Goal: Information Seeking & Learning: Learn about a topic

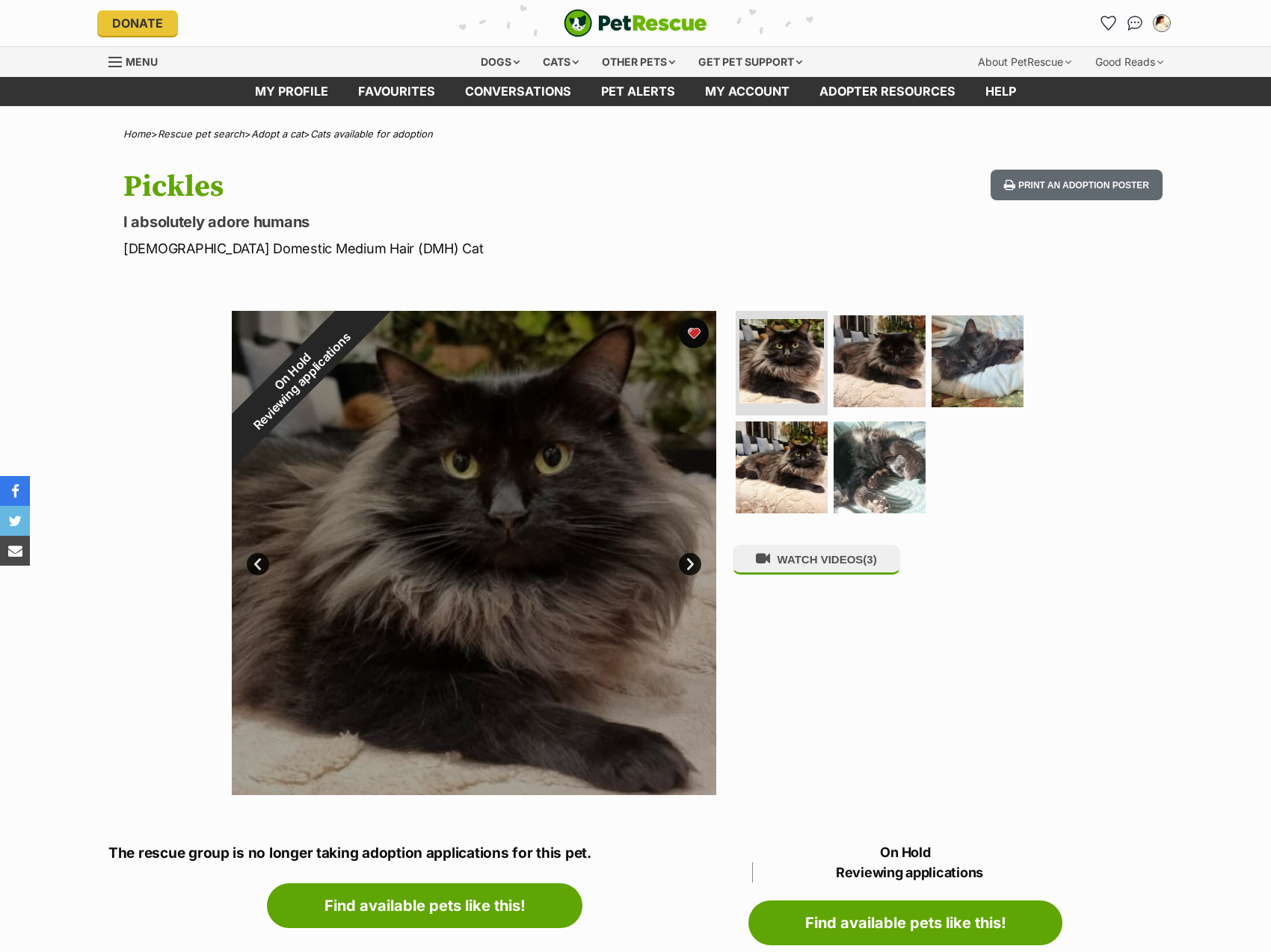
click at [526, 201] on h1 "Pickles" at bounding box center [439, 187] width 632 height 34
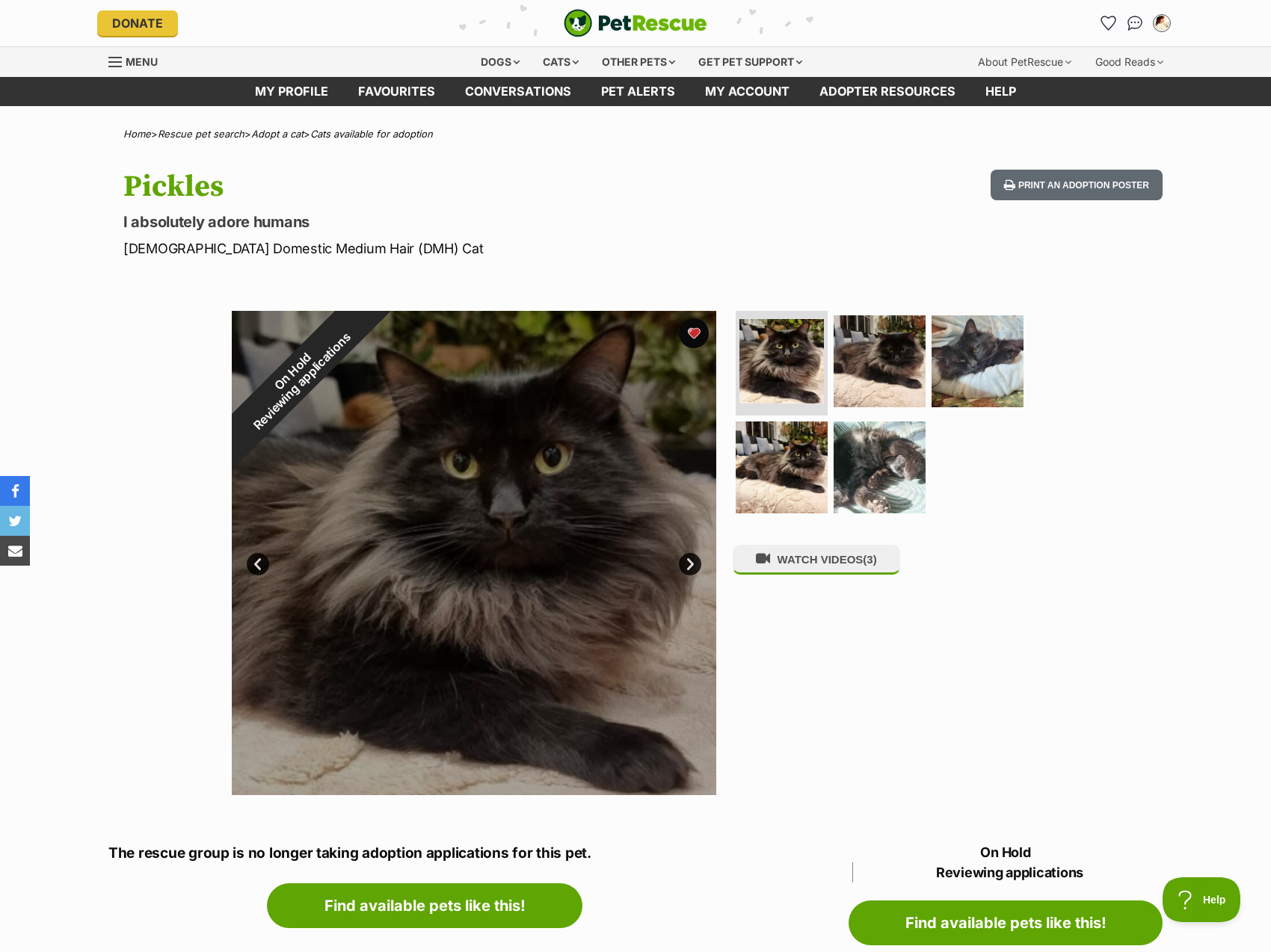
click at [1149, 499] on div "On Hold Reviewing applications 1 of 5 images 1 of 5 images 1 of 5 images 1 of 5…" at bounding box center [636, 542] width 1271 height 507
click at [1099, 20] on link "Favourites" at bounding box center [1108, 23] width 30 height 30
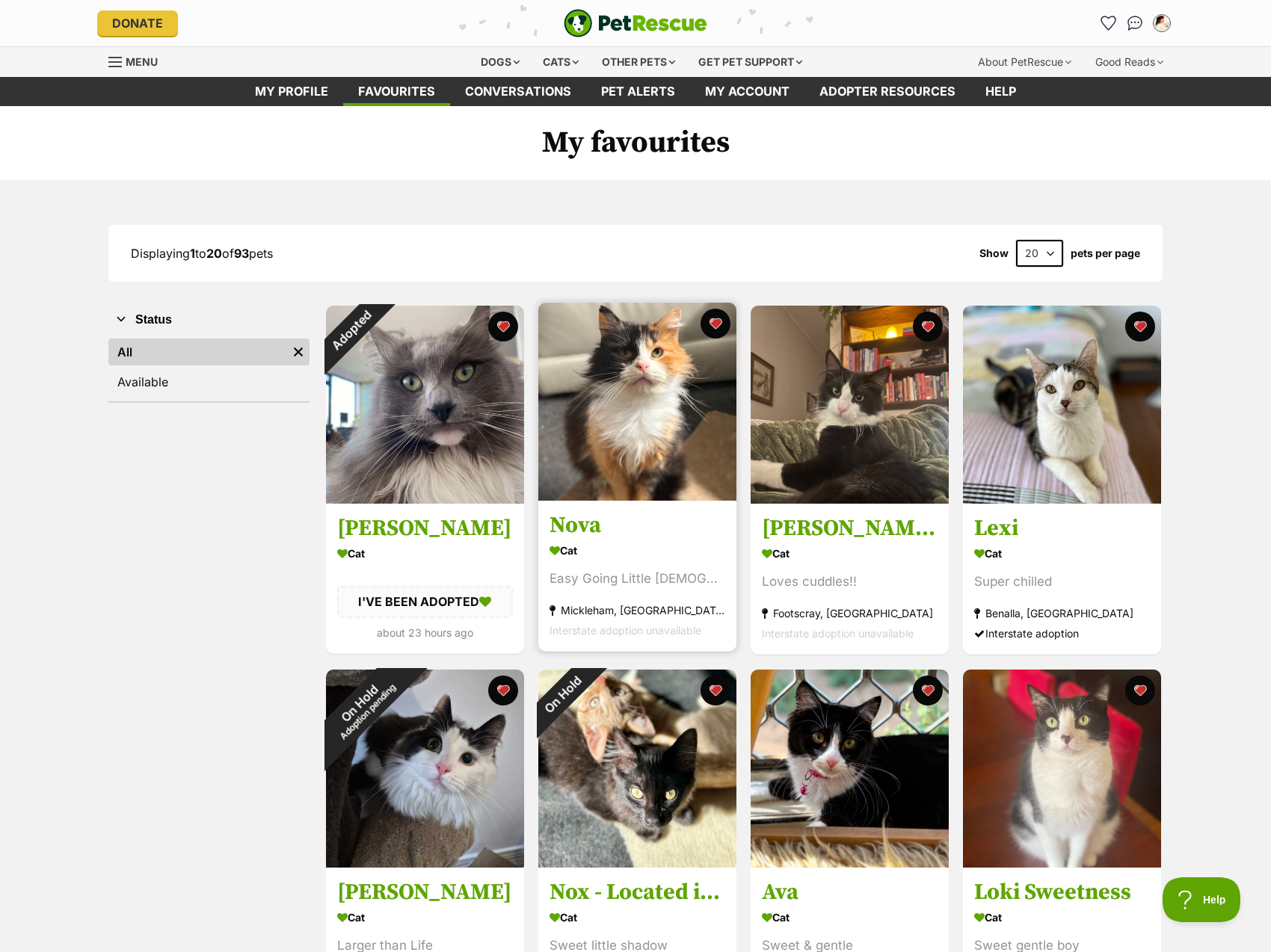
click at [587, 391] on img at bounding box center [637, 402] width 198 height 198
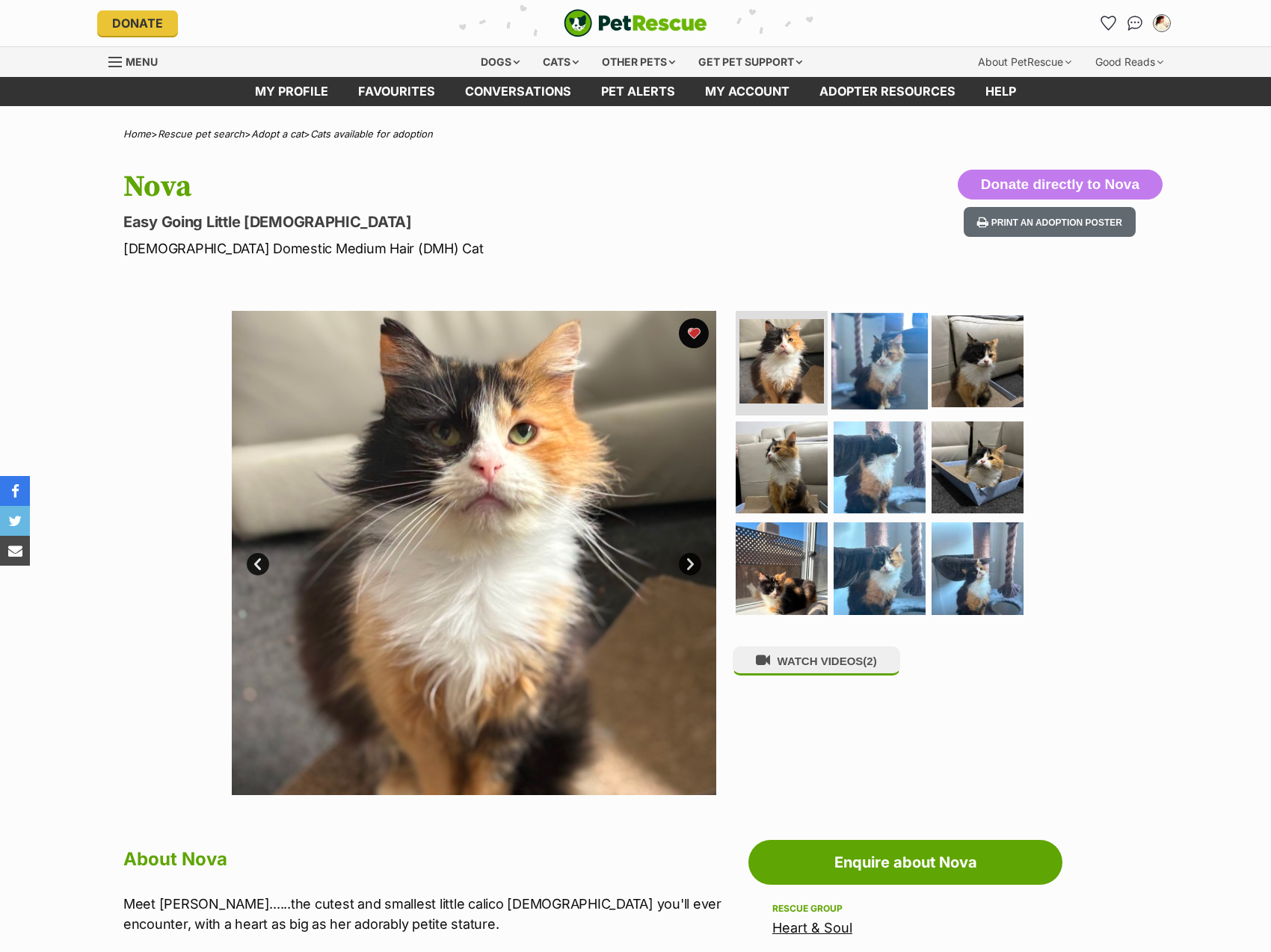
click at [853, 363] on img at bounding box center [879, 361] width 96 height 96
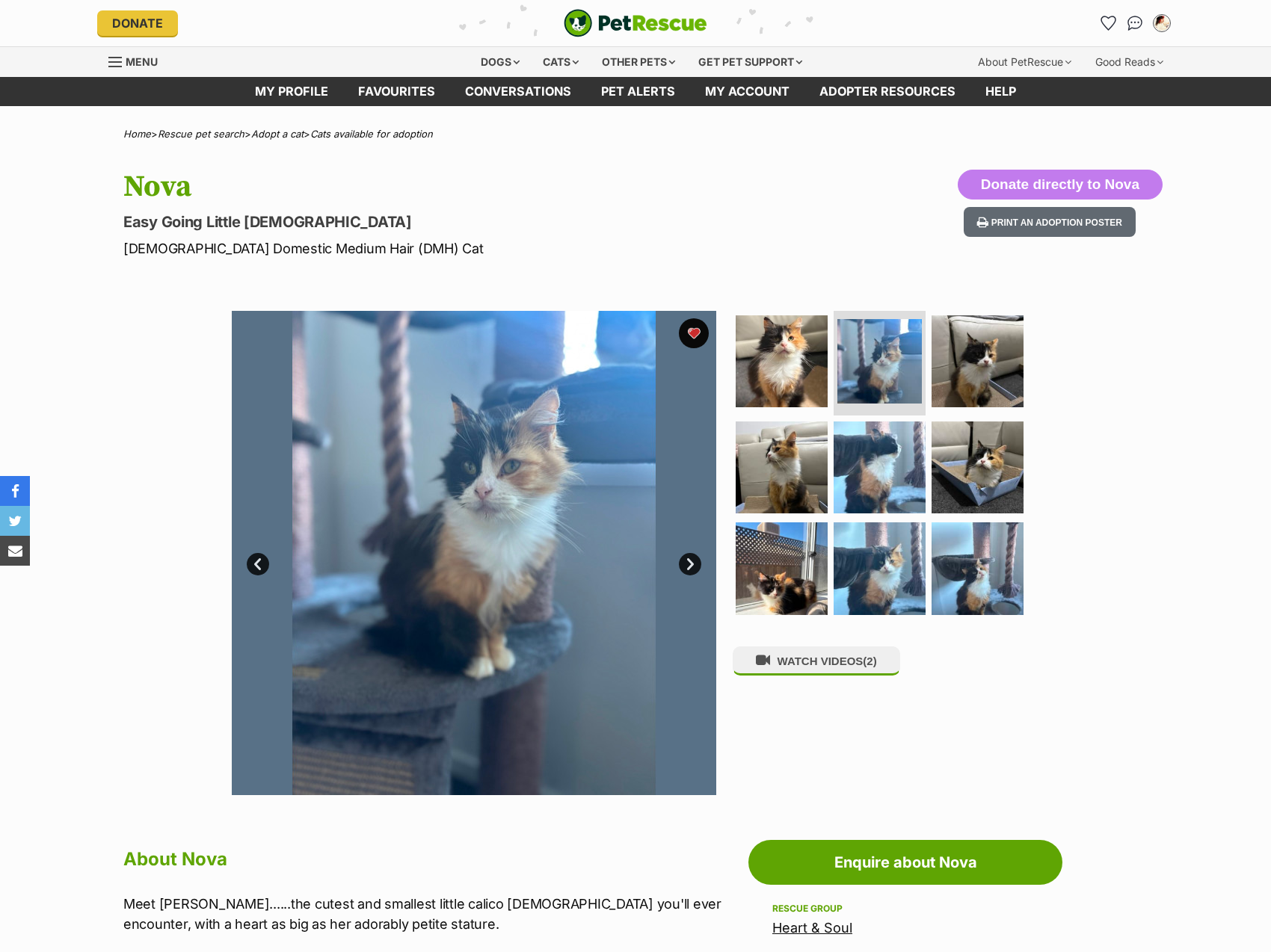
click at [481, 509] on img at bounding box center [474, 553] width 485 height 485
click at [841, 447] on img at bounding box center [879, 466] width 96 height 96
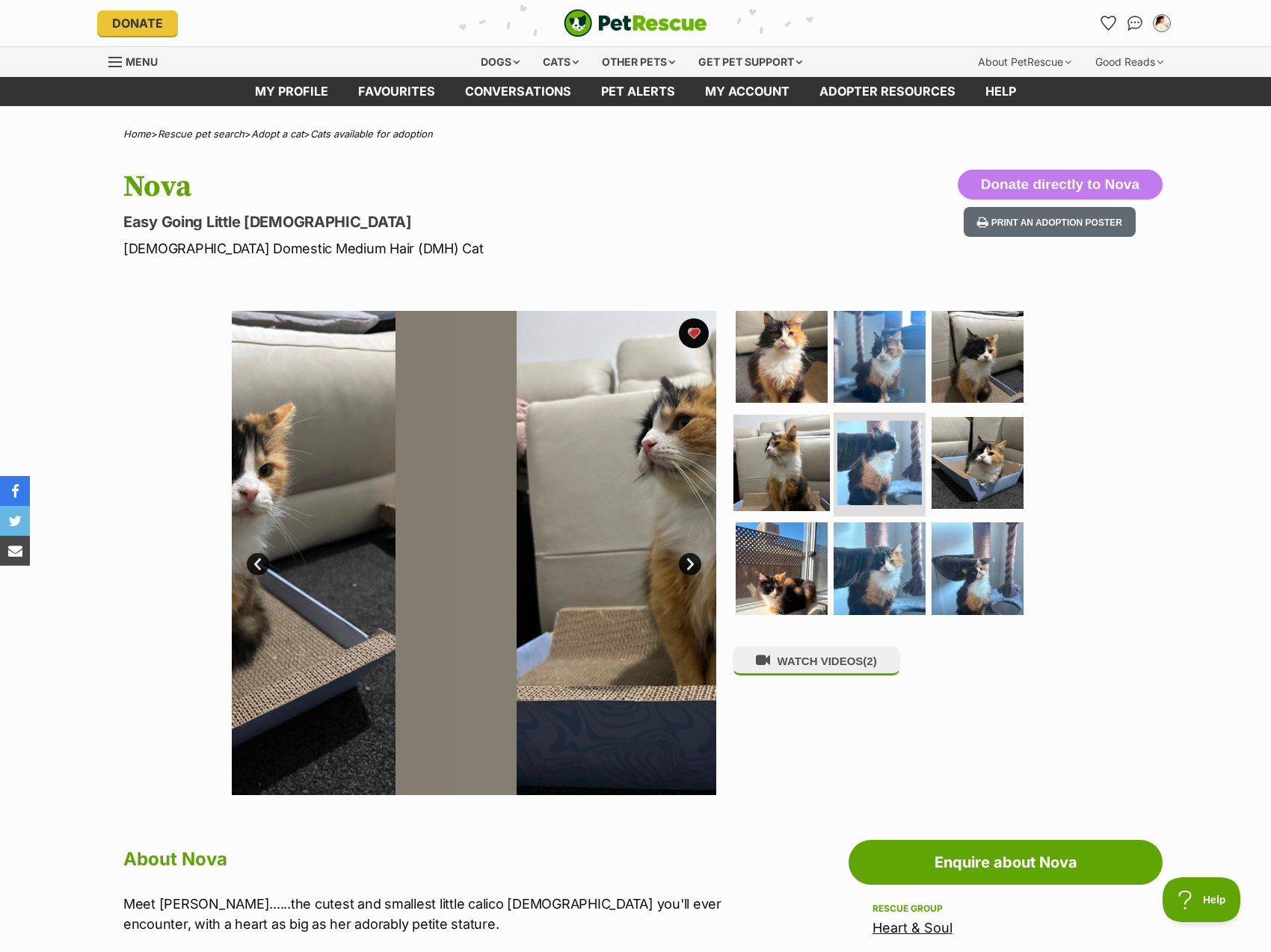
click at [774, 457] on img at bounding box center [781, 462] width 96 height 96
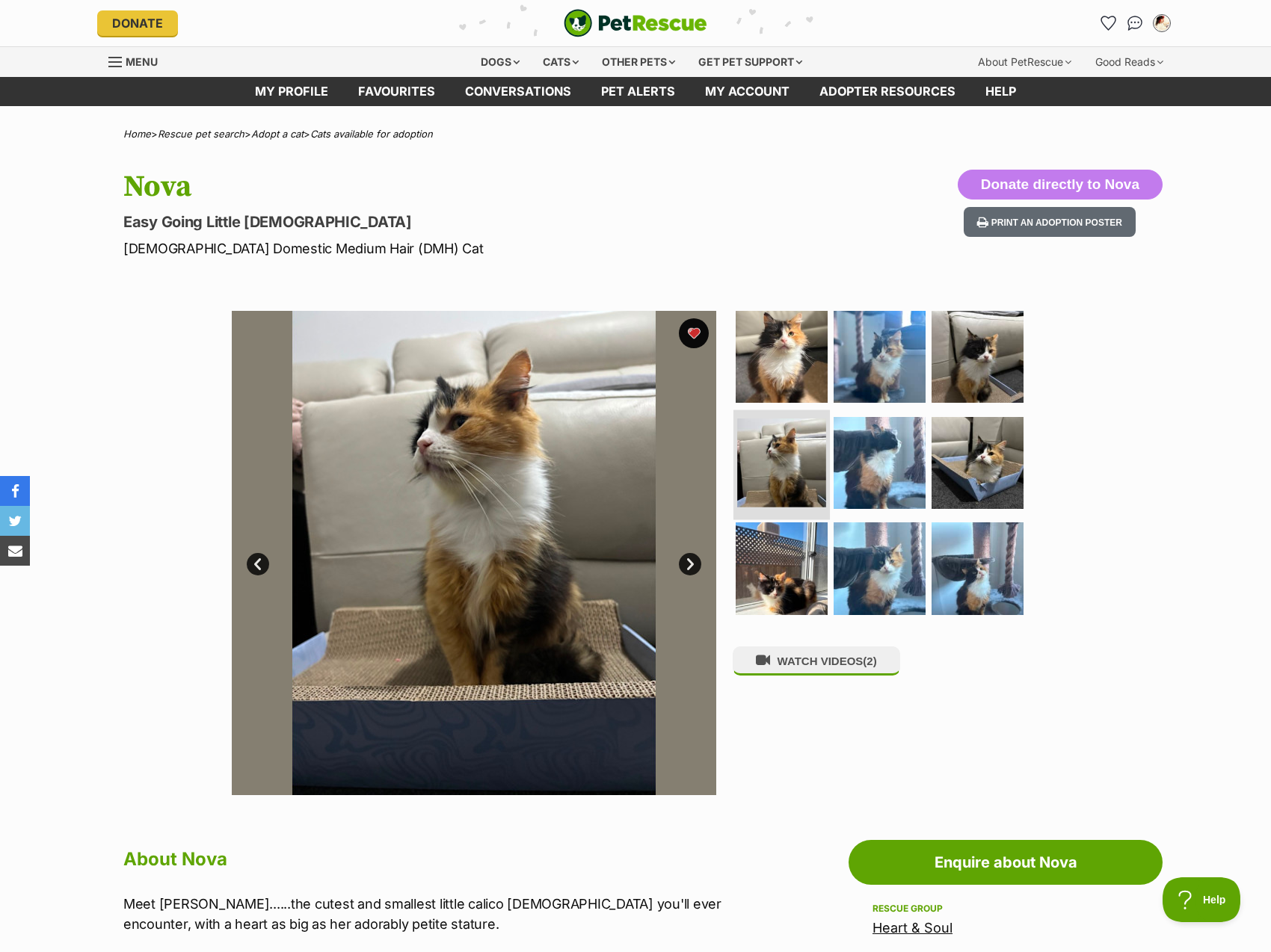
click at [757, 414] on li at bounding box center [781, 465] width 96 height 110
click at [743, 380] on img at bounding box center [781, 356] width 96 height 96
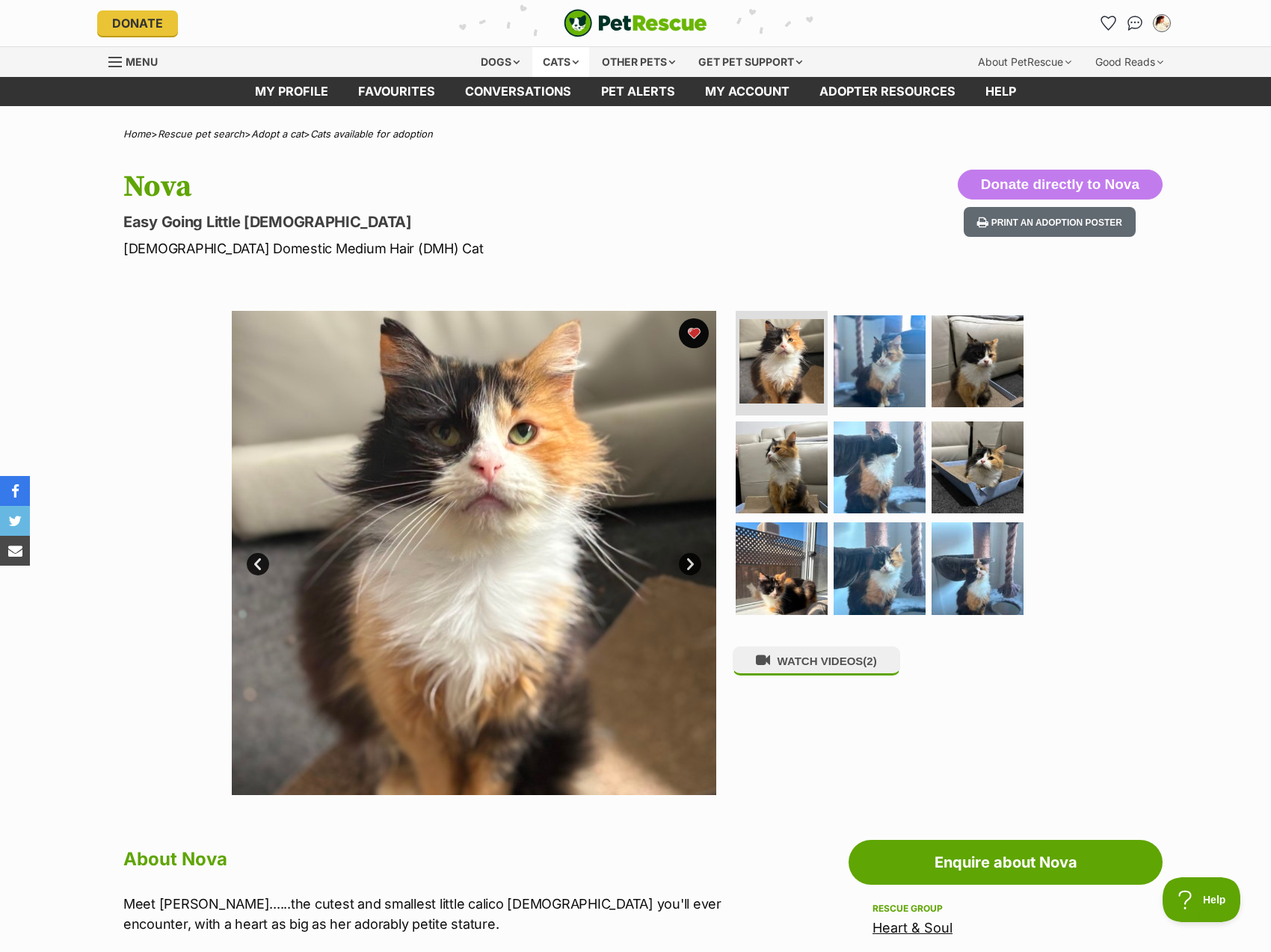
click at [555, 61] on div "Cats" at bounding box center [561, 62] width 57 height 30
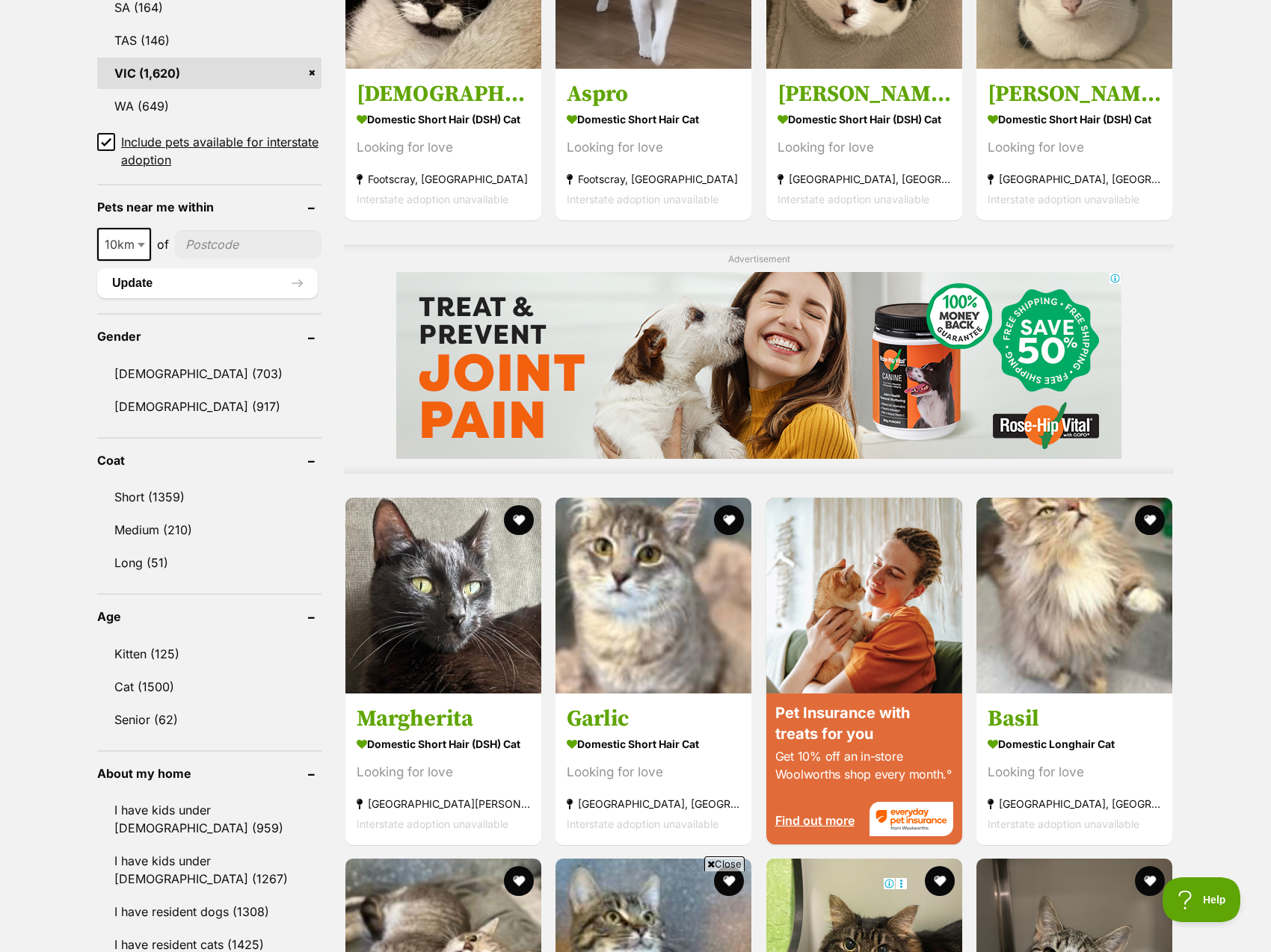
scroll to position [822, 0]
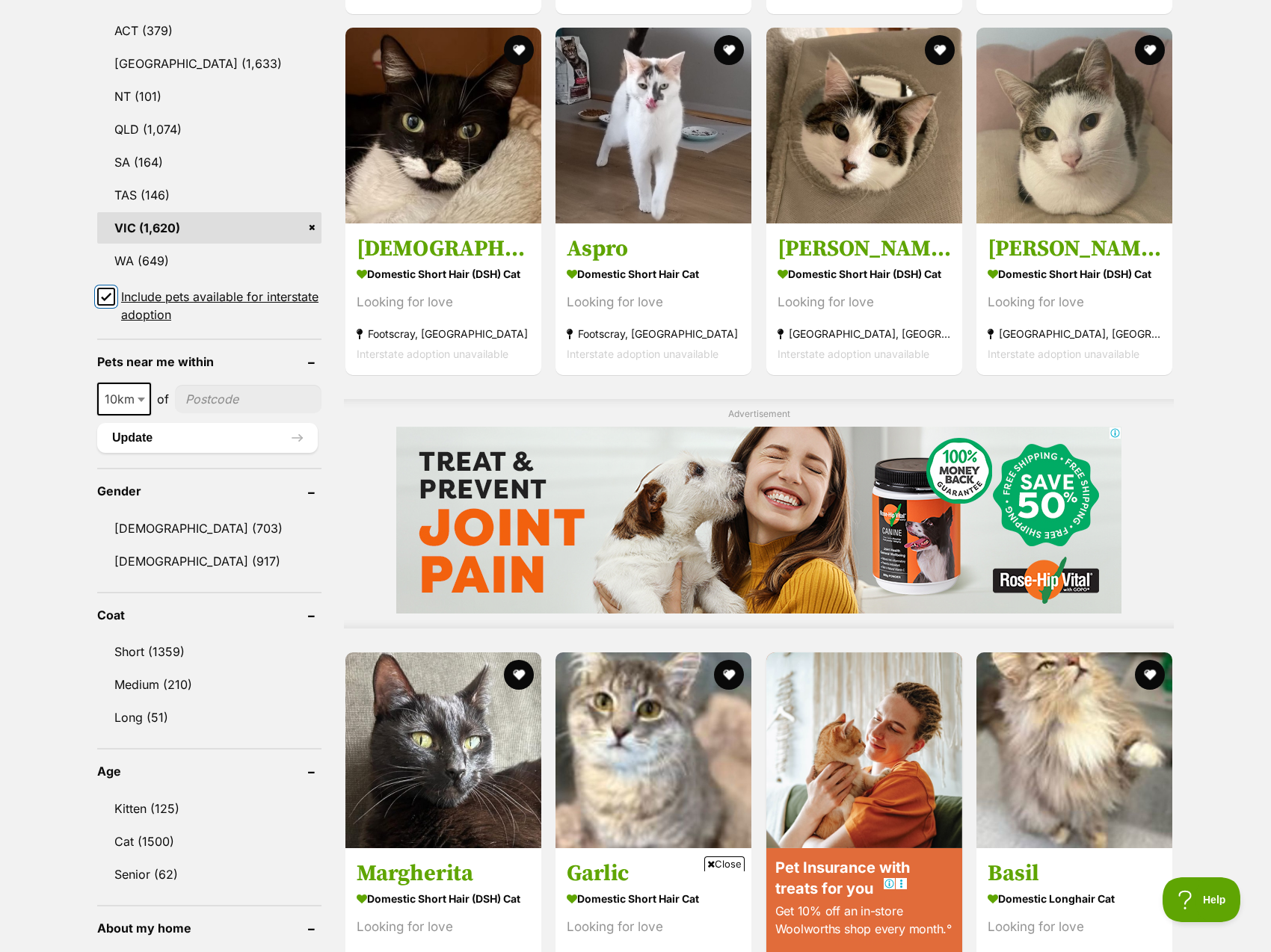
click at [99, 293] on input "Include pets available for interstate adoption" at bounding box center [106, 297] width 18 height 18
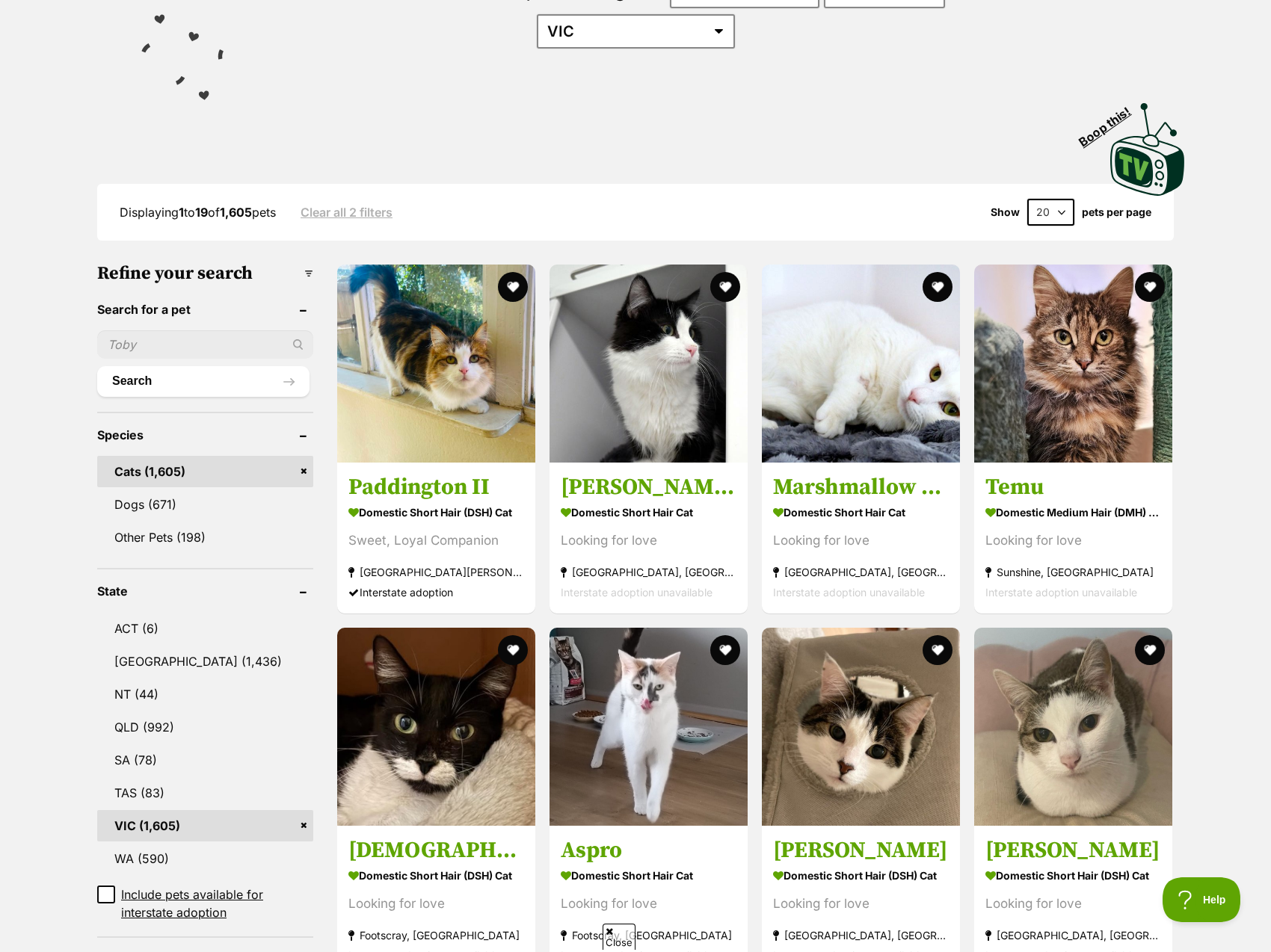
click at [1078, 187] on div "Displaying 1 to 19 of 1,605 pets Clear all 2 filters Show 20 40 60 pets per page" at bounding box center [636, 212] width 1076 height 57
click at [1064, 199] on select "20 40 60" at bounding box center [1050, 212] width 47 height 27
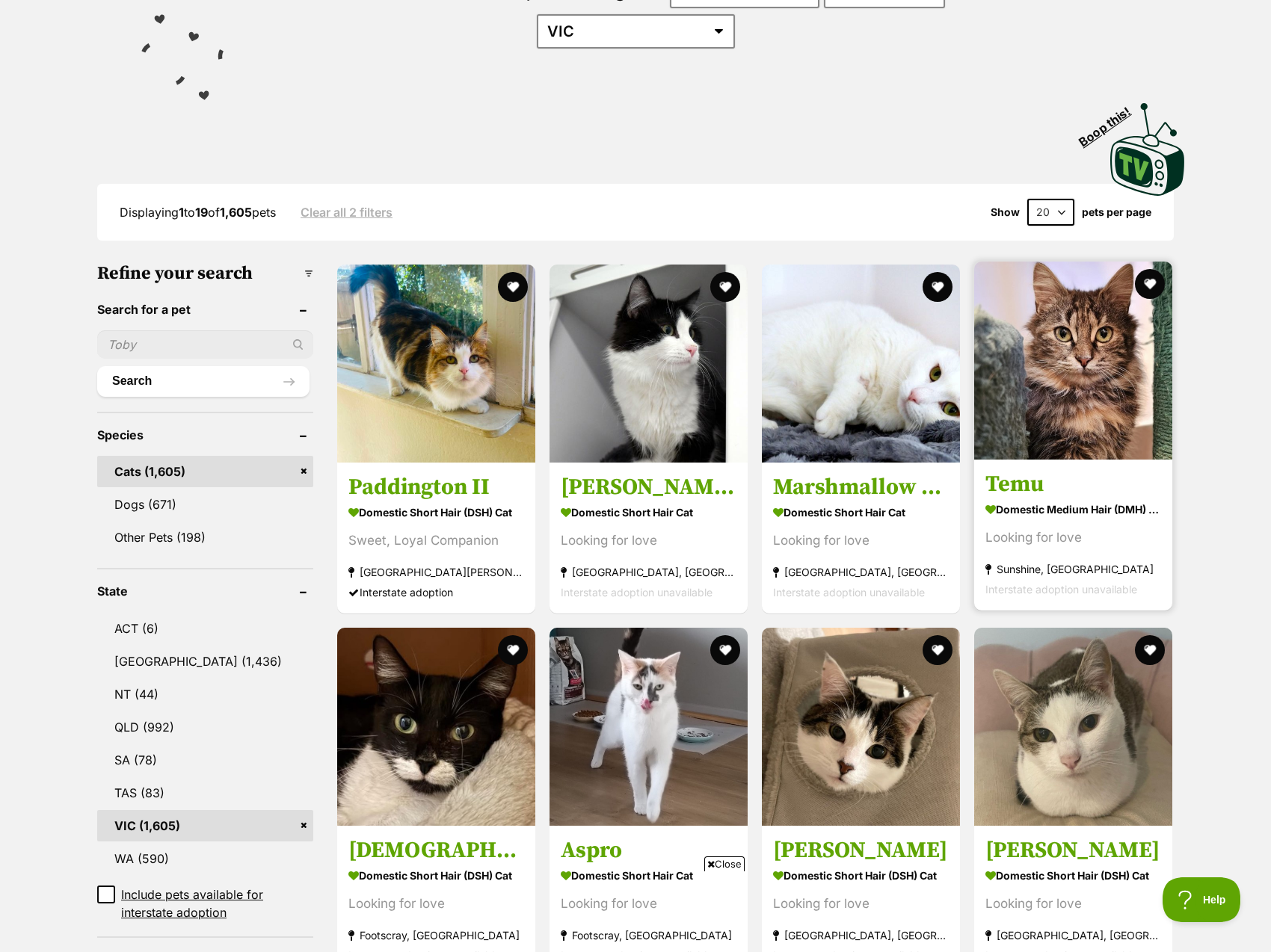
select select "60"
click at [1027, 199] on select "20 40 60" at bounding box center [1050, 212] width 47 height 27
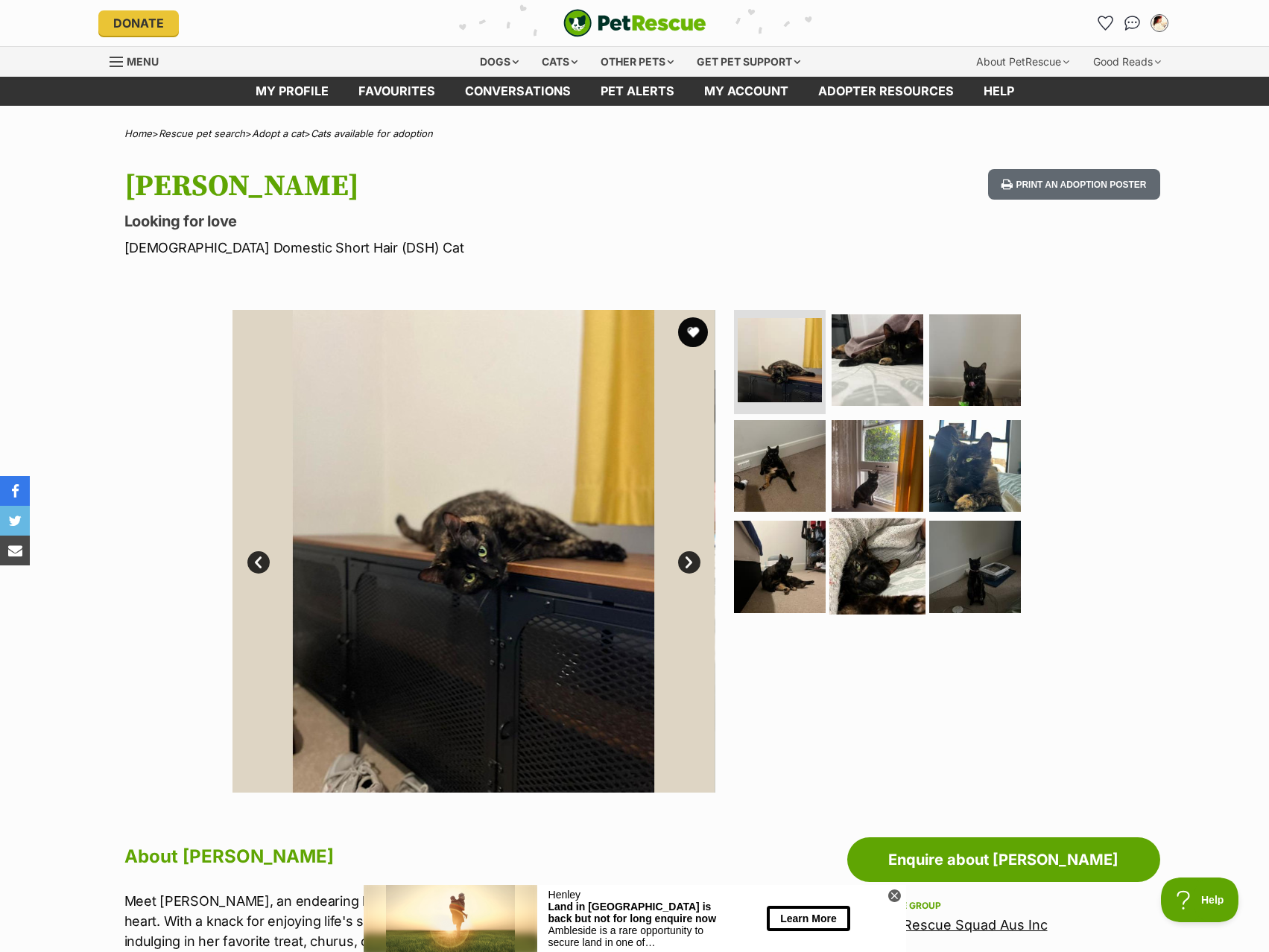
click at [897, 545] on img at bounding box center [877, 567] width 96 height 96
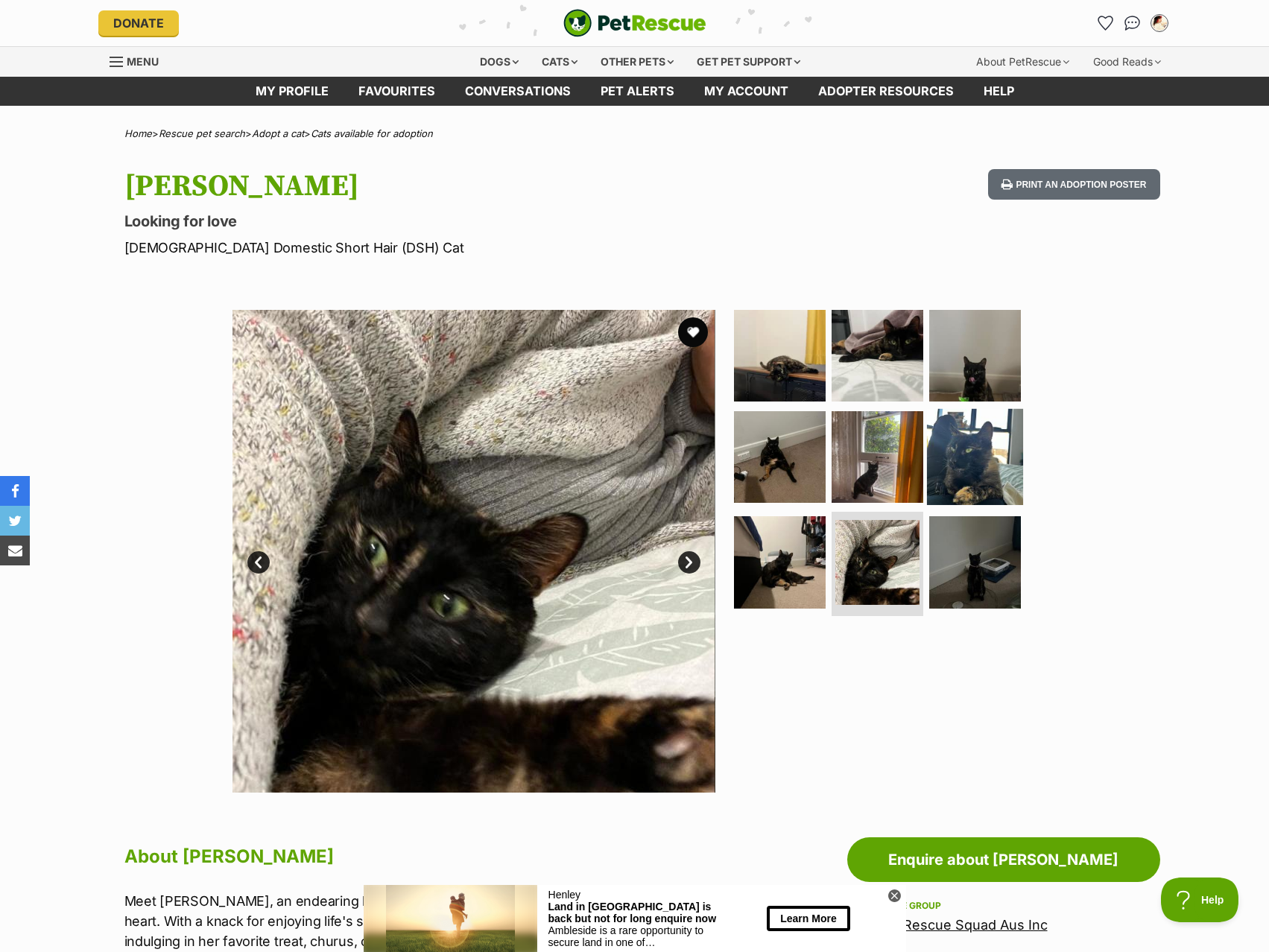
click at [949, 477] on img at bounding box center [974, 456] width 96 height 96
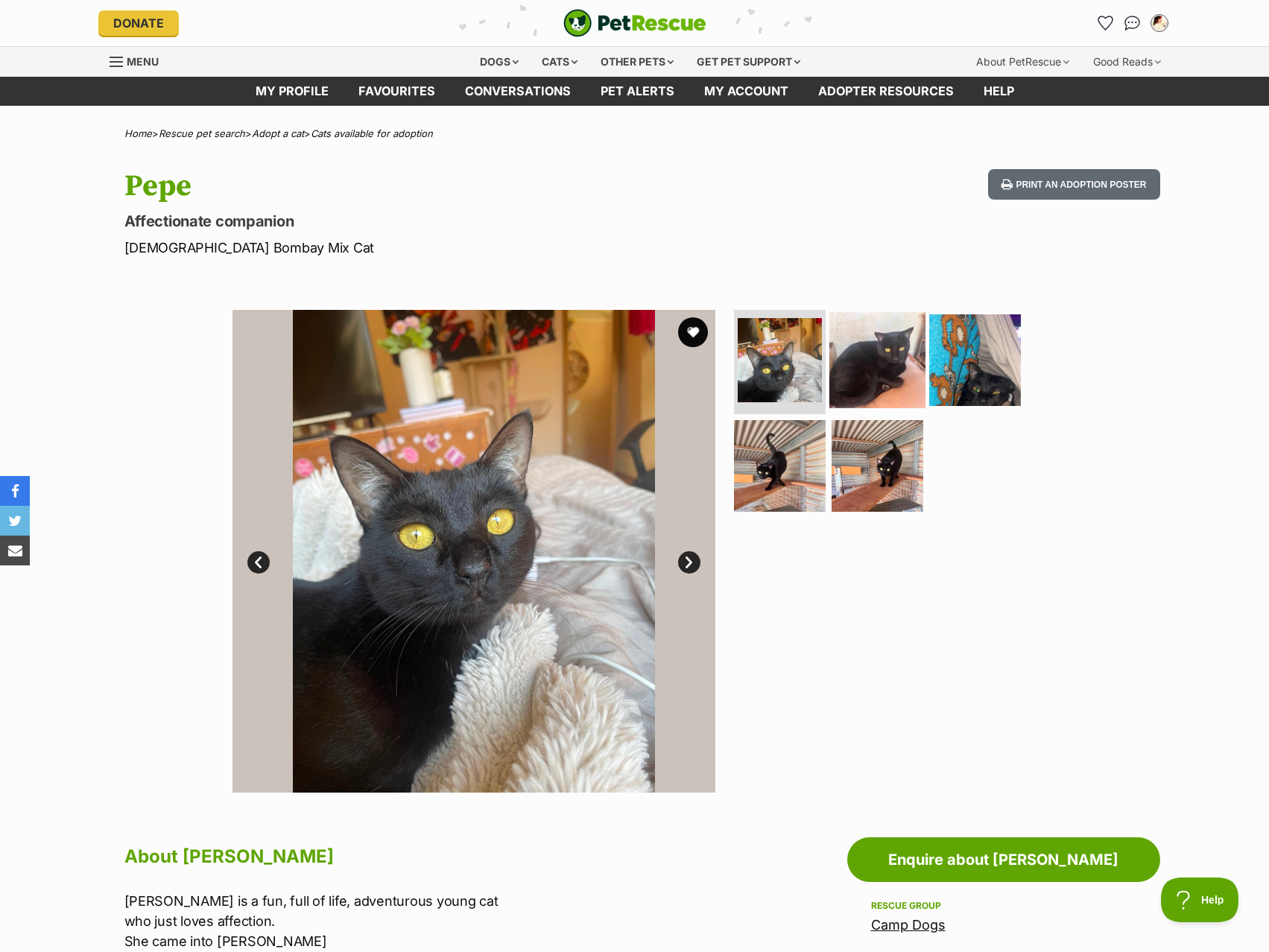
click at [865, 364] on img at bounding box center [877, 360] width 96 height 96
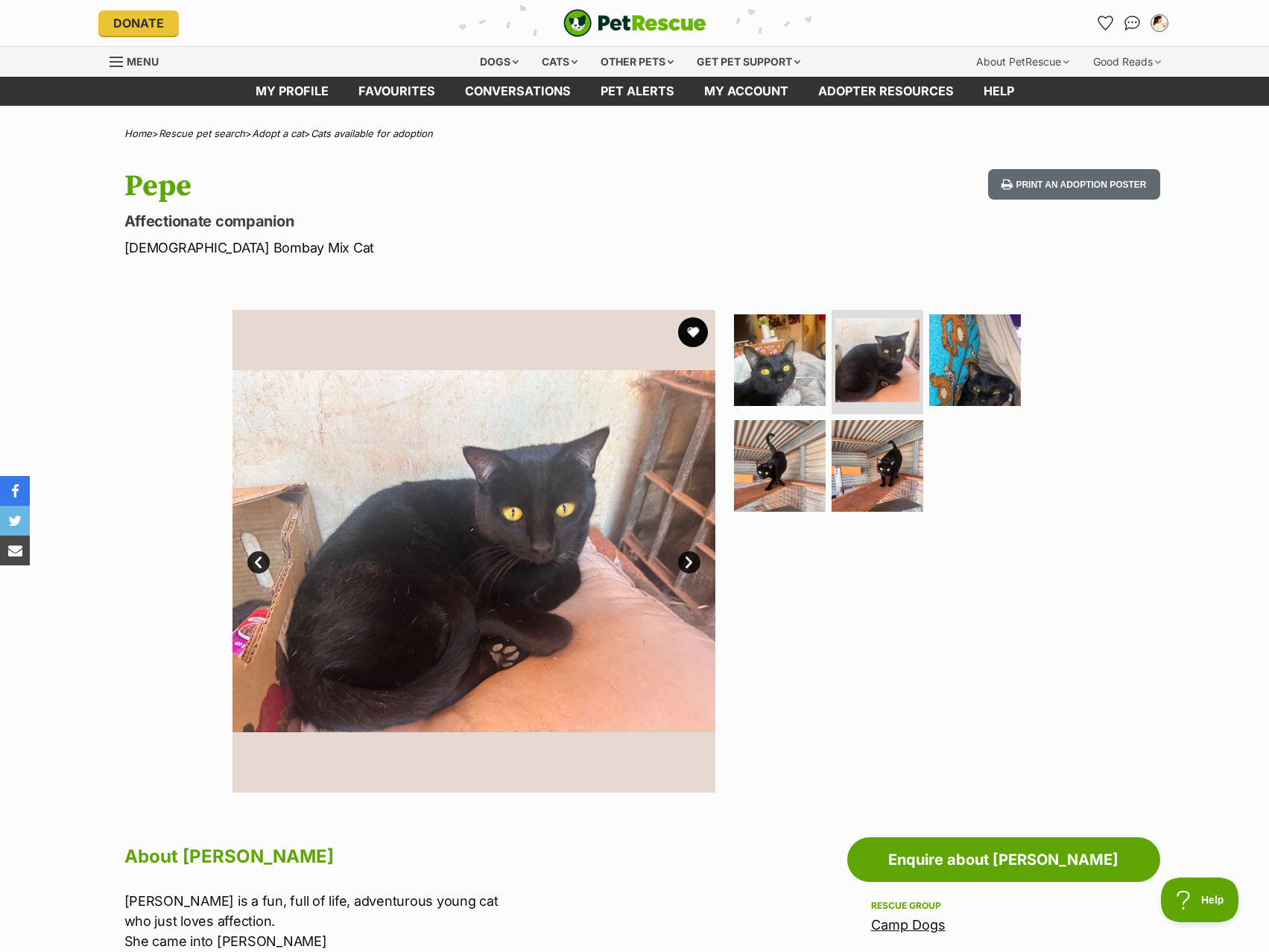
click at [835, 412] on ul at bounding box center [884, 416] width 305 height 211
click at [811, 425] on img at bounding box center [780, 465] width 96 height 96
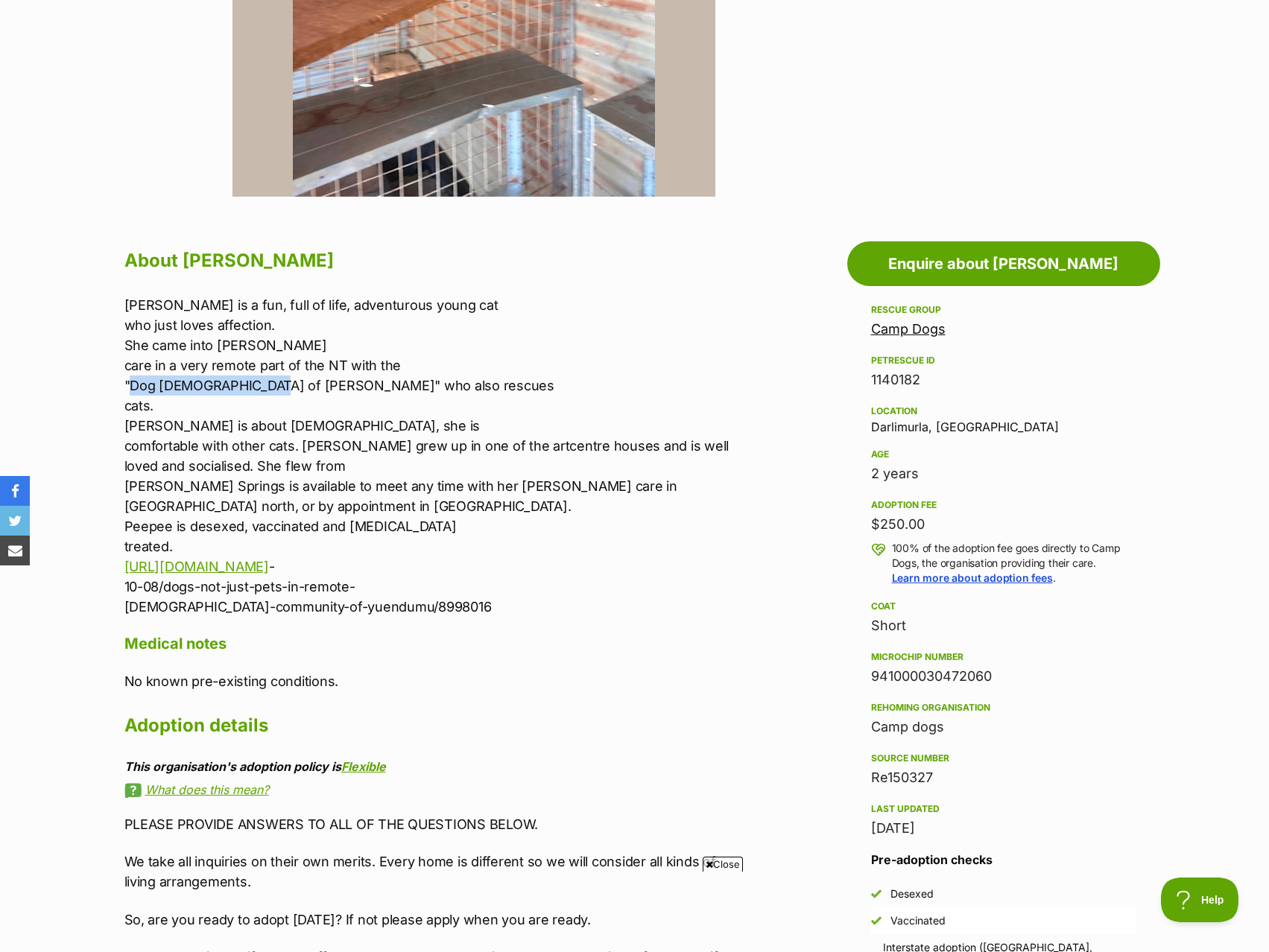
drag, startPoint x: 275, startPoint y: 385, endPoint x: 132, endPoint y: 393, distance: 143.2
click at [132, 393] on p "Pepe is a fun, full of life, adventurous young cat who just loves affection. Sh…" at bounding box center [432, 455] width 615 height 322
click at [482, 397] on p "Pepe is a fun, full of life, adventurous young cat who just loves affection. Sh…" at bounding box center [432, 455] width 615 height 322
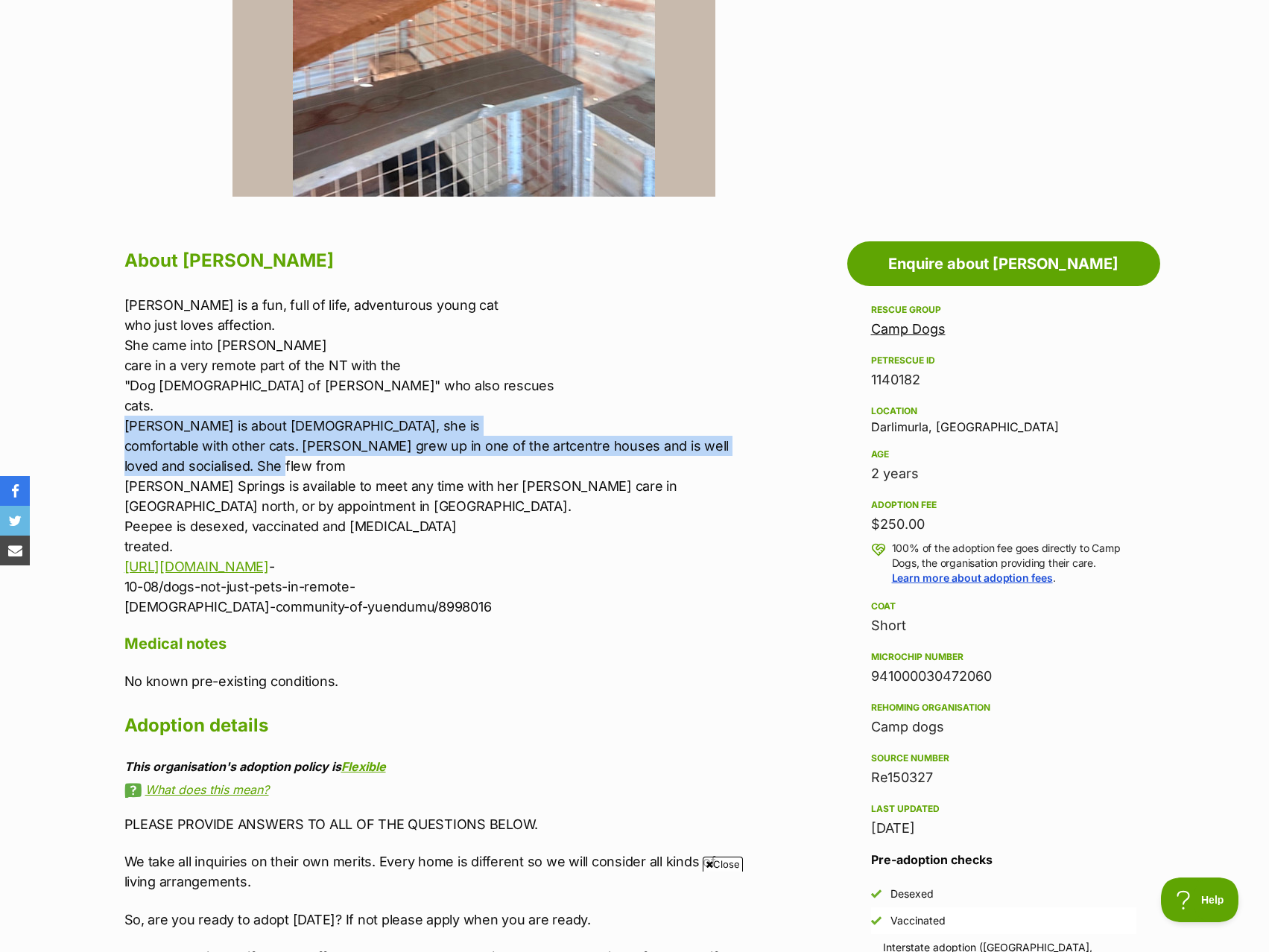
drag, startPoint x: 505, startPoint y: 468, endPoint x: 497, endPoint y: 429, distance: 39.8
click at [497, 429] on p "Pepe is a fun, full of life, adventurous young cat who just loves affection. Sh…" at bounding box center [432, 455] width 615 height 322
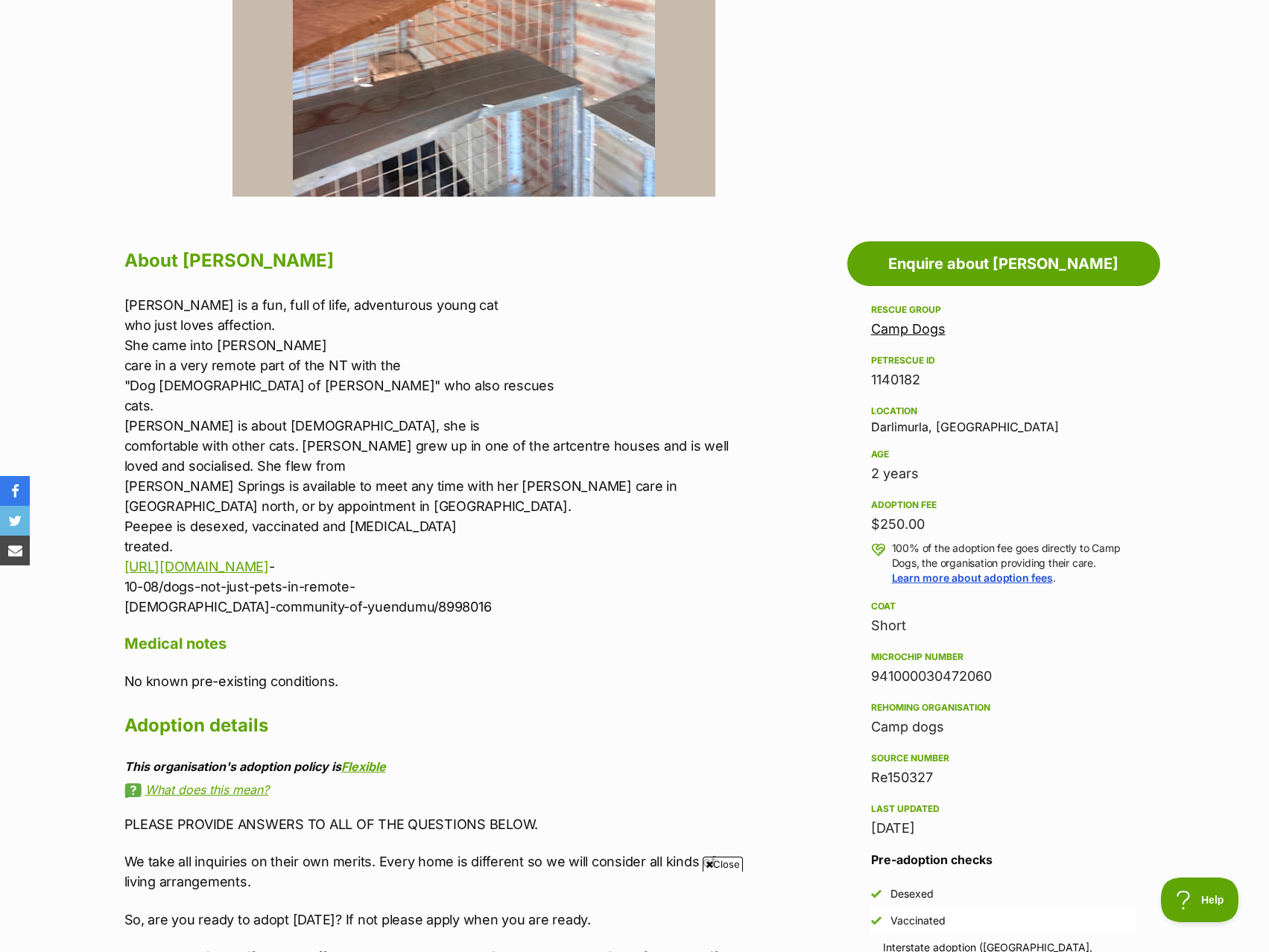
click at [497, 408] on p "Pepe is a fun, full of life, adventurous young cat who just loves affection. Sh…" at bounding box center [432, 455] width 615 height 322
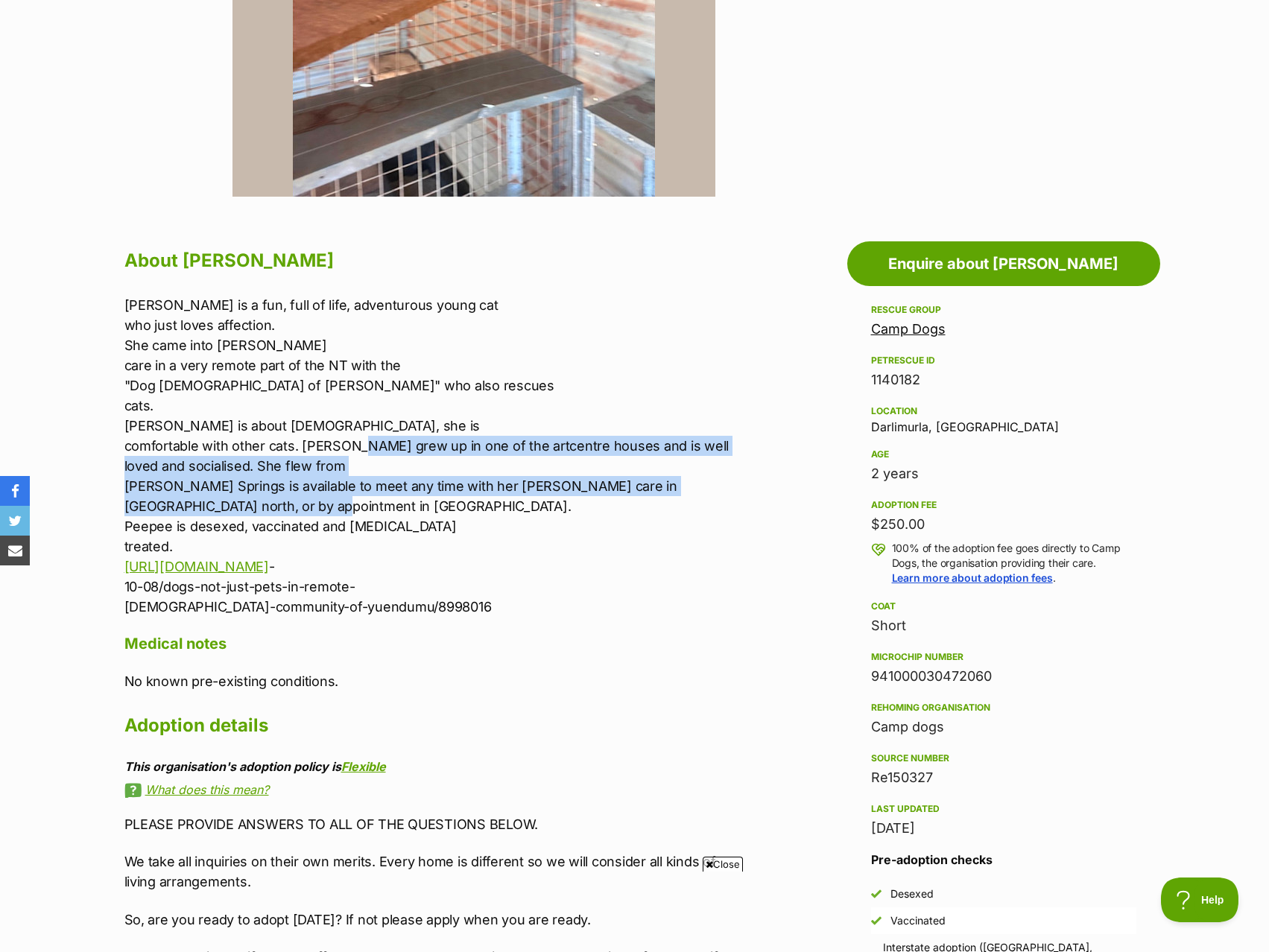
drag, startPoint x: 335, startPoint y: 491, endPoint x: 355, endPoint y: 435, distance: 59.5
click at [355, 435] on p "Pepe is a fun, full of life, adventurous young cat who just loves affection. Sh…" at bounding box center [432, 455] width 615 height 322
click at [473, 439] on p "Pepe is a fun, full of life, adventurous young cat who just loves affection. Sh…" at bounding box center [432, 455] width 615 height 322
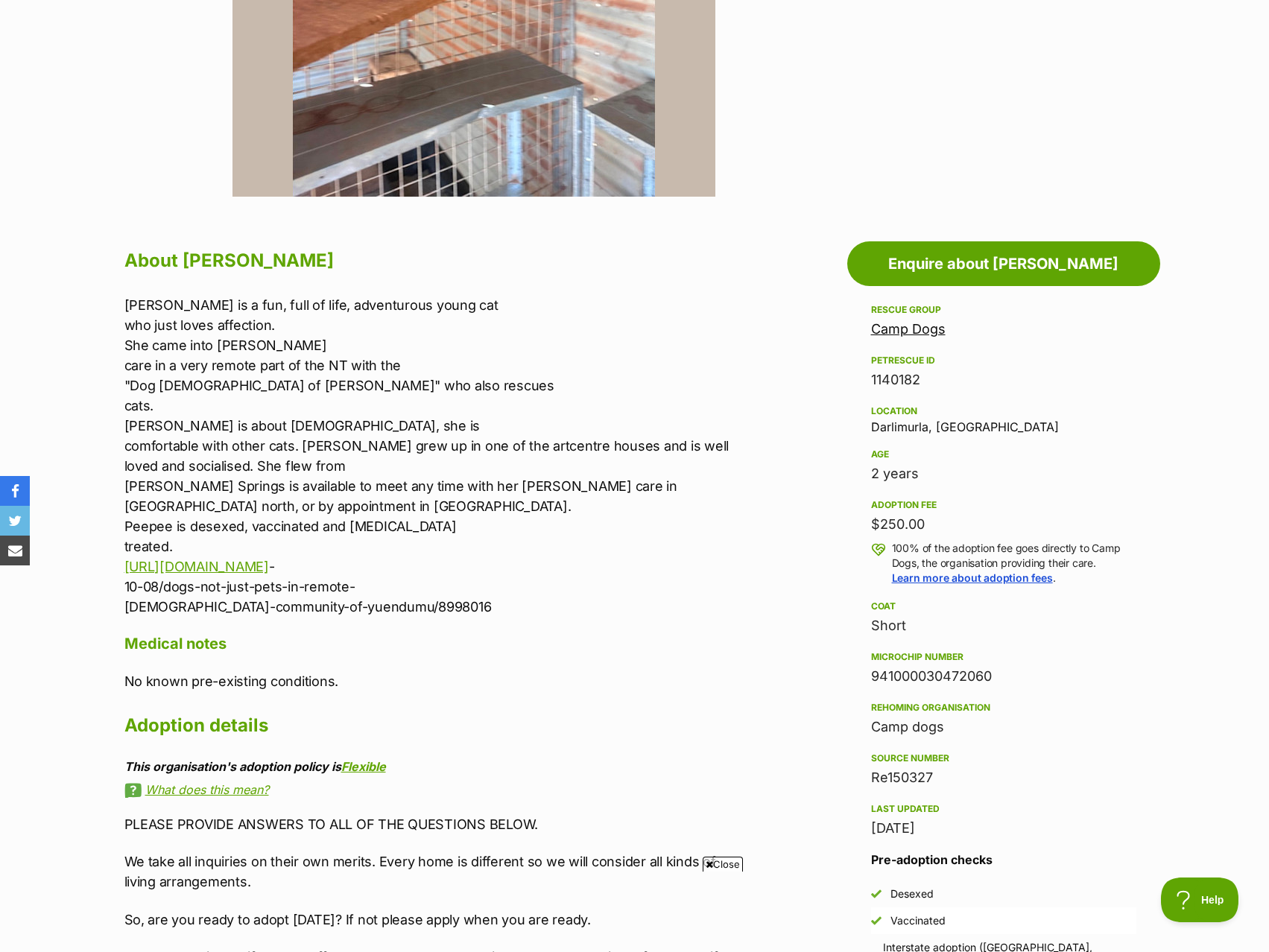
click at [900, 431] on div "Location Darlimurla, VIC" at bounding box center [1004, 417] width 265 height 31
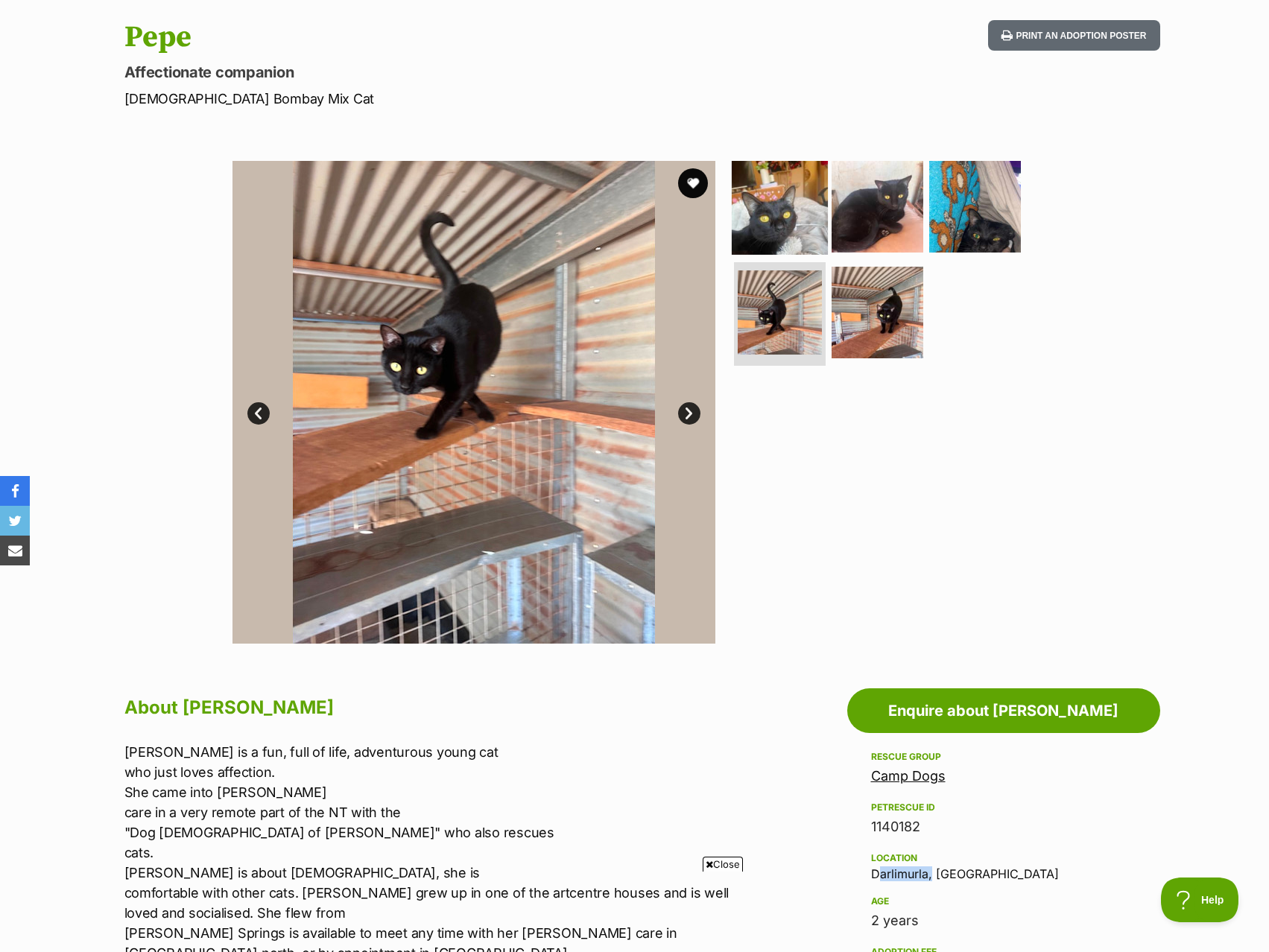
click at [818, 213] on img at bounding box center [780, 207] width 96 height 96
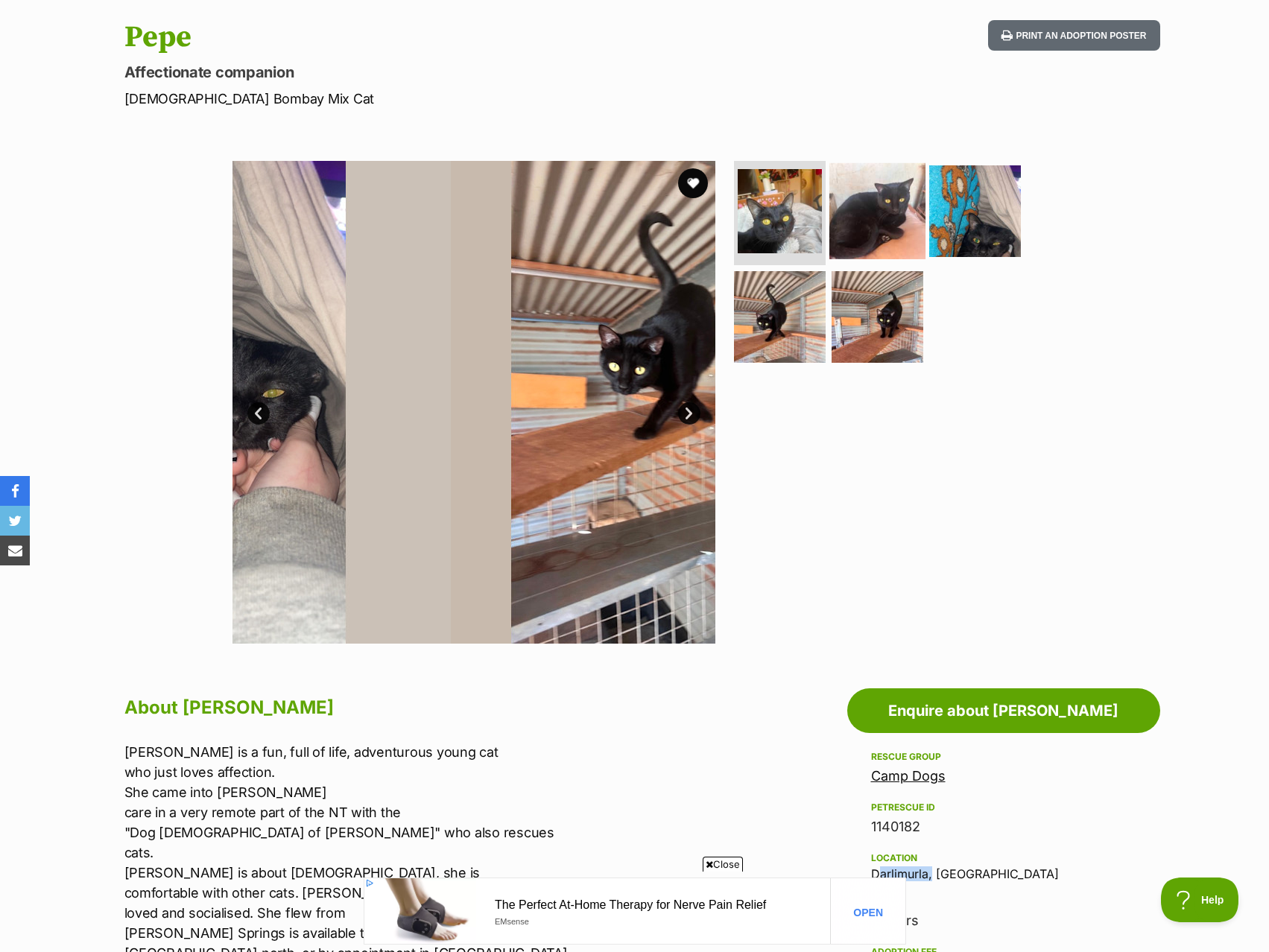
click at [915, 218] on img at bounding box center [877, 211] width 96 height 96
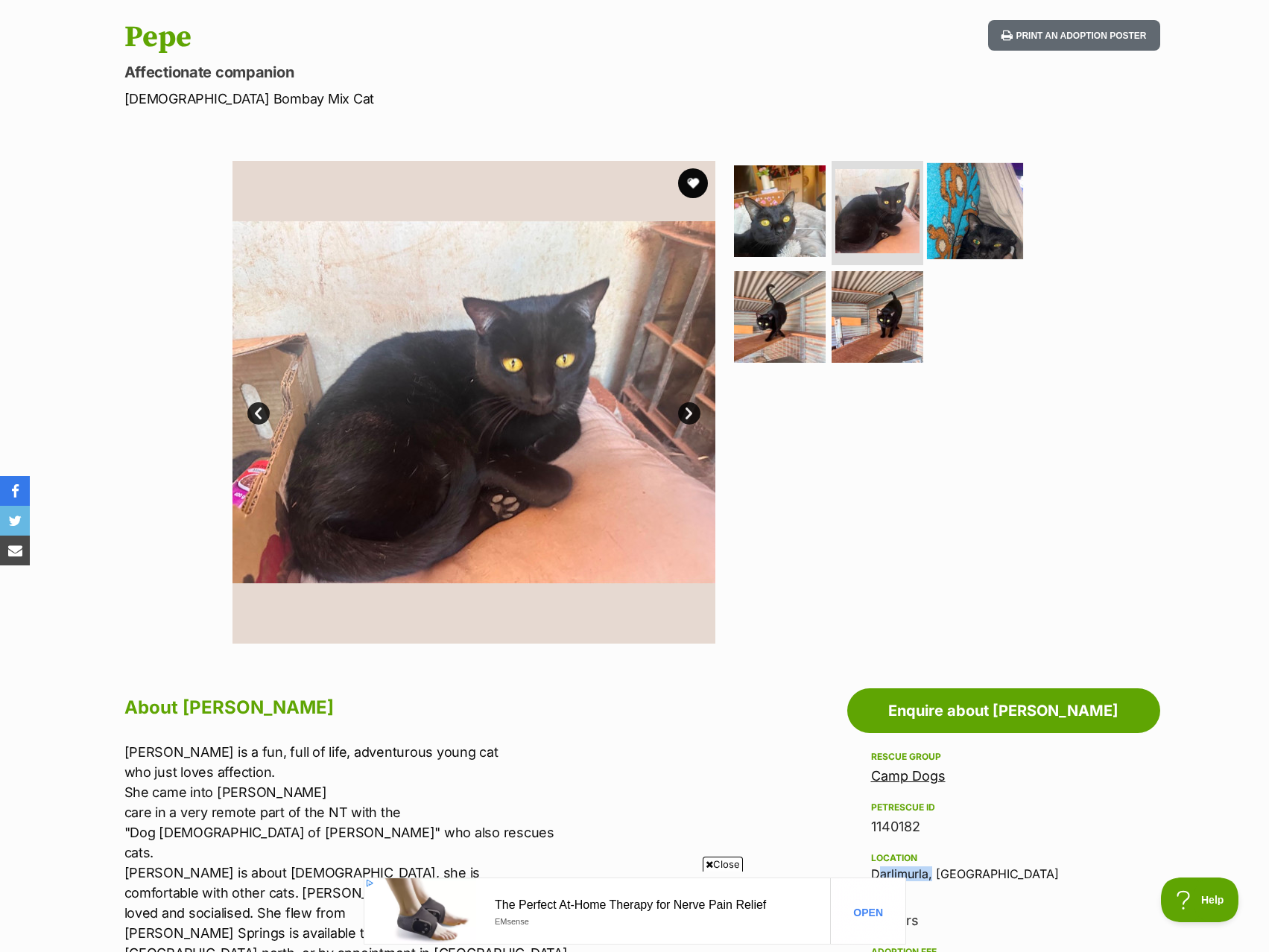
click at [975, 224] on img at bounding box center [974, 211] width 96 height 96
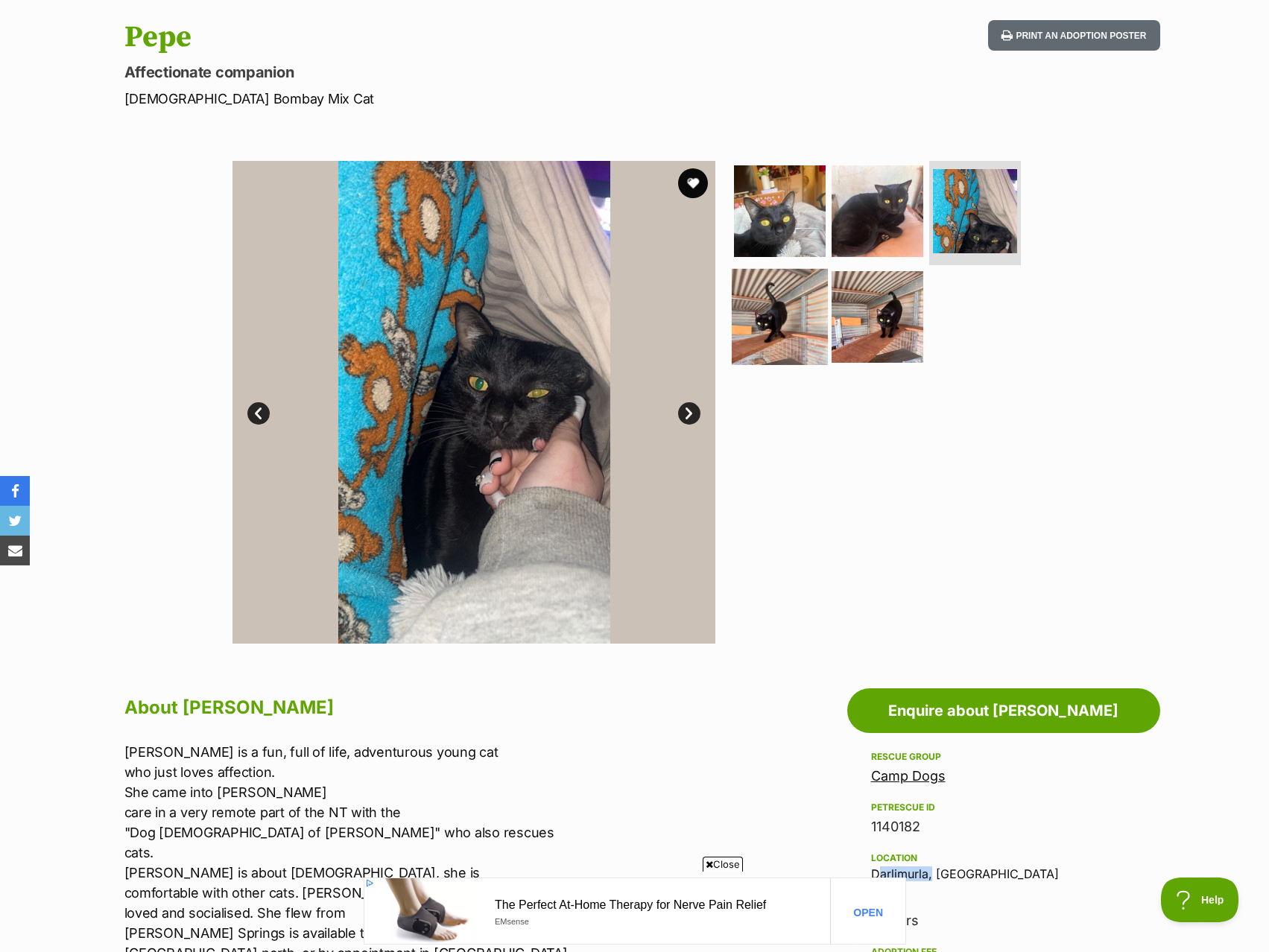
click at [764, 304] on img at bounding box center [780, 316] width 96 height 96
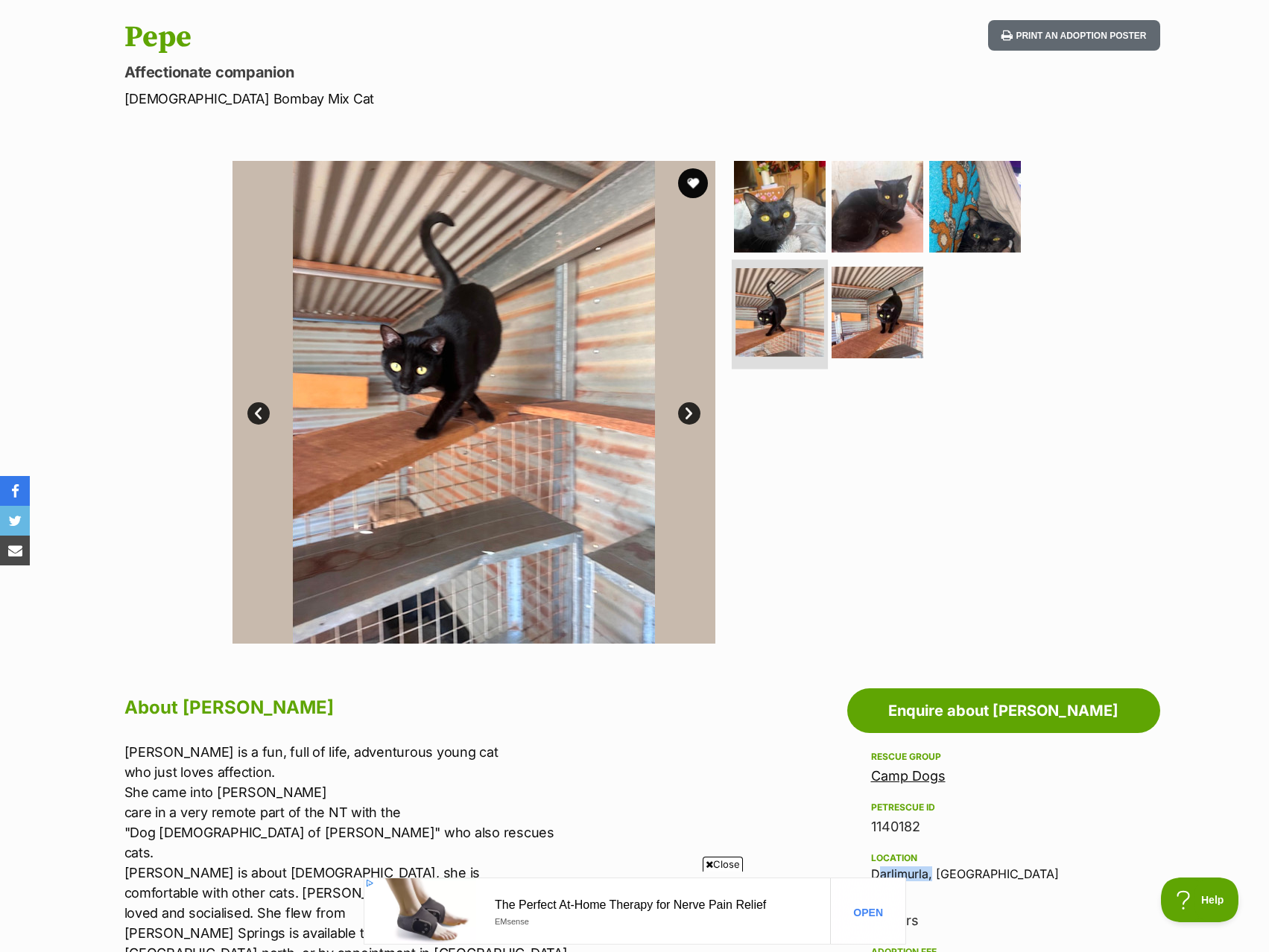
click at [805, 314] on img at bounding box center [780, 313] width 89 height 89
click at [832, 316] on img at bounding box center [877, 312] width 96 height 96
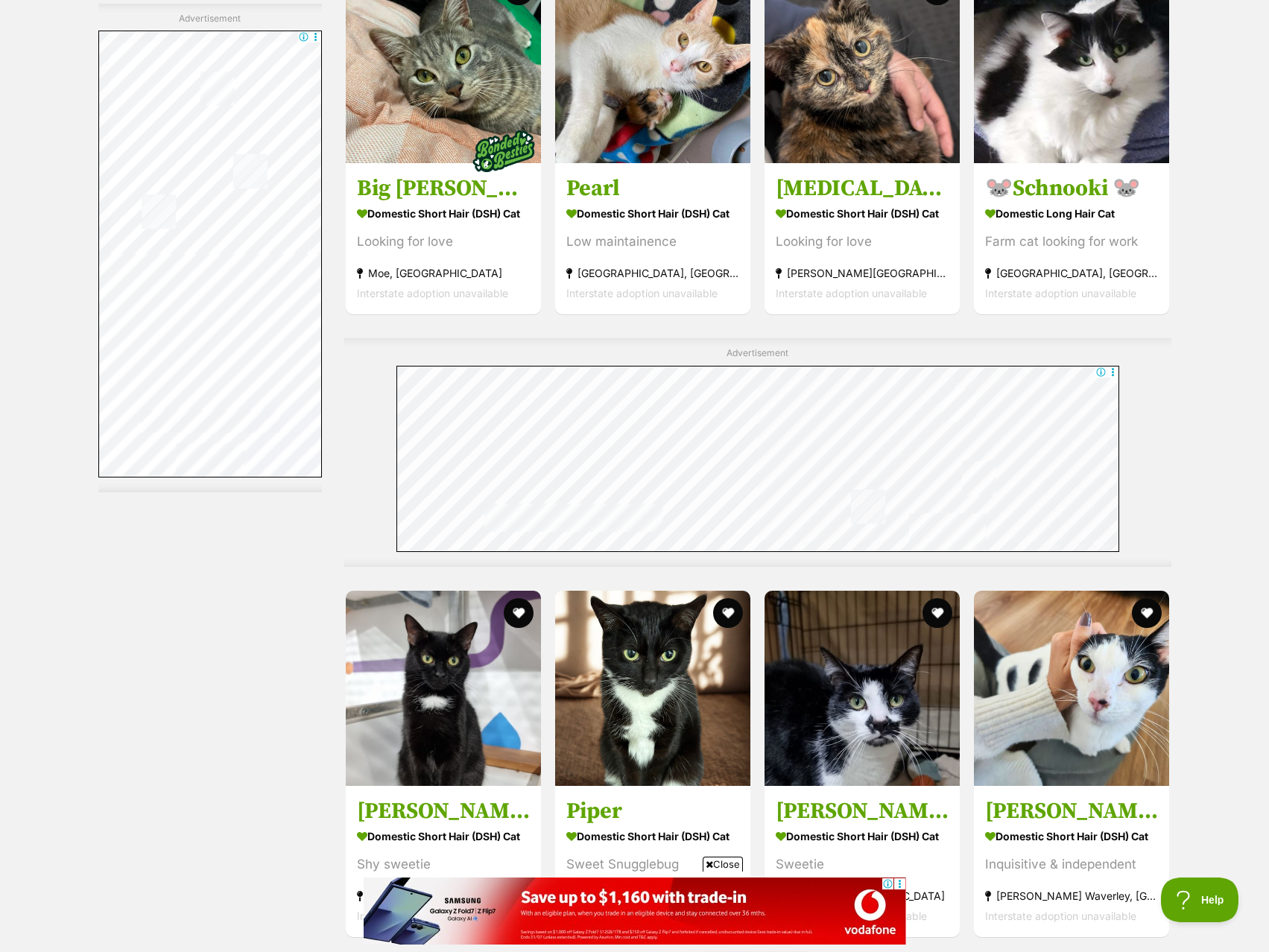
scroll to position [7376, 0]
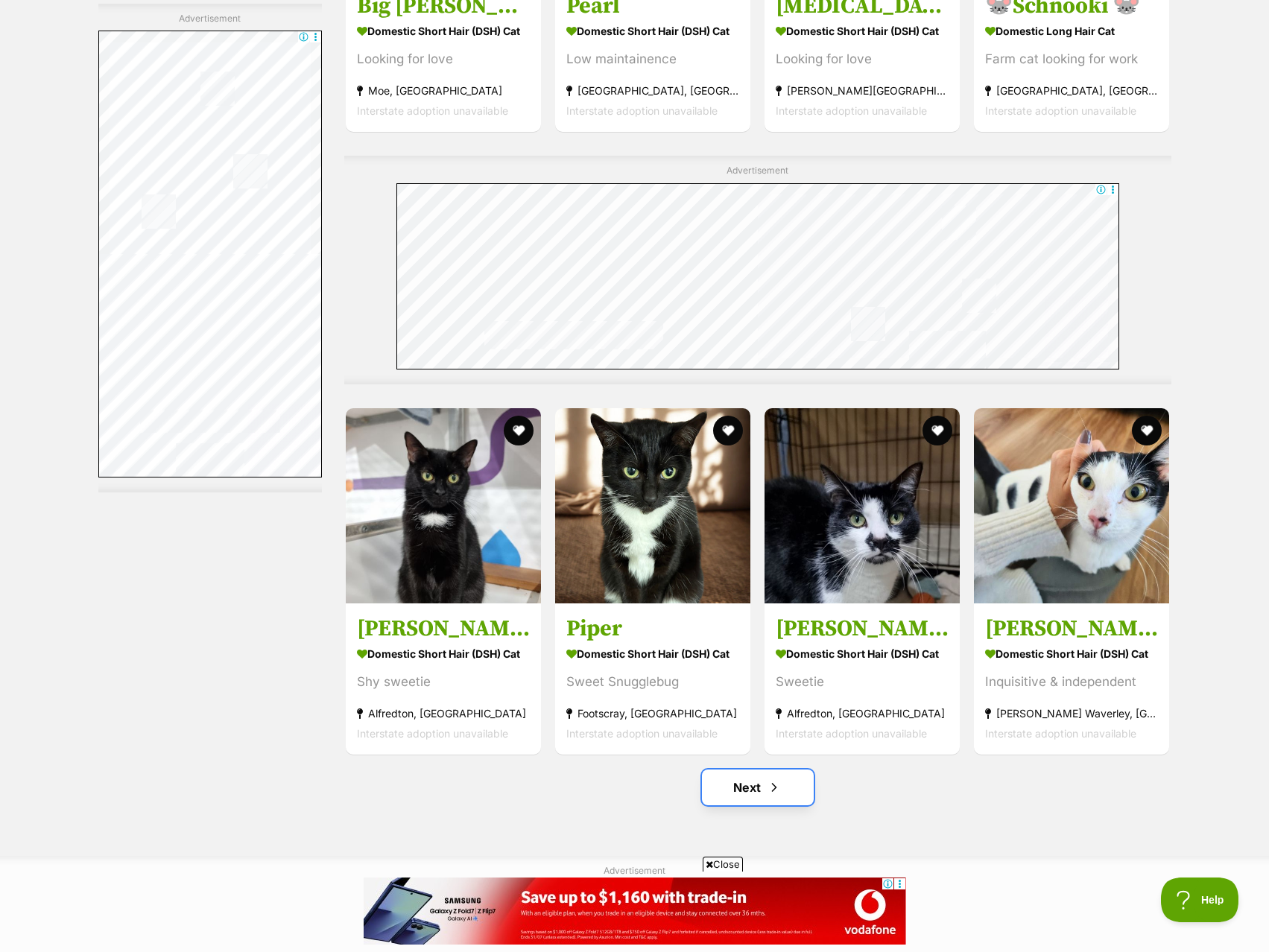
click at [761, 770] on link "Next" at bounding box center [757, 788] width 112 height 36
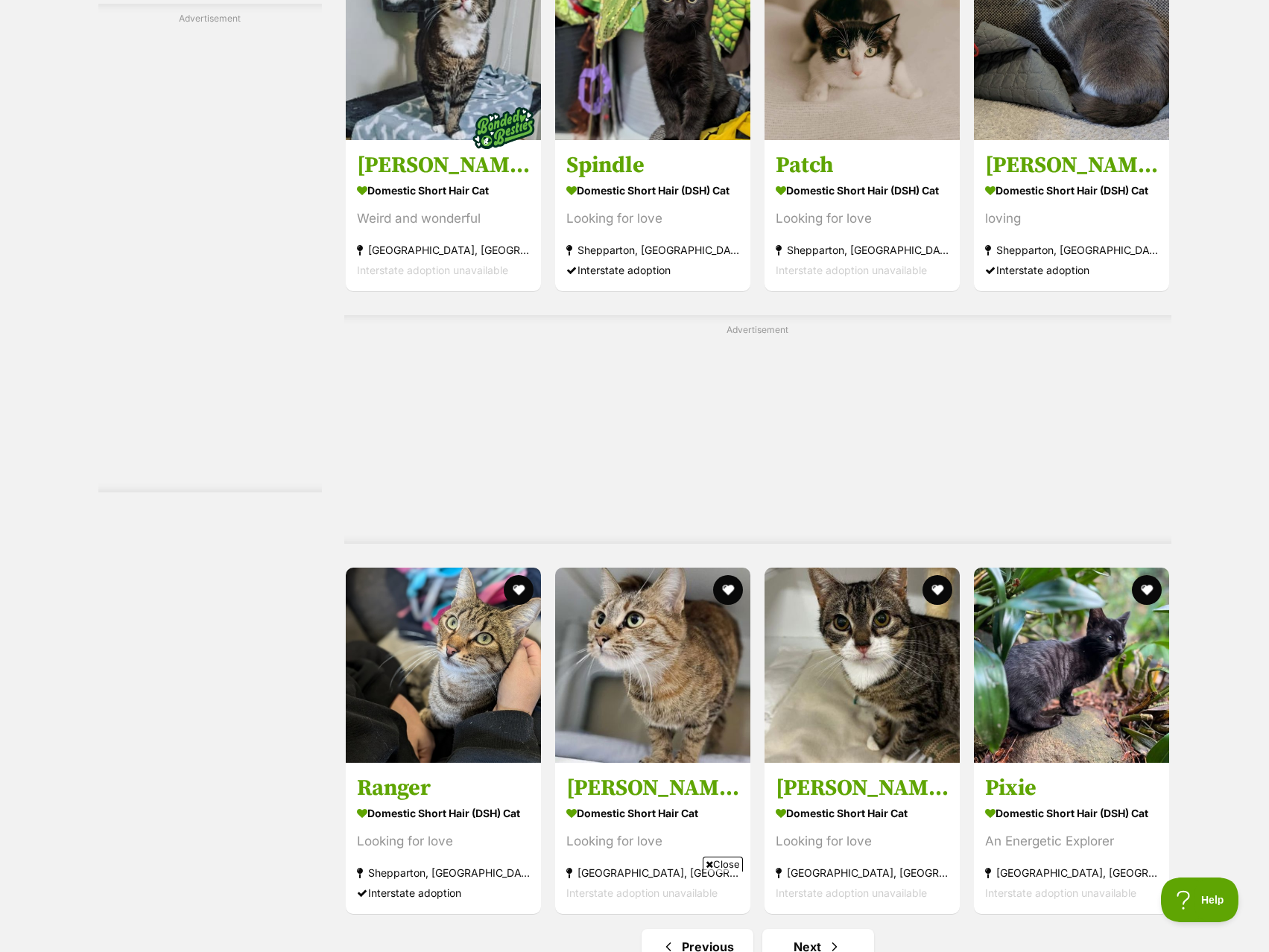
scroll to position [7376, 0]
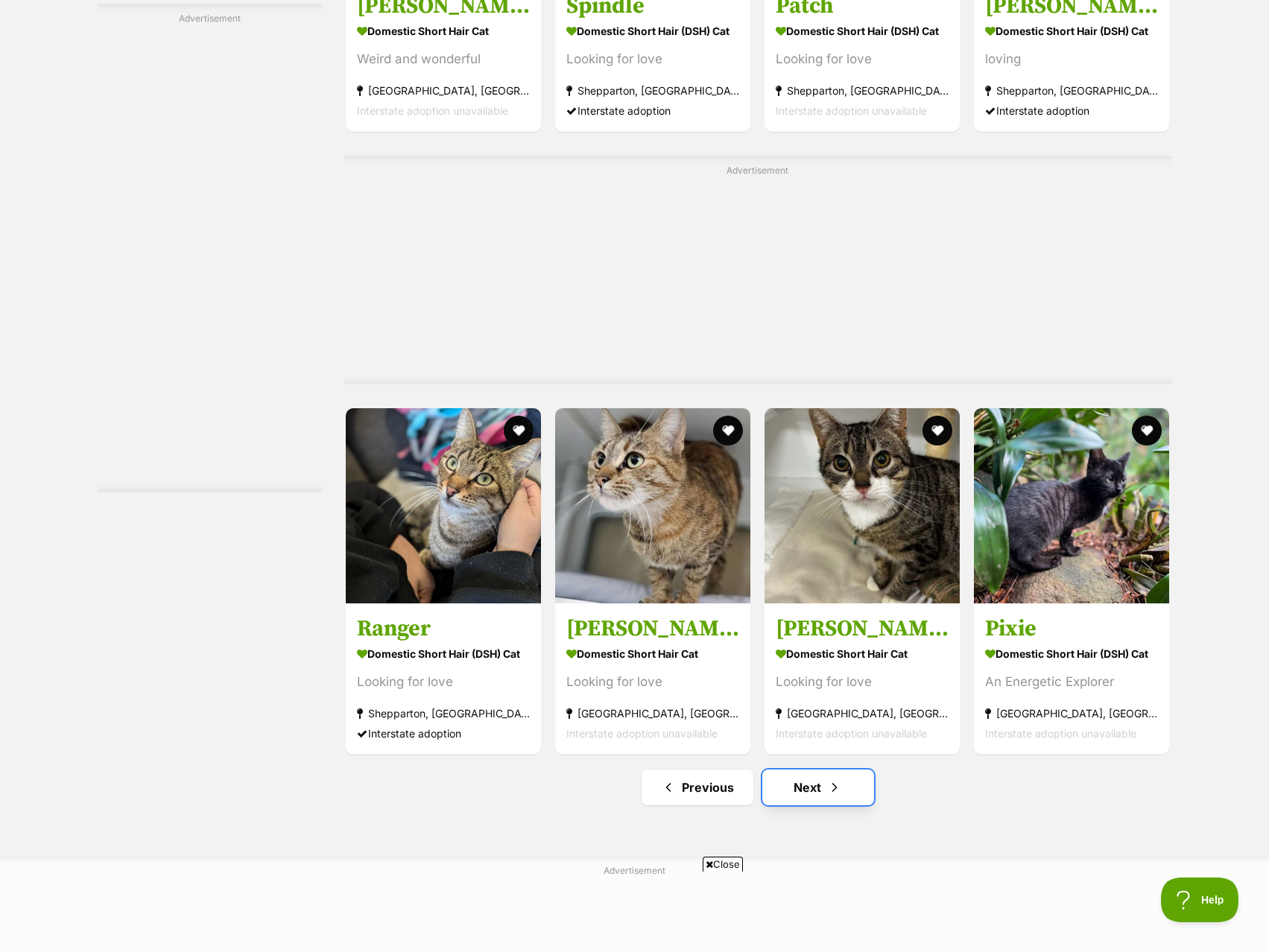
click at [810, 770] on link "Next" at bounding box center [818, 788] width 112 height 36
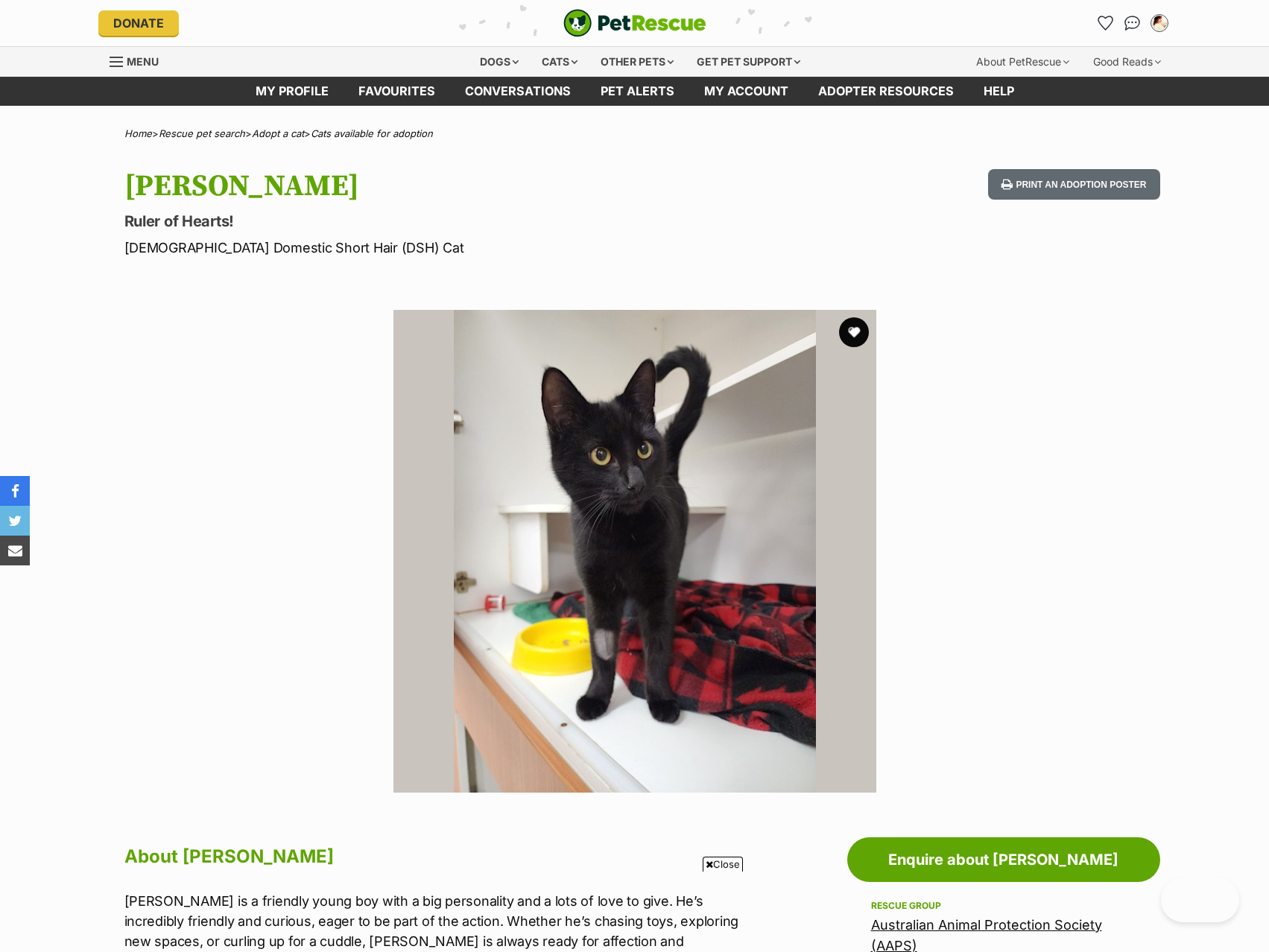
scroll to position [373, 0]
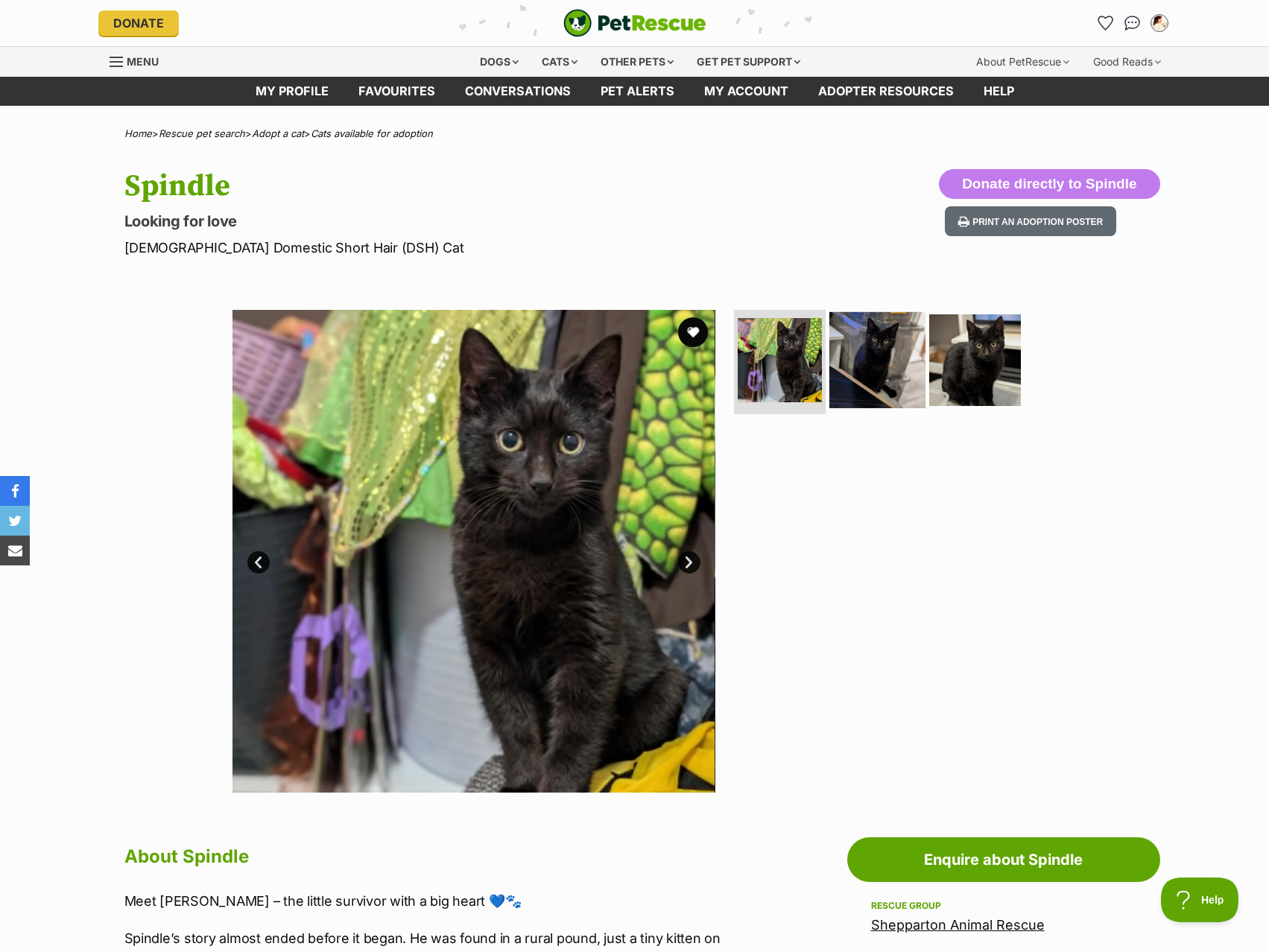
click at [876, 342] on img at bounding box center [877, 360] width 96 height 96
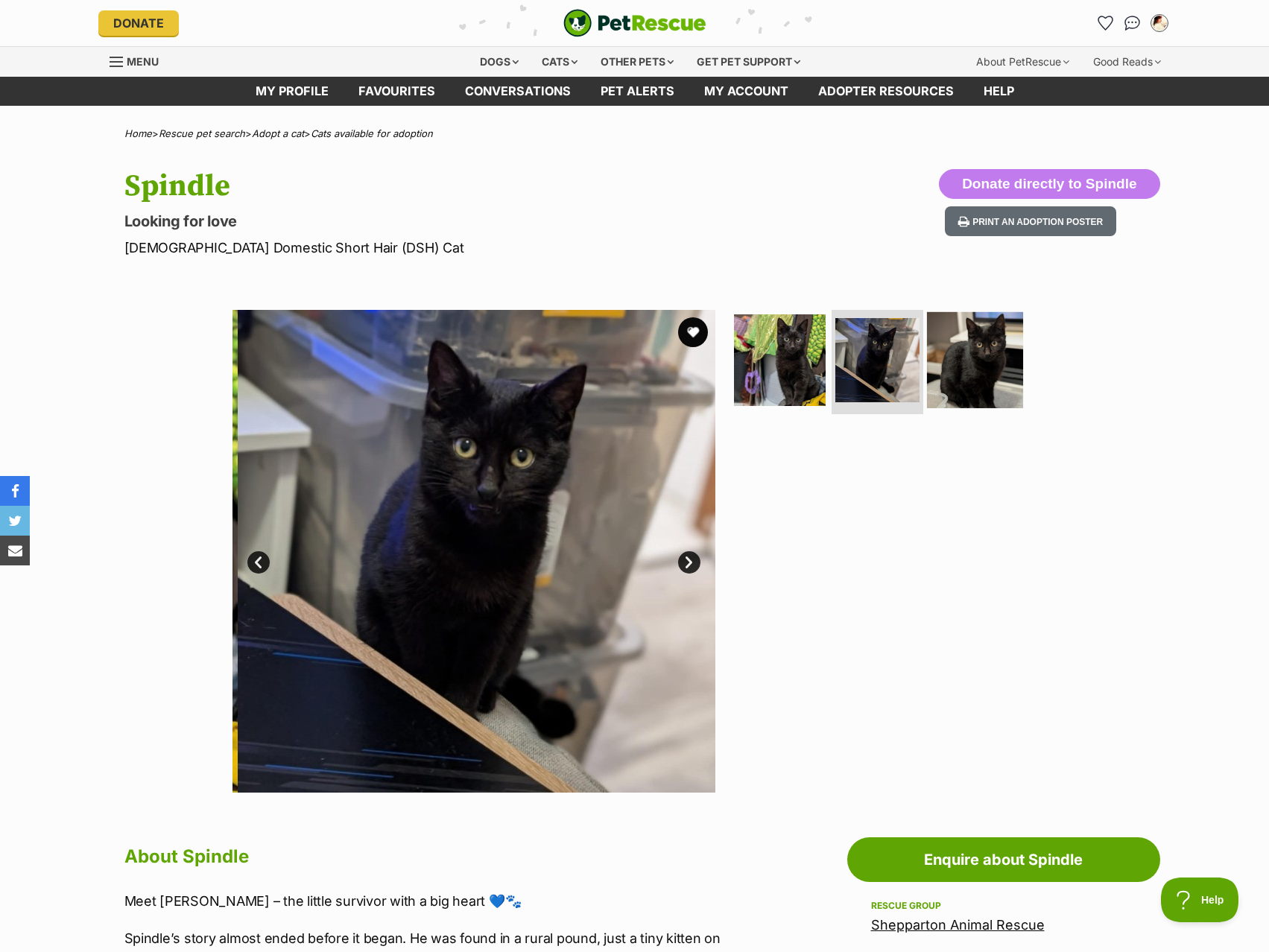
click at [963, 357] on img at bounding box center [974, 360] width 96 height 96
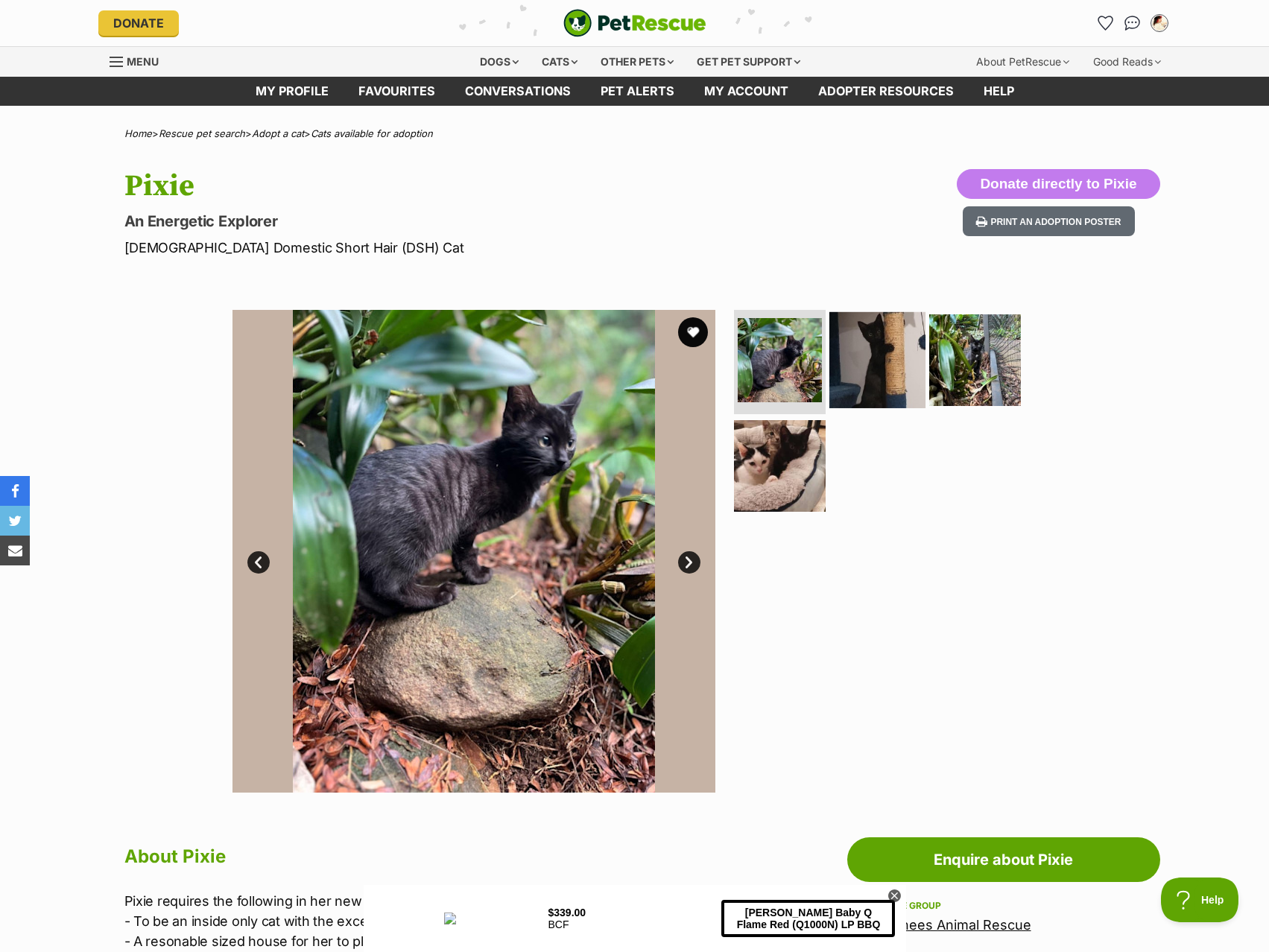
click at [847, 394] on img at bounding box center [877, 360] width 96 height 96
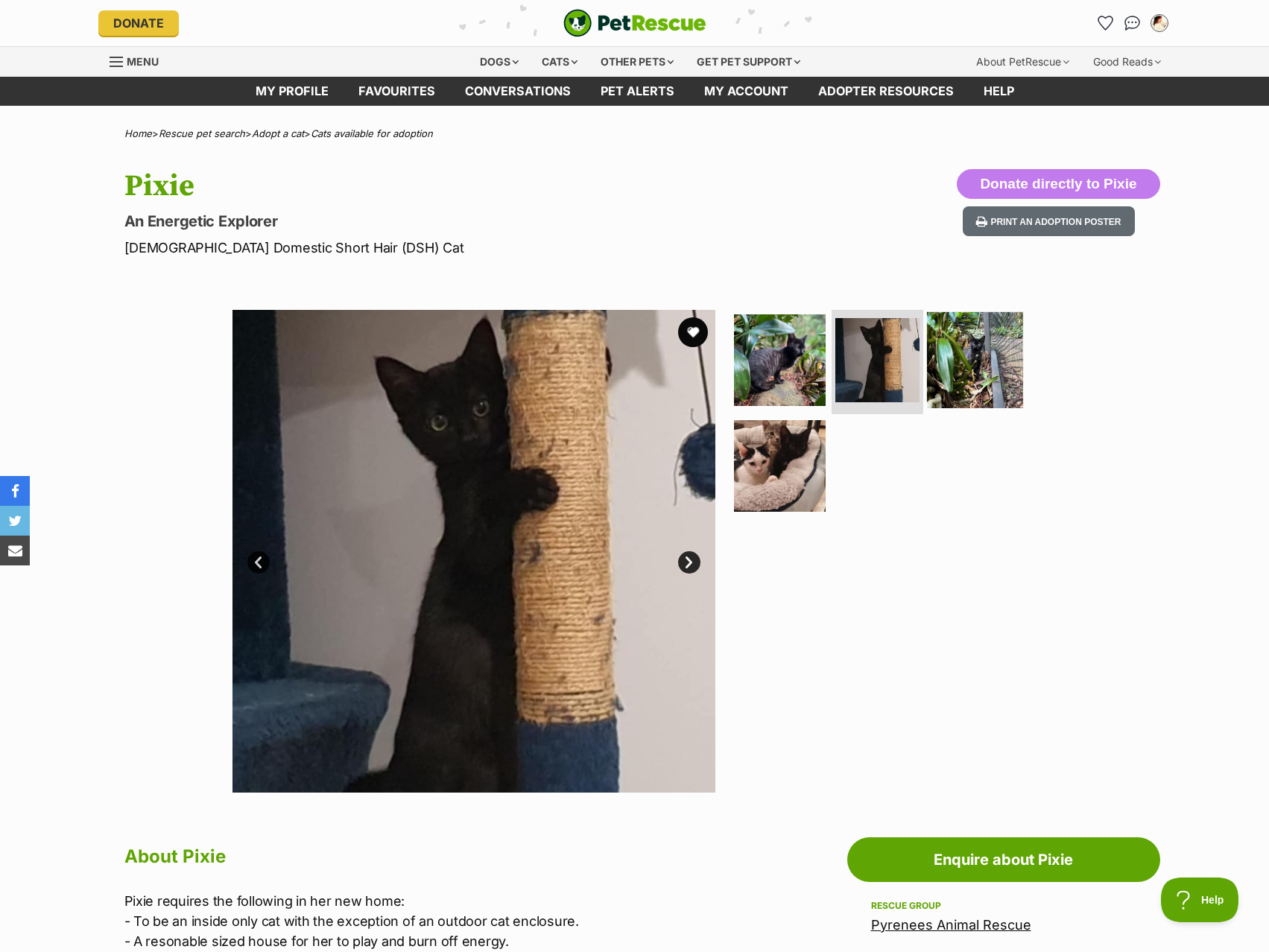
click at [973, 377] on img at bounding box center [974, 360] width 96 height 96
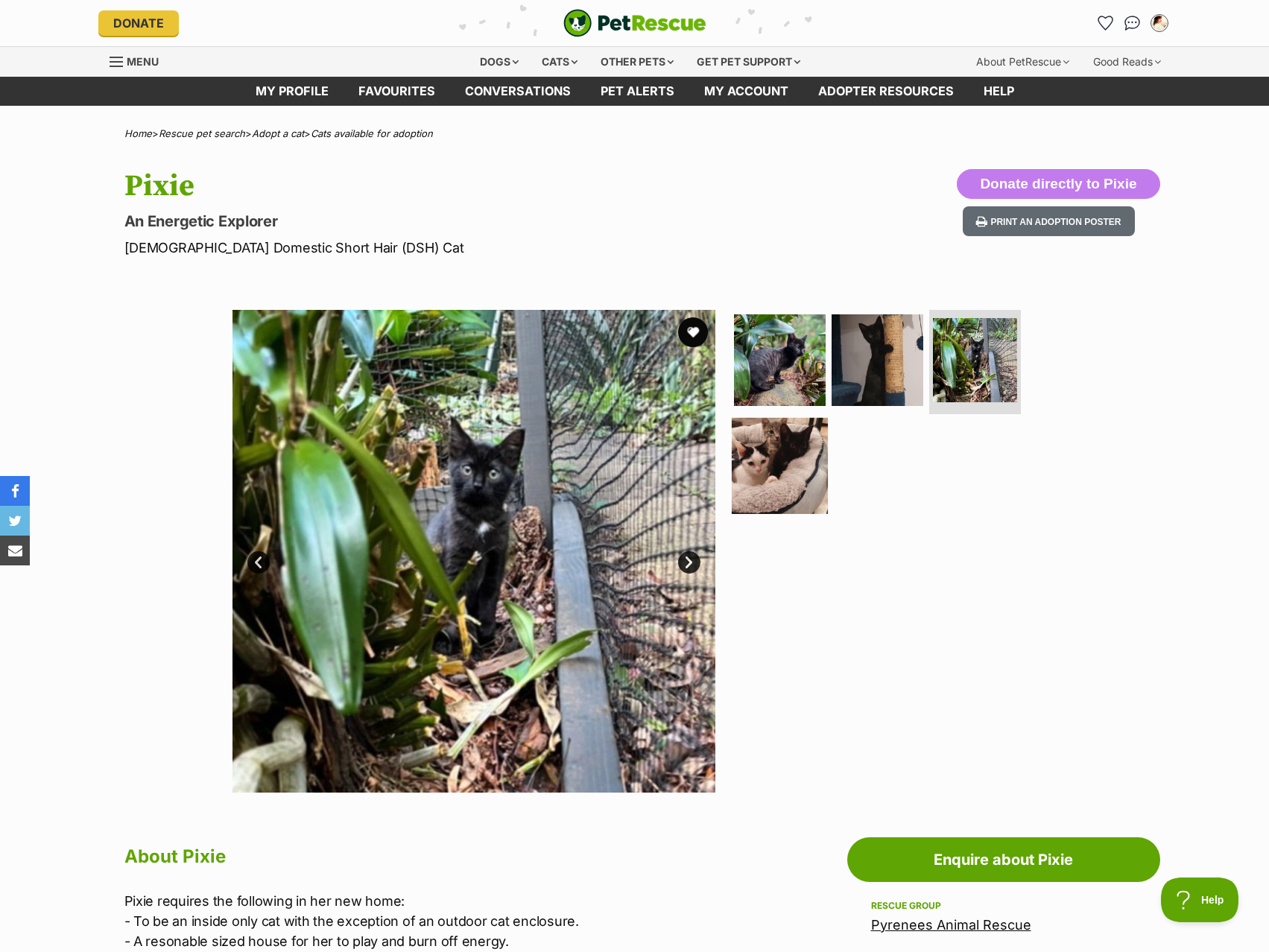
click at [769, 470] on img at bounding box center [780, 465] width 96 height 96
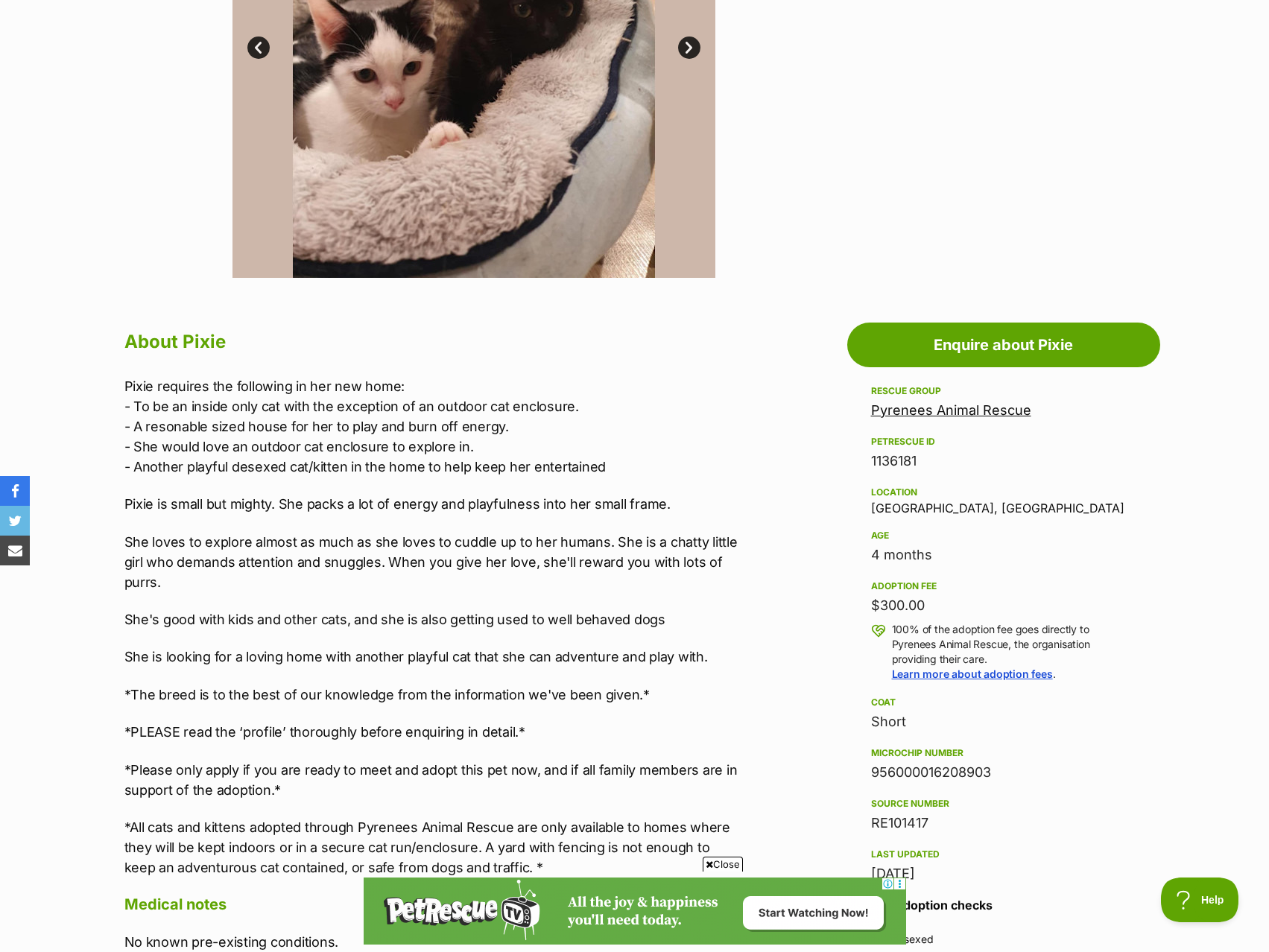
scroll to position [521, 0]
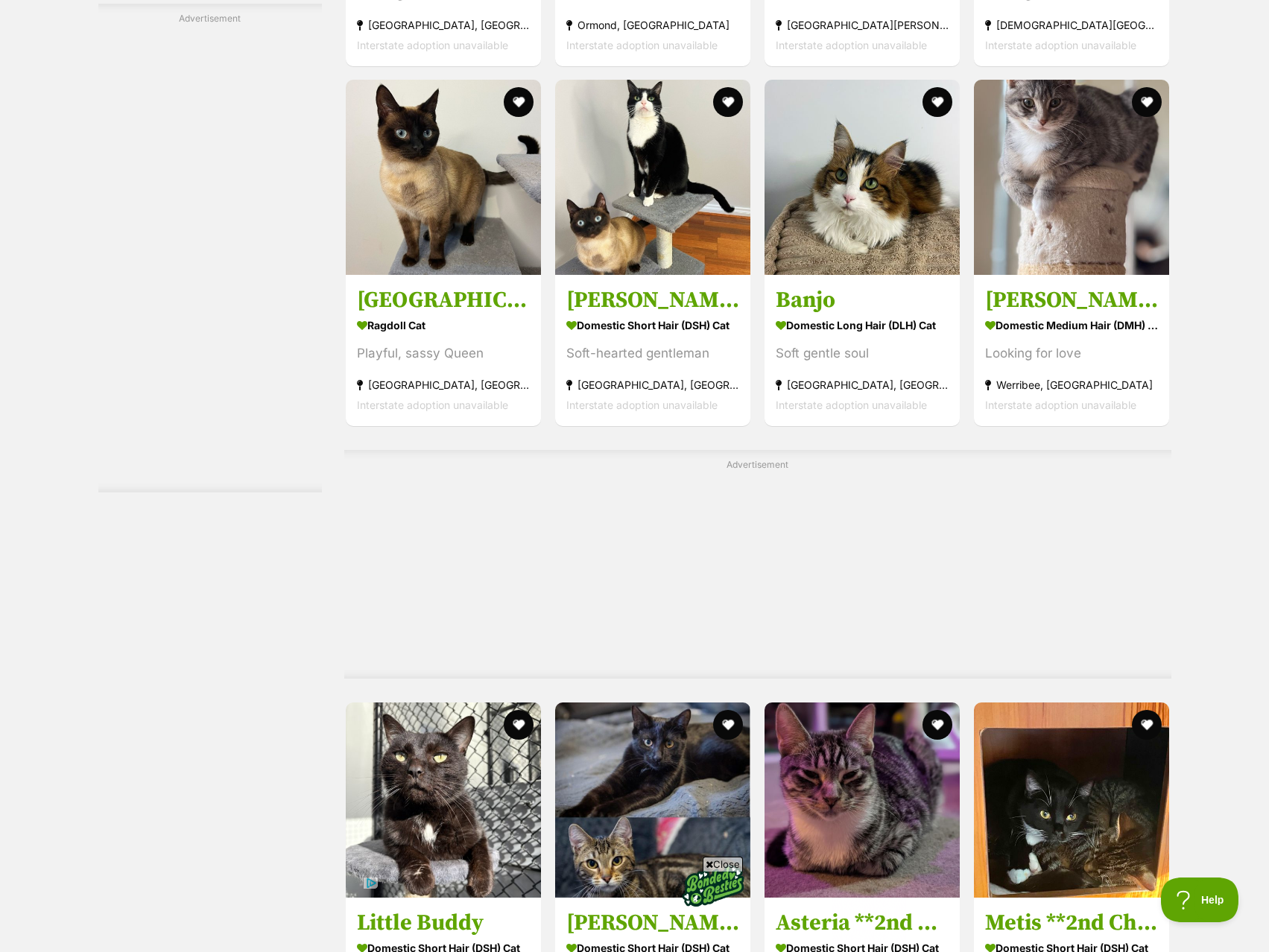
scroll to position [7451, 0]
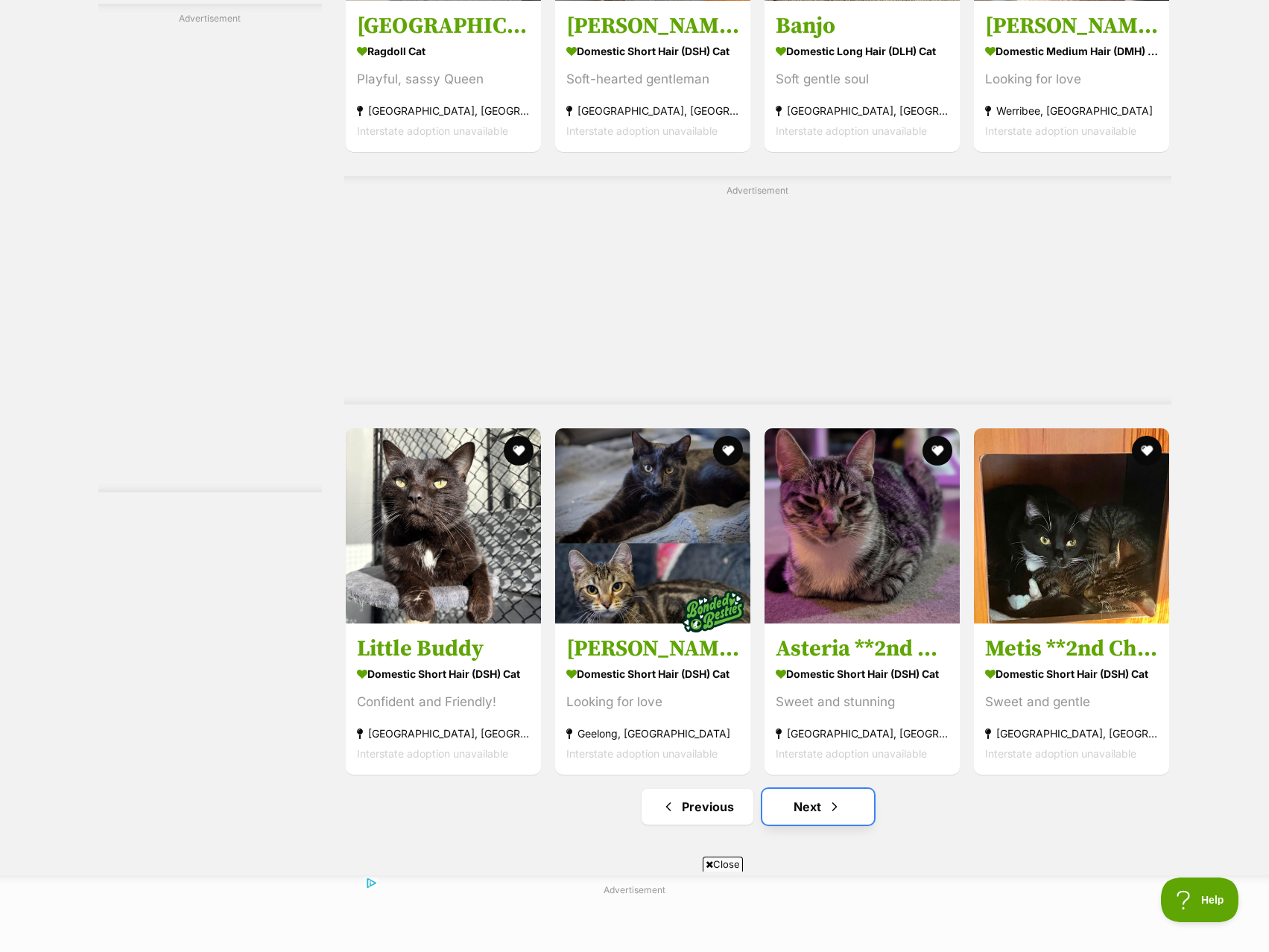
click at [825, 789] on link "Next" at bounding box center [818, 807] width 112 height 36
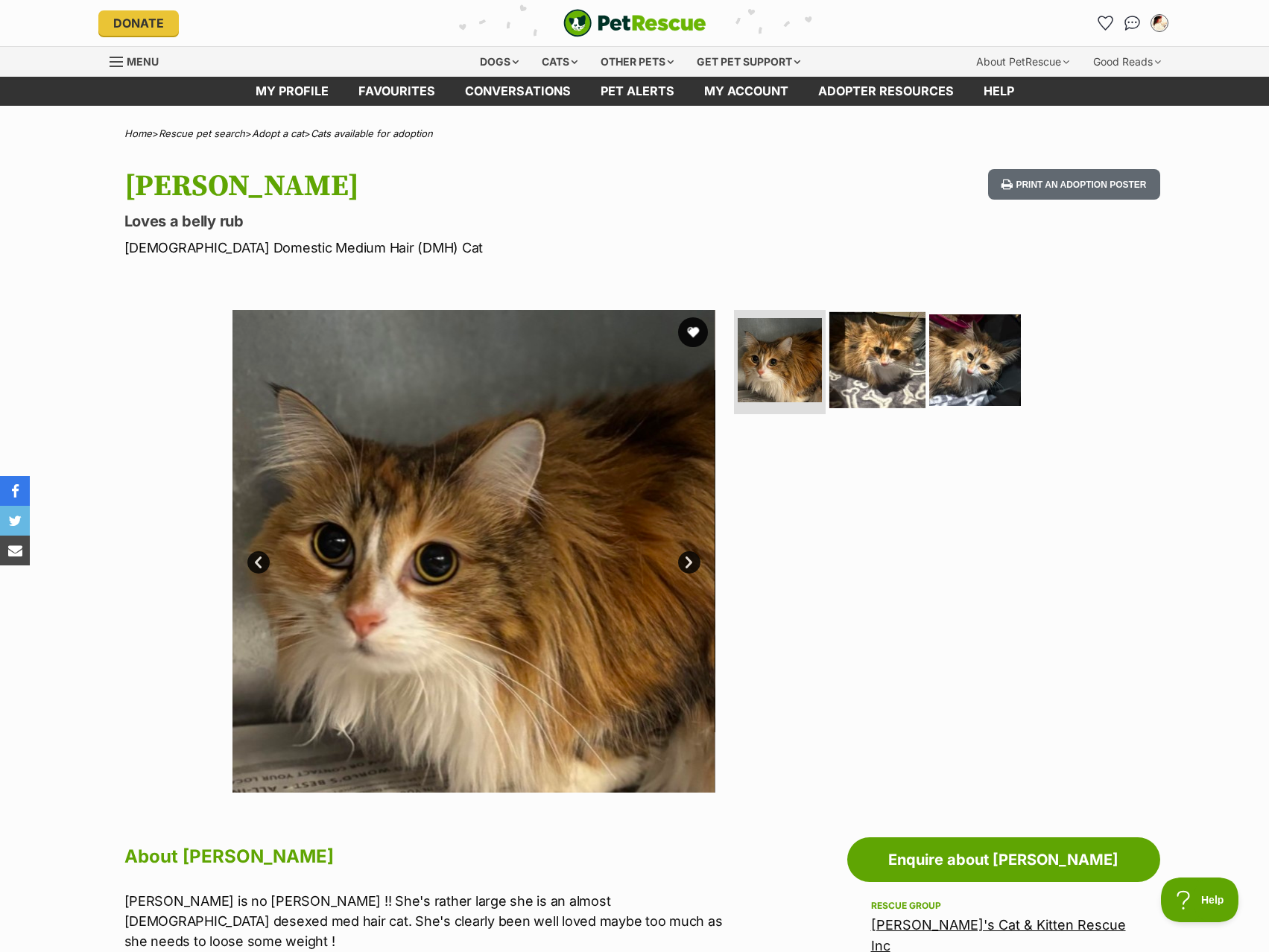
click at [846, 344] on img at bounding box center [877, 360] width 96 height 96
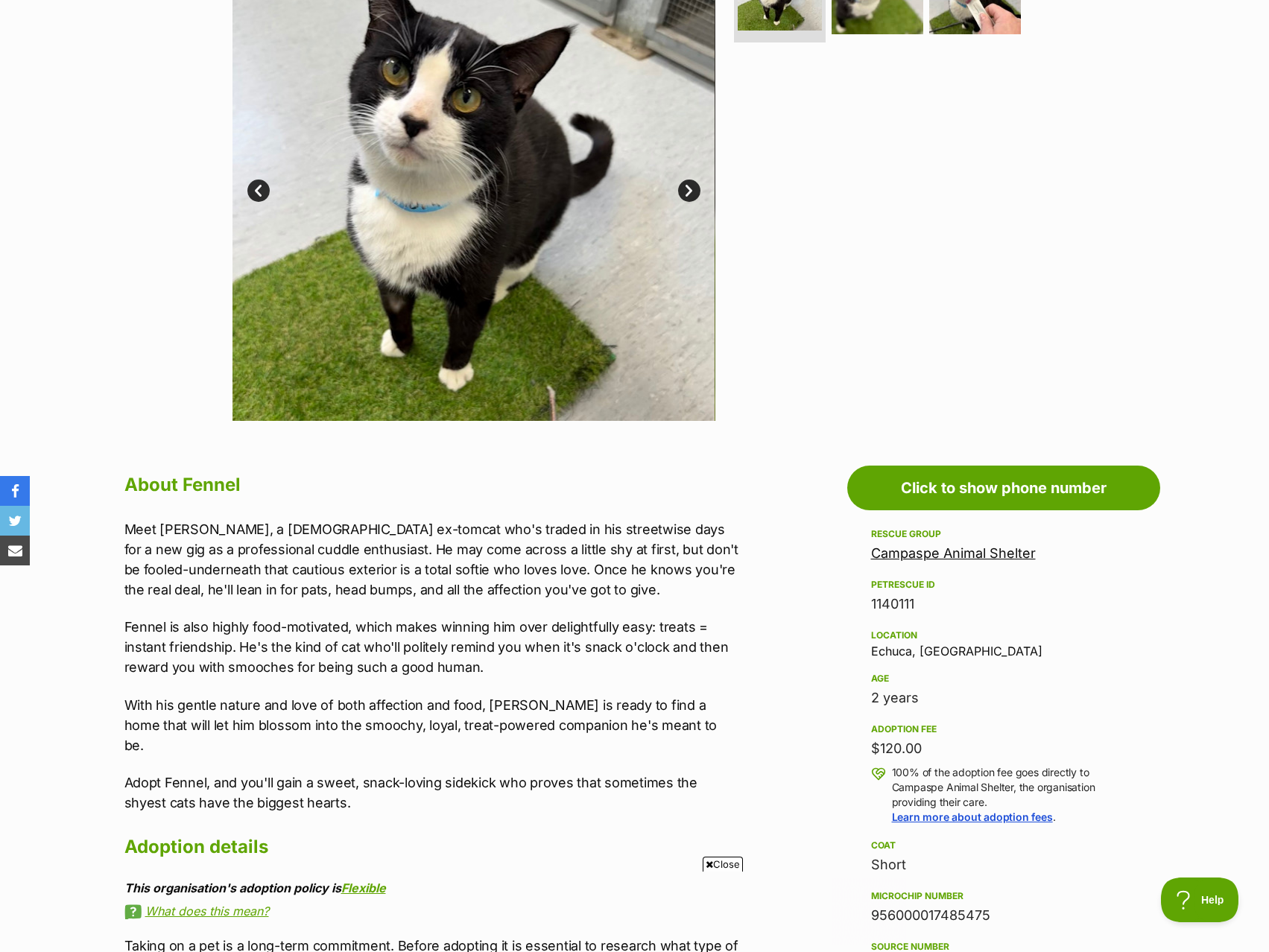
scroll to position [373, 0]
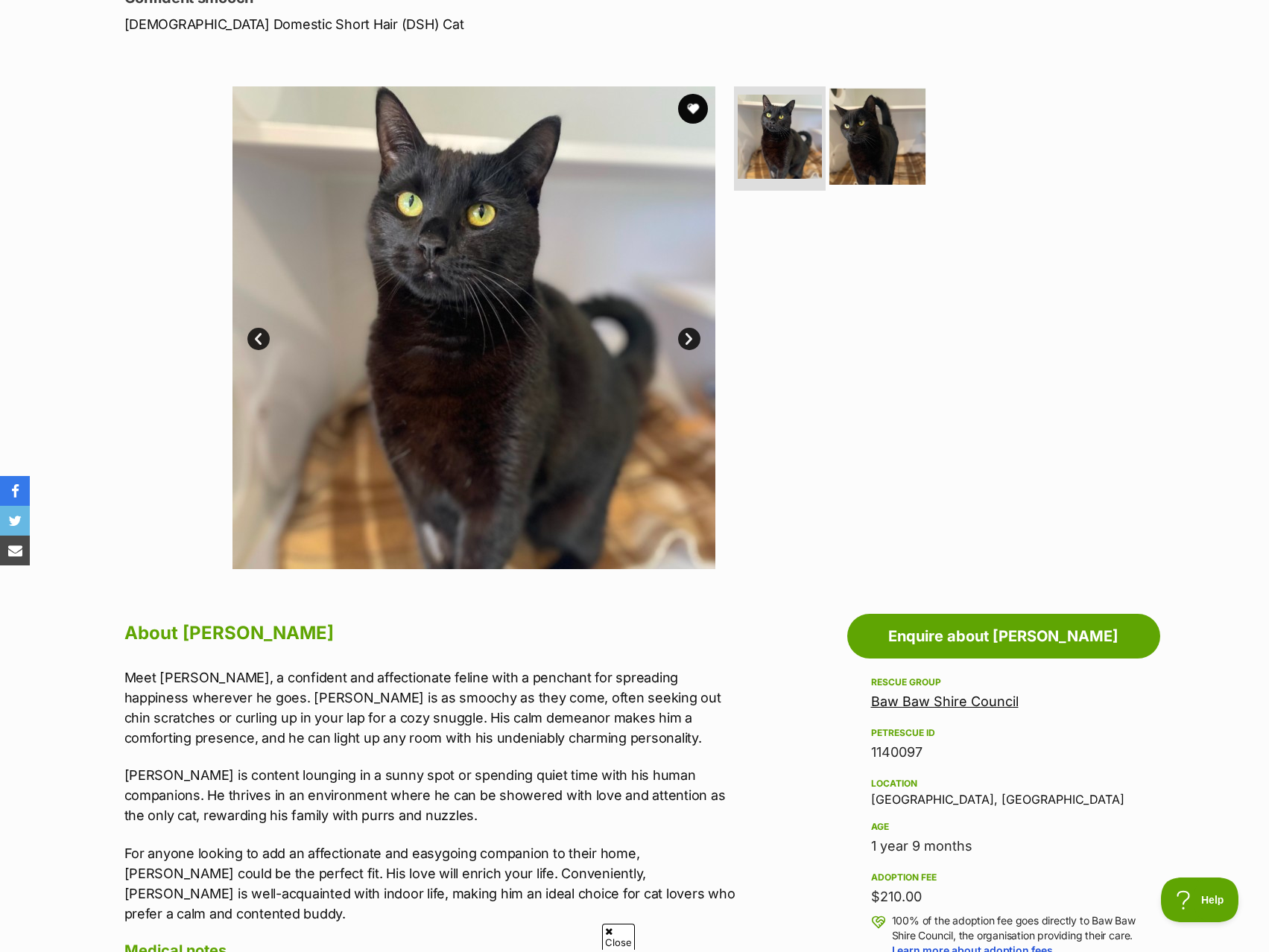
click at [886, 149] on img at bounding box center [877, 137] width 96 height 96
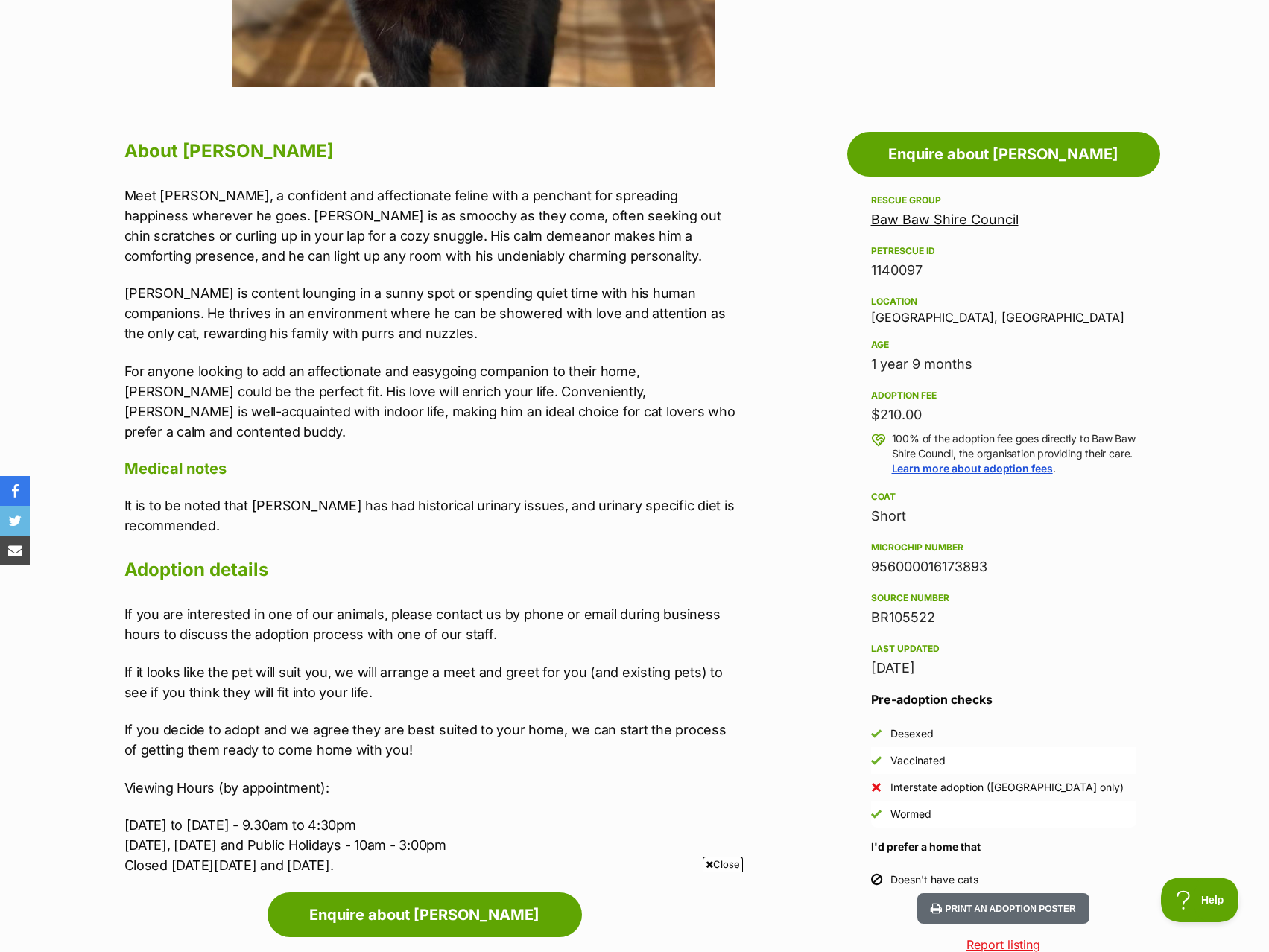
scroll to position [745, 0]
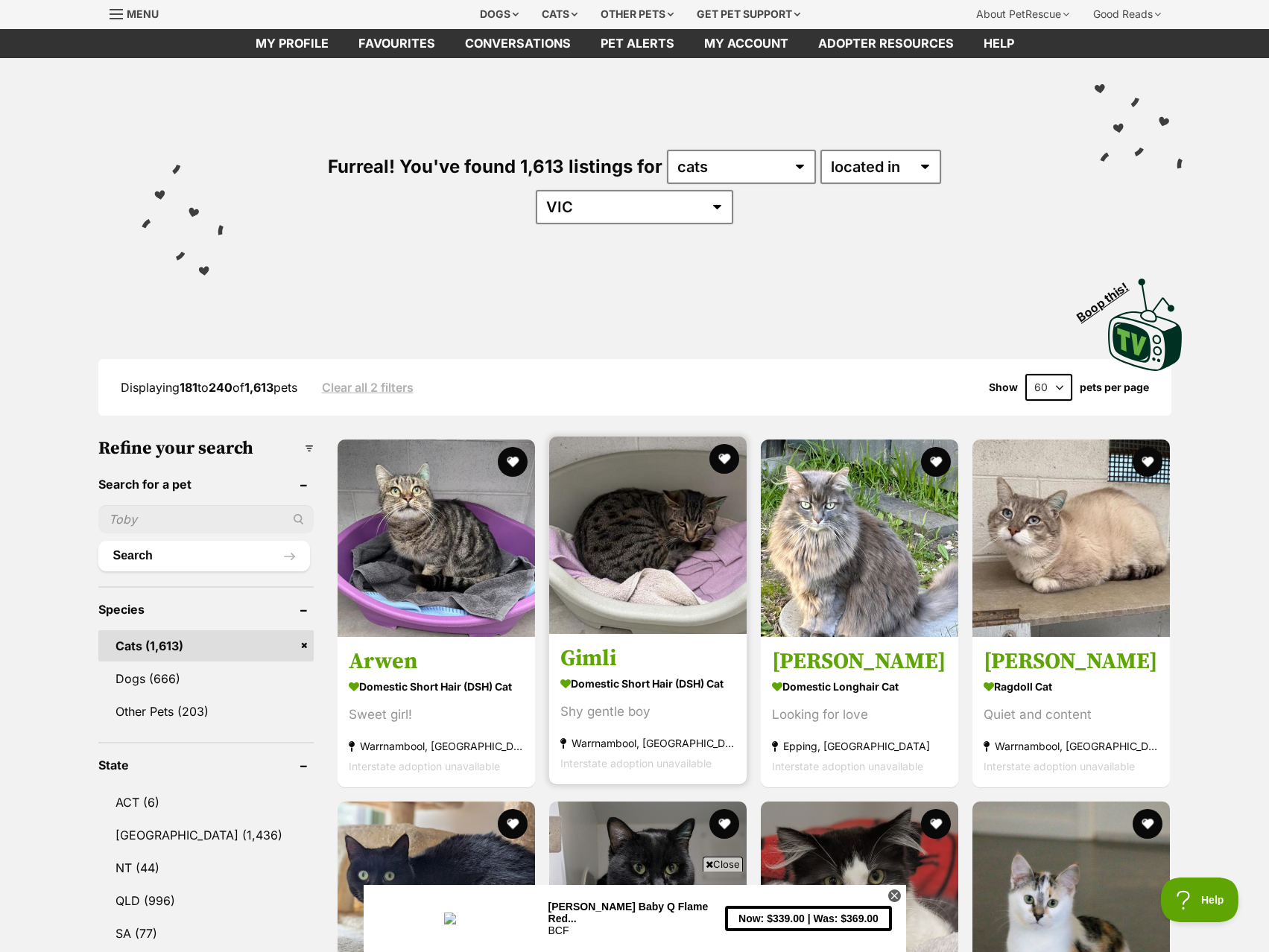
scroll to position [75, 0]
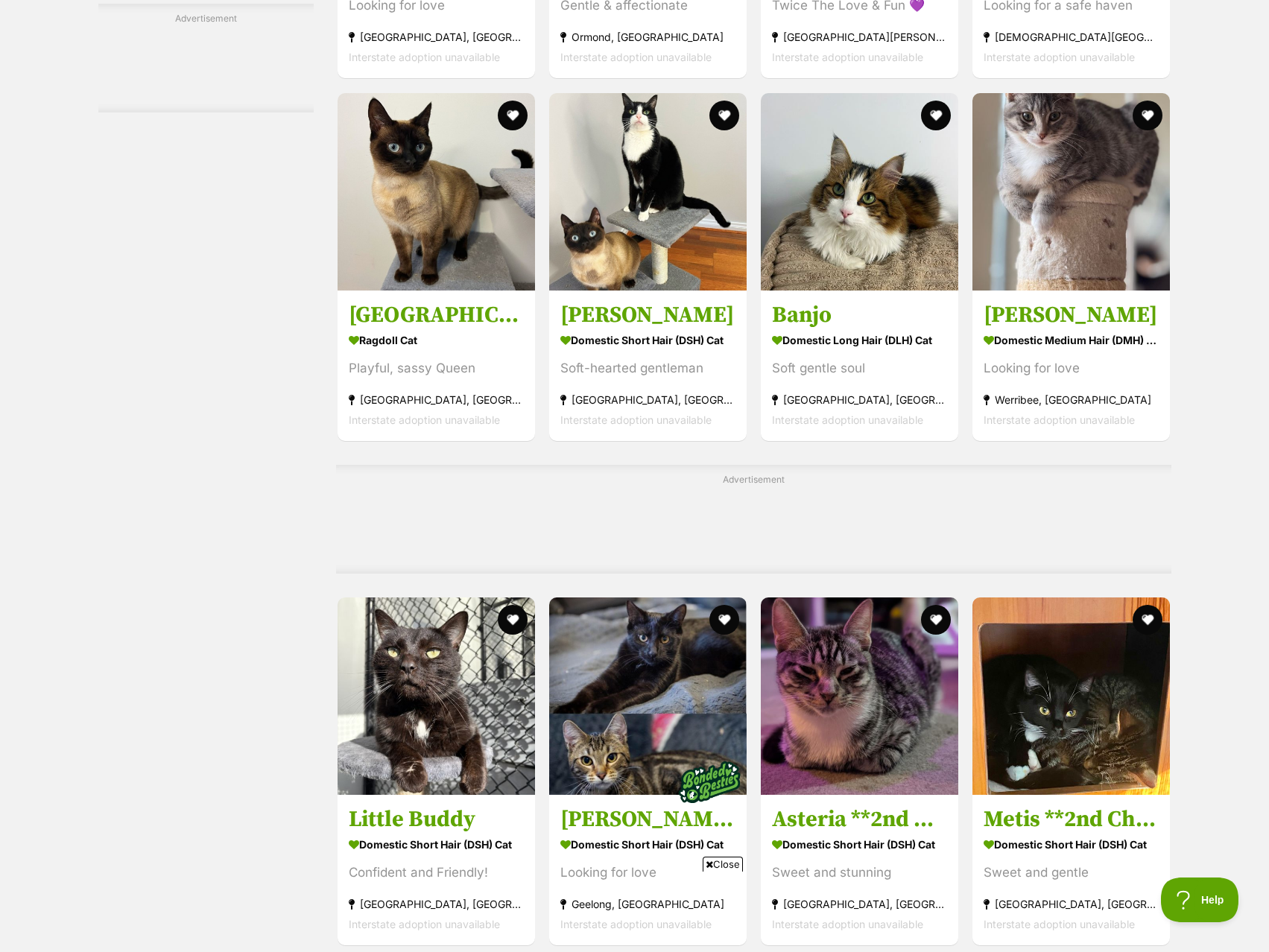
scroll to position [6112, 0]
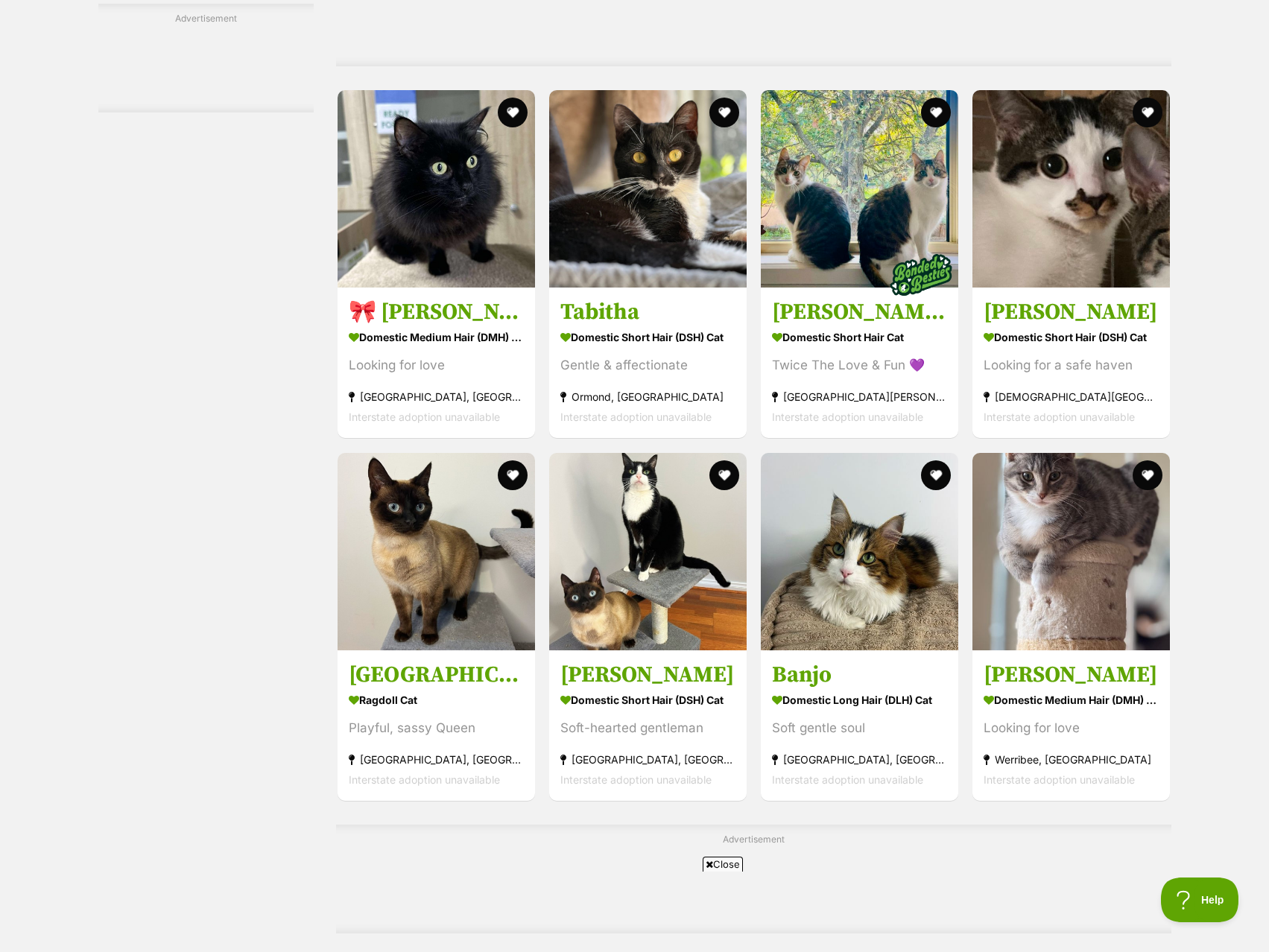
drag, startPoint x: 927, startPoint y: 794, endPoint x: 865, endPoint y: 787, distance: 62.4
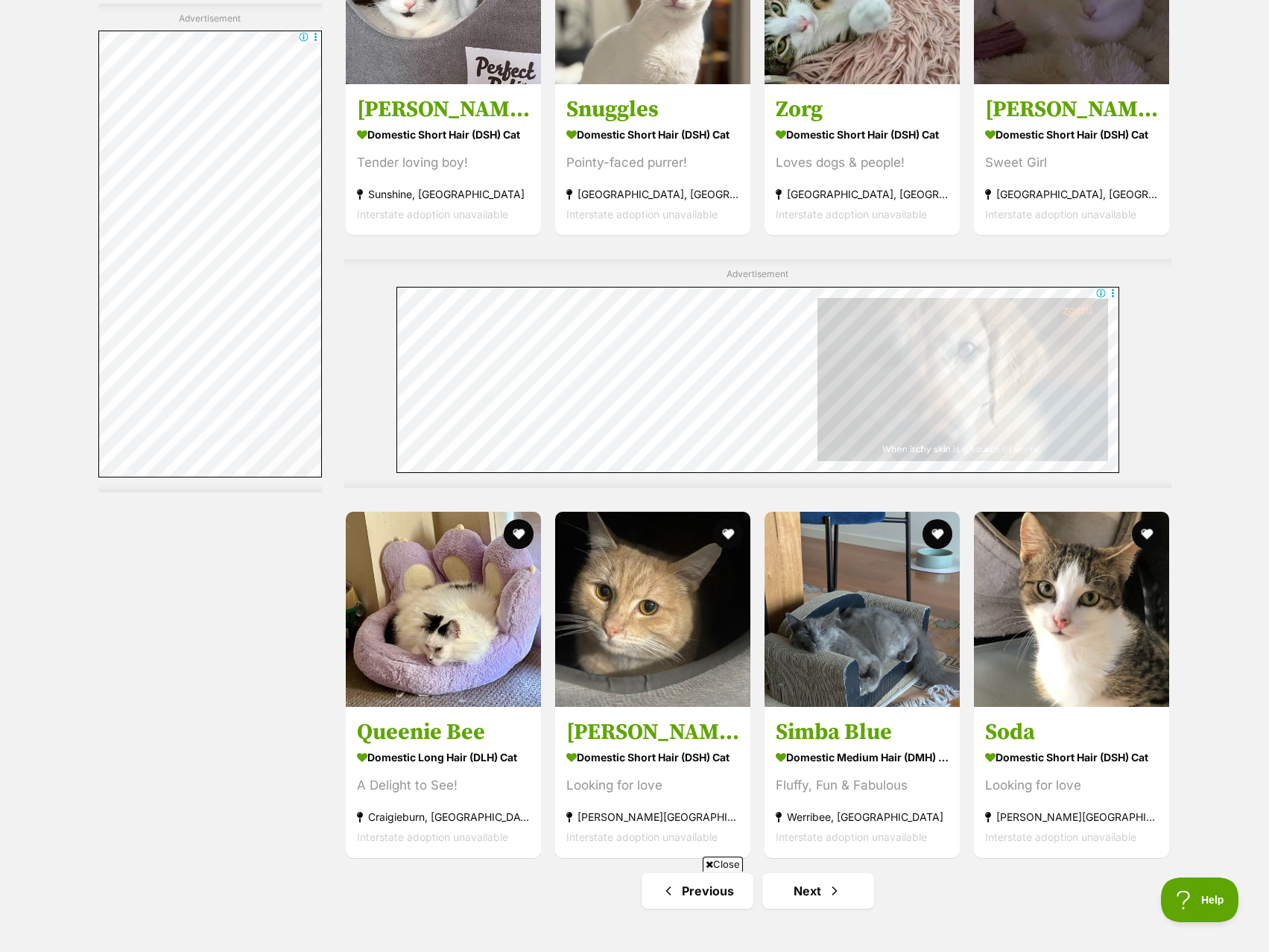
scroll to position [7301, 0]
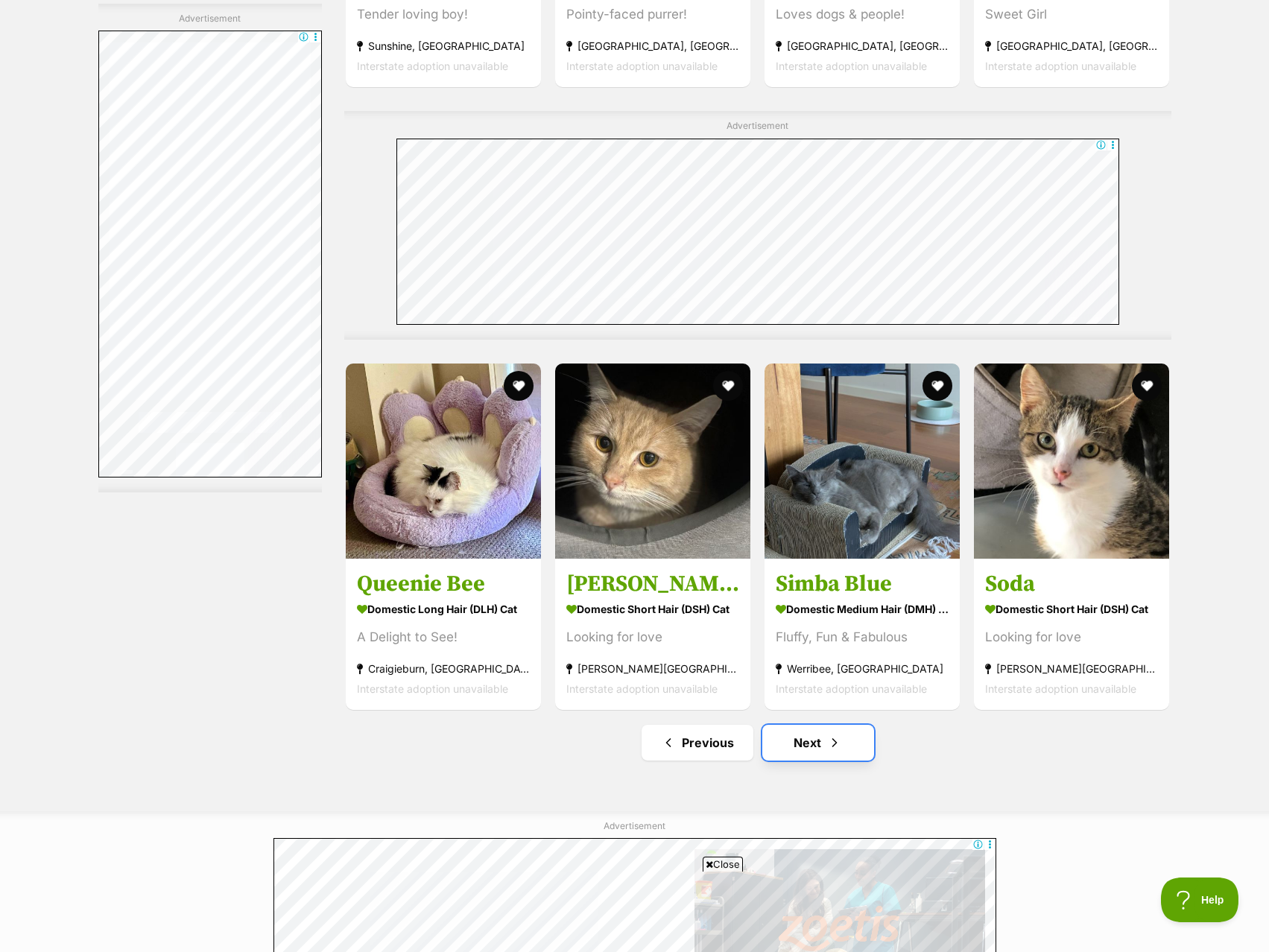
click at [823, 728] on link "Next" at bounding box center [818, 742] width 112 height 36
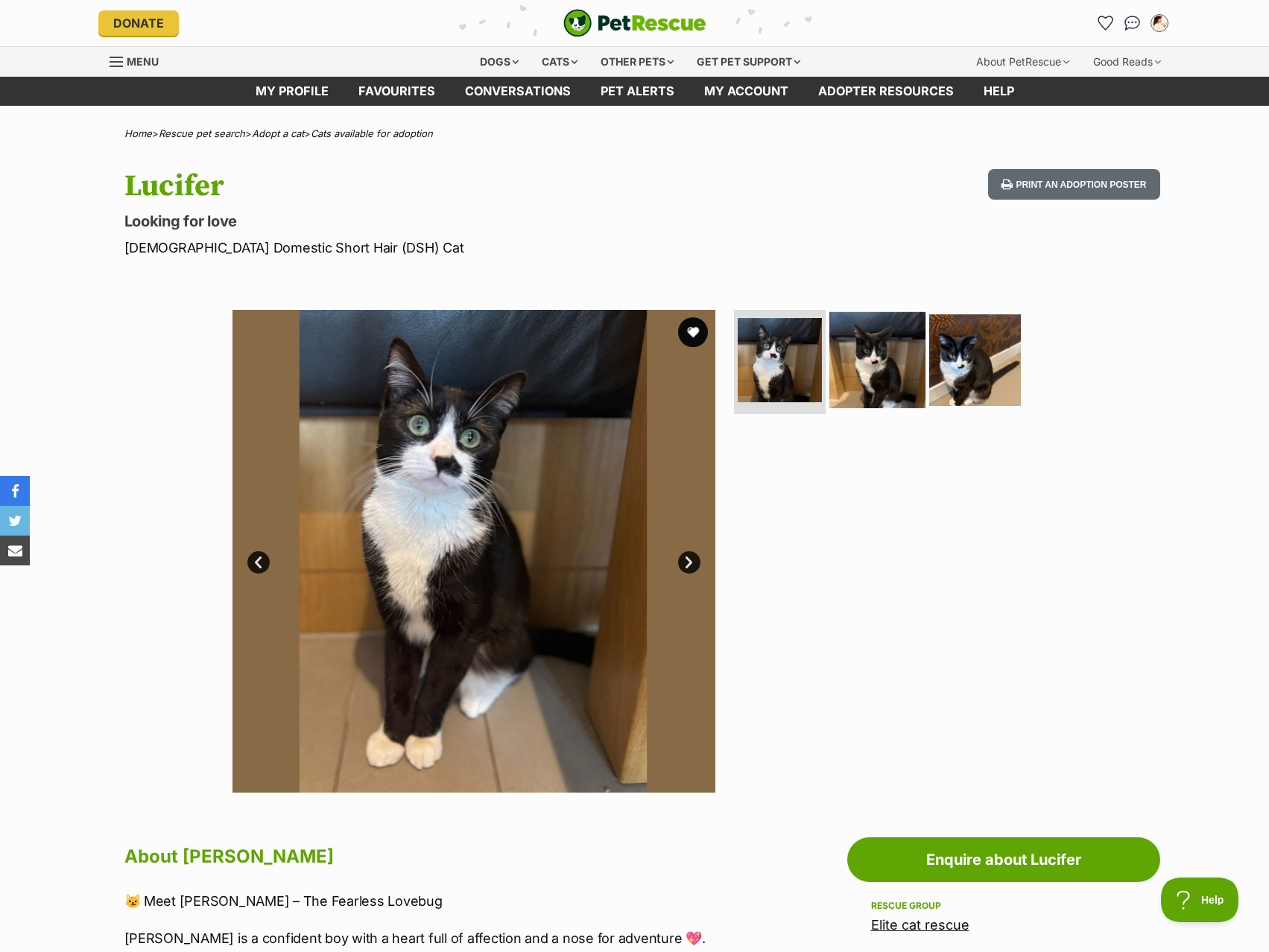
click at [855, 381] on img at bounding box center [877, 360] width 96 height 96
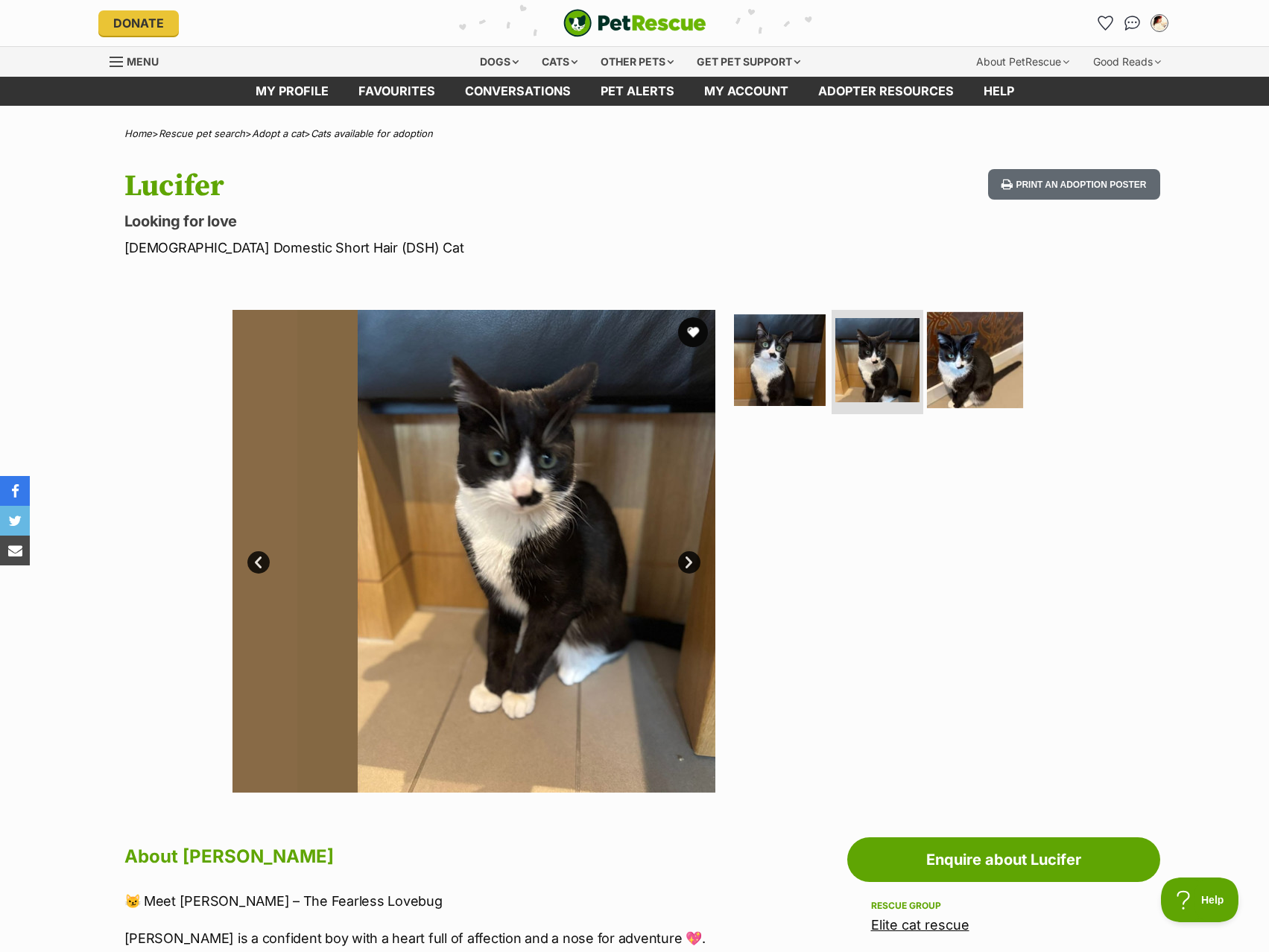
click at [936, 339] on img at bounding box center [974, 360] width 96 height 96
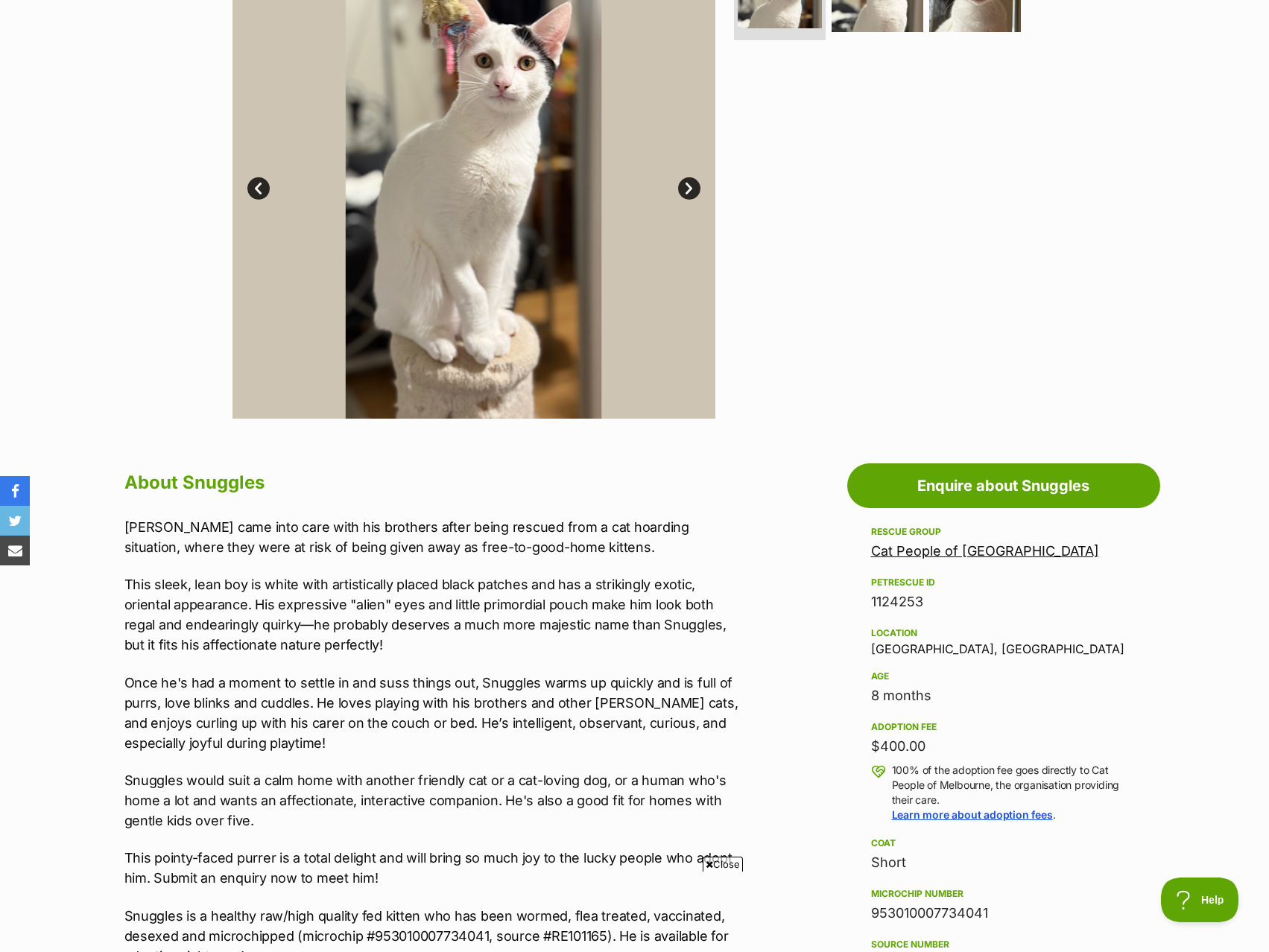
scroll to position [298, 0]
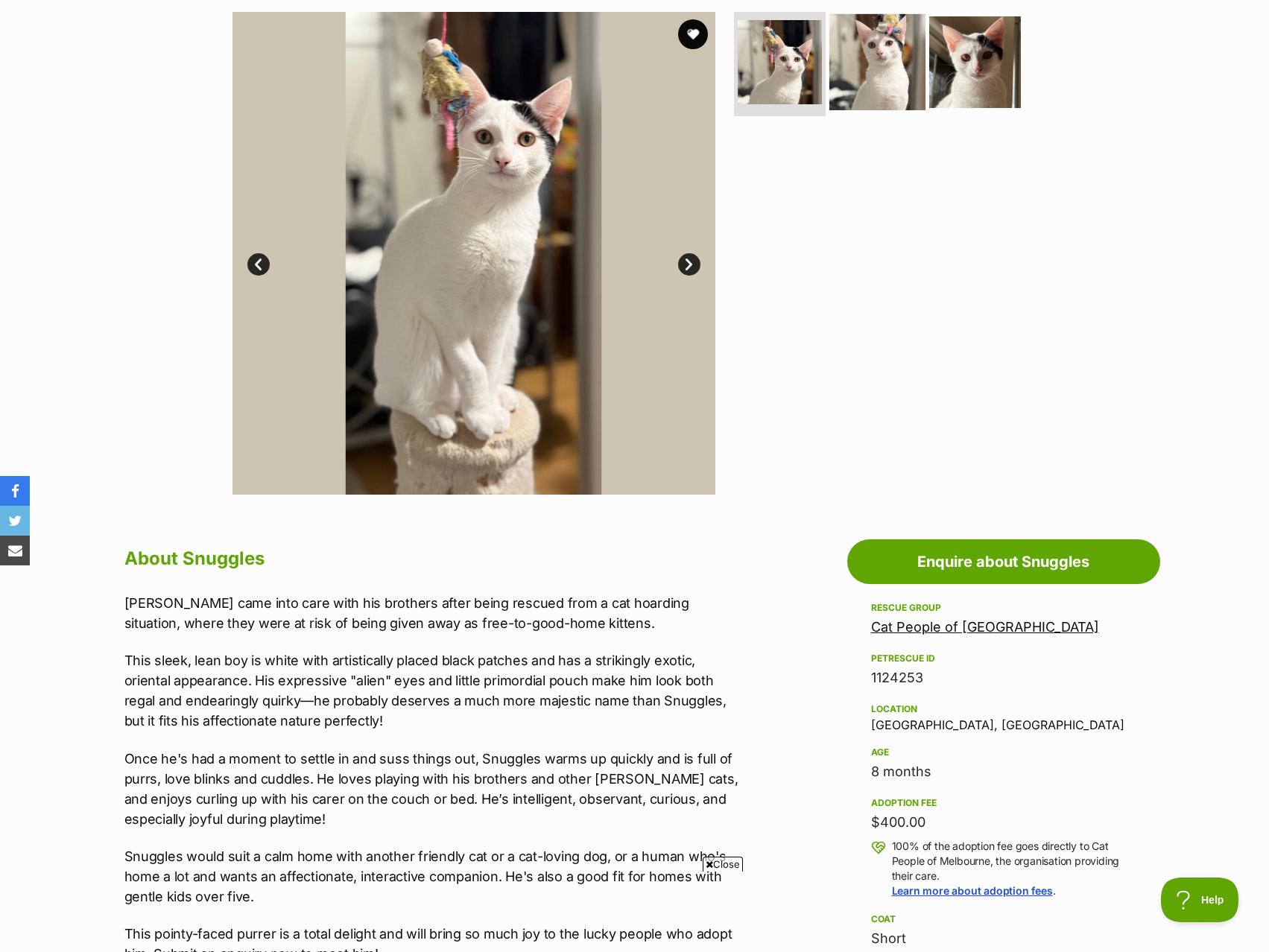
click at [892, 72] on img at bounding box center [877, 62] width 96 height 96
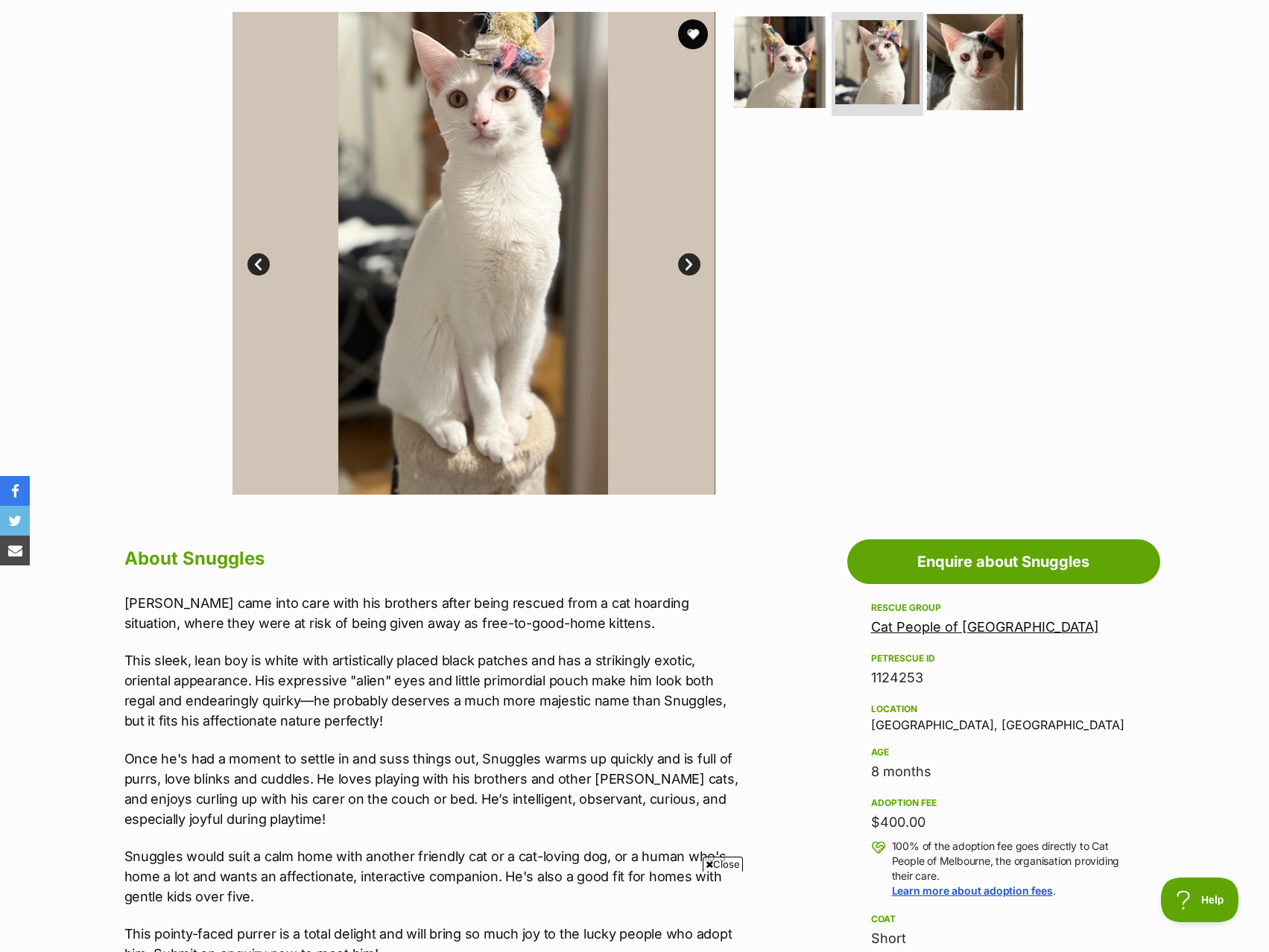
click at [968, 66] on img at bounding box center [974, 62] width 96 height 96
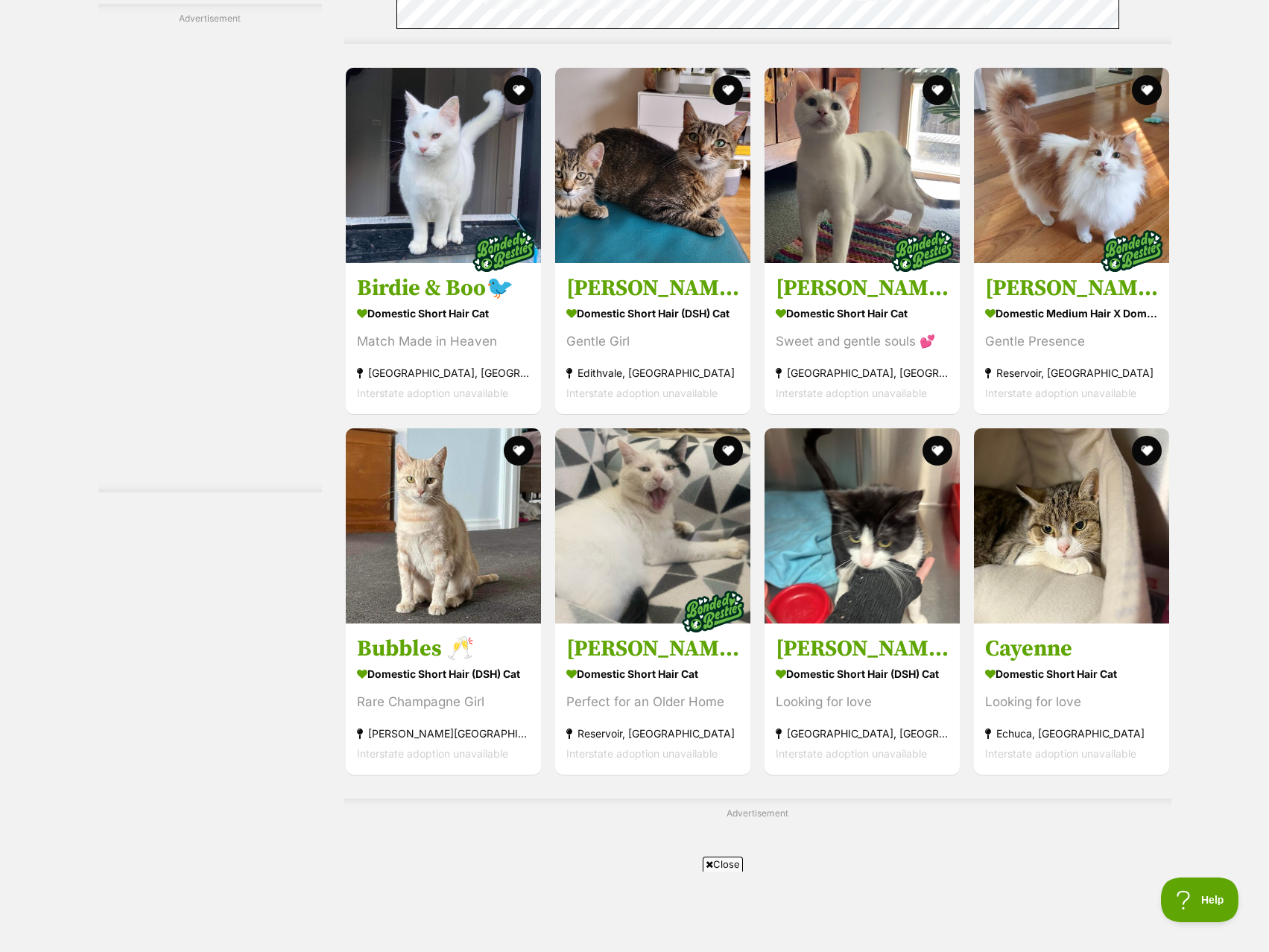
scroll to position [5290, 0]
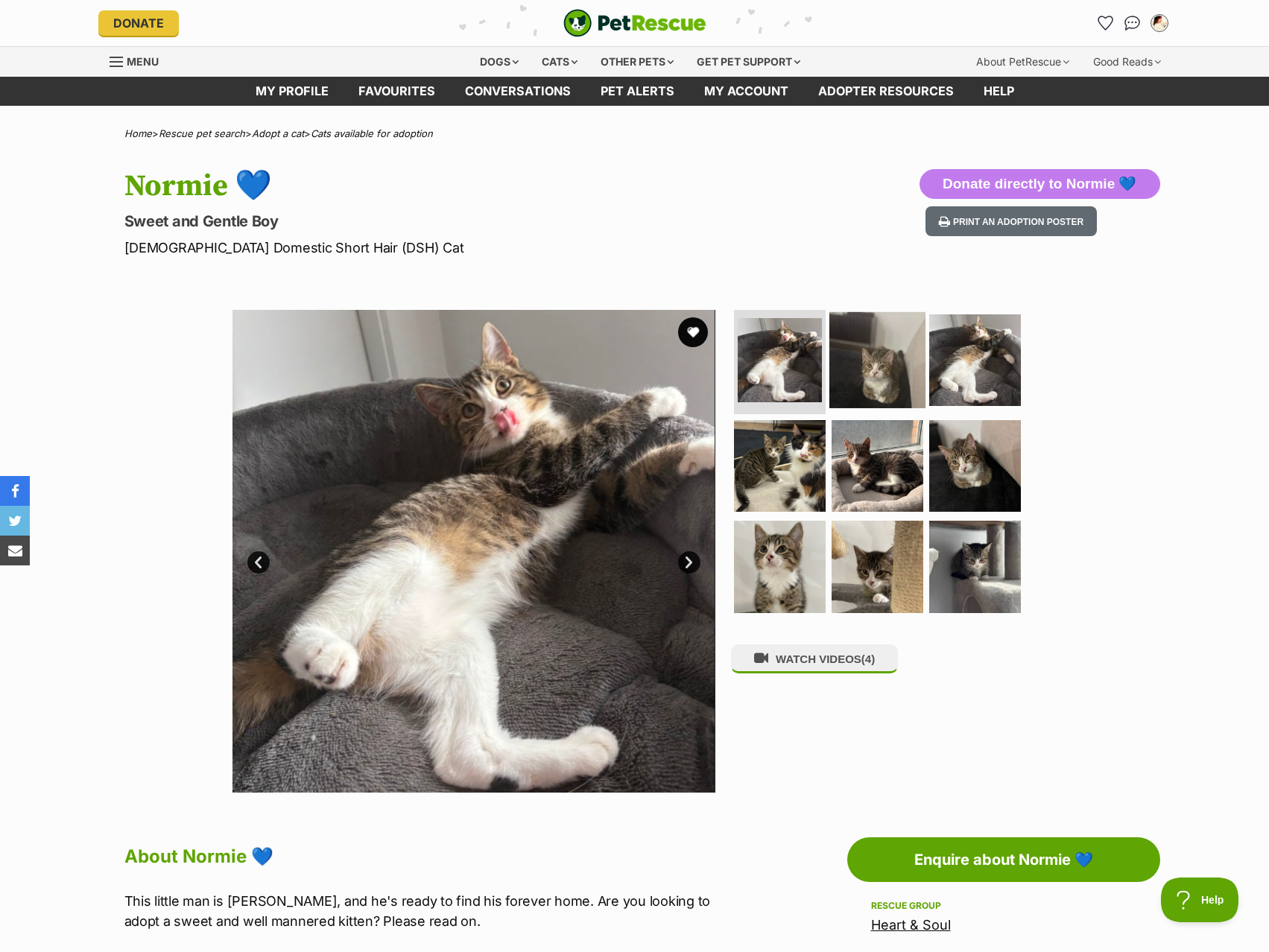
click at [844, 388] on img at bounding box center [877, 360] width 96 height 96
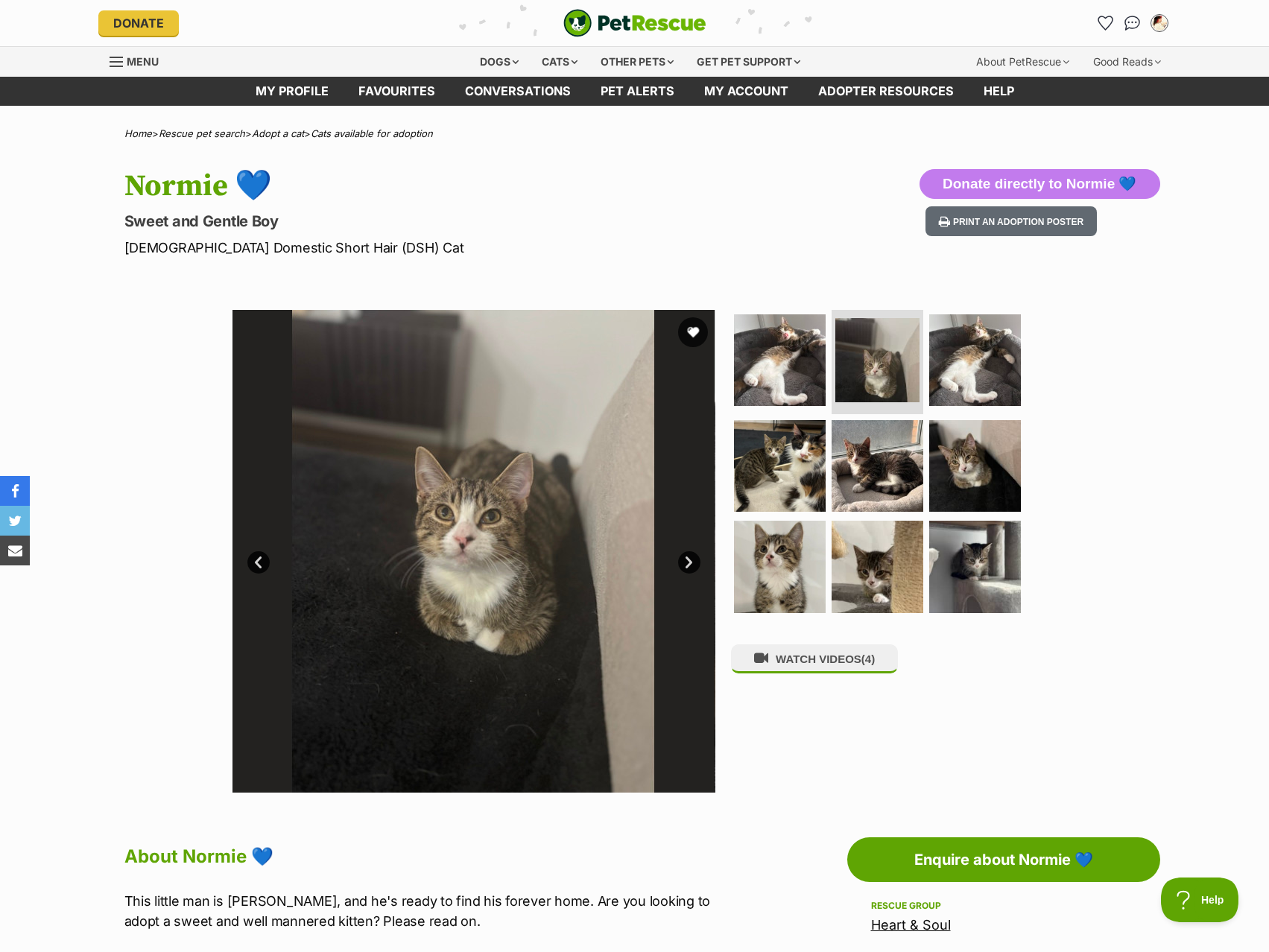
click at [1091, 25] on div "My account Jessica Morgan Edit profile Log out Pet alerts Pet alert matches Acc…" at bounding box center [992, 23] width 358 height 24
click at [1101, 23] on icon "Favourites" at bounding box center [1105, 23] width 18 height 17
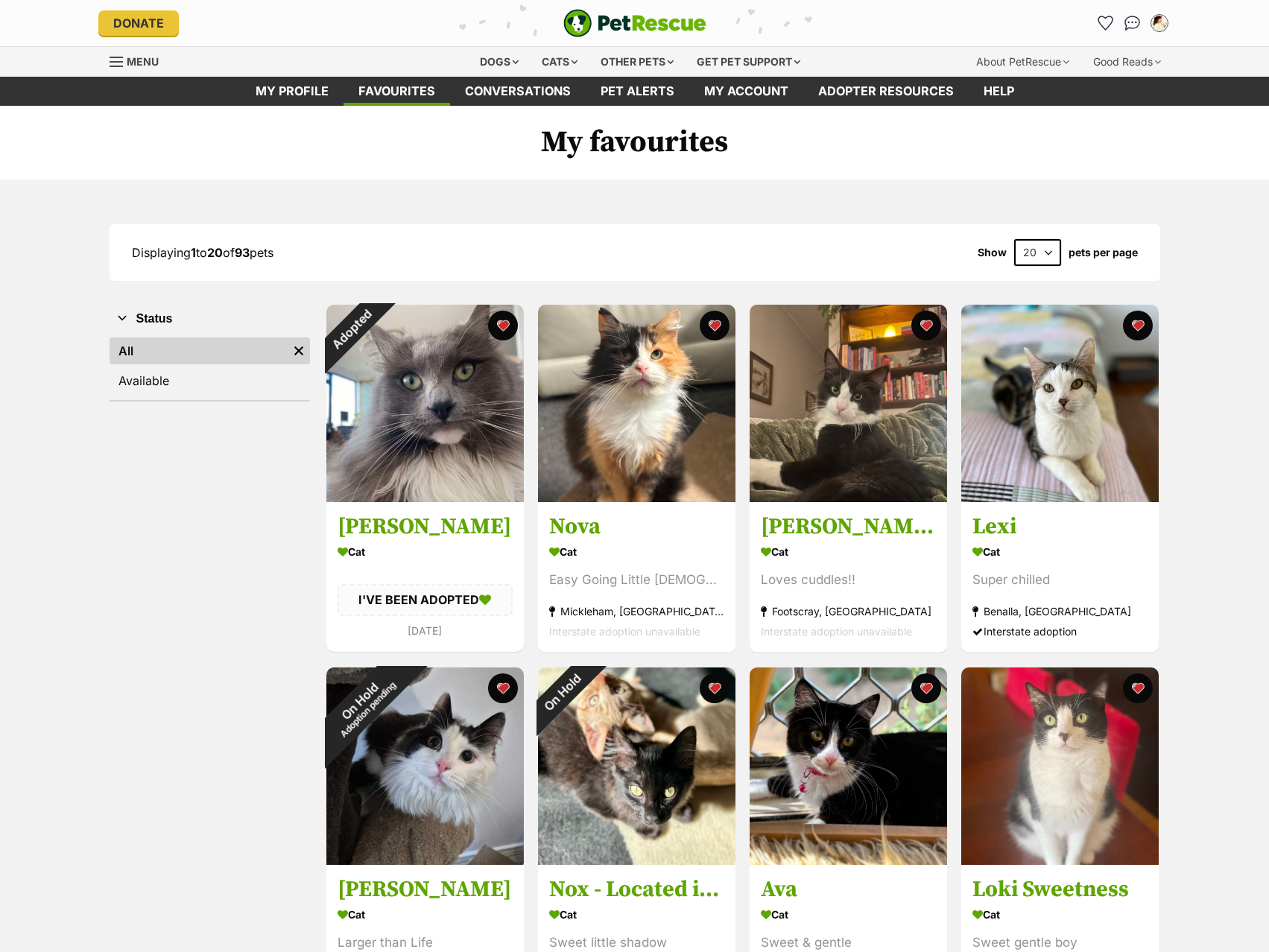
click at [652, 409] on img at bounding box center [636, 403] width 197 height 197
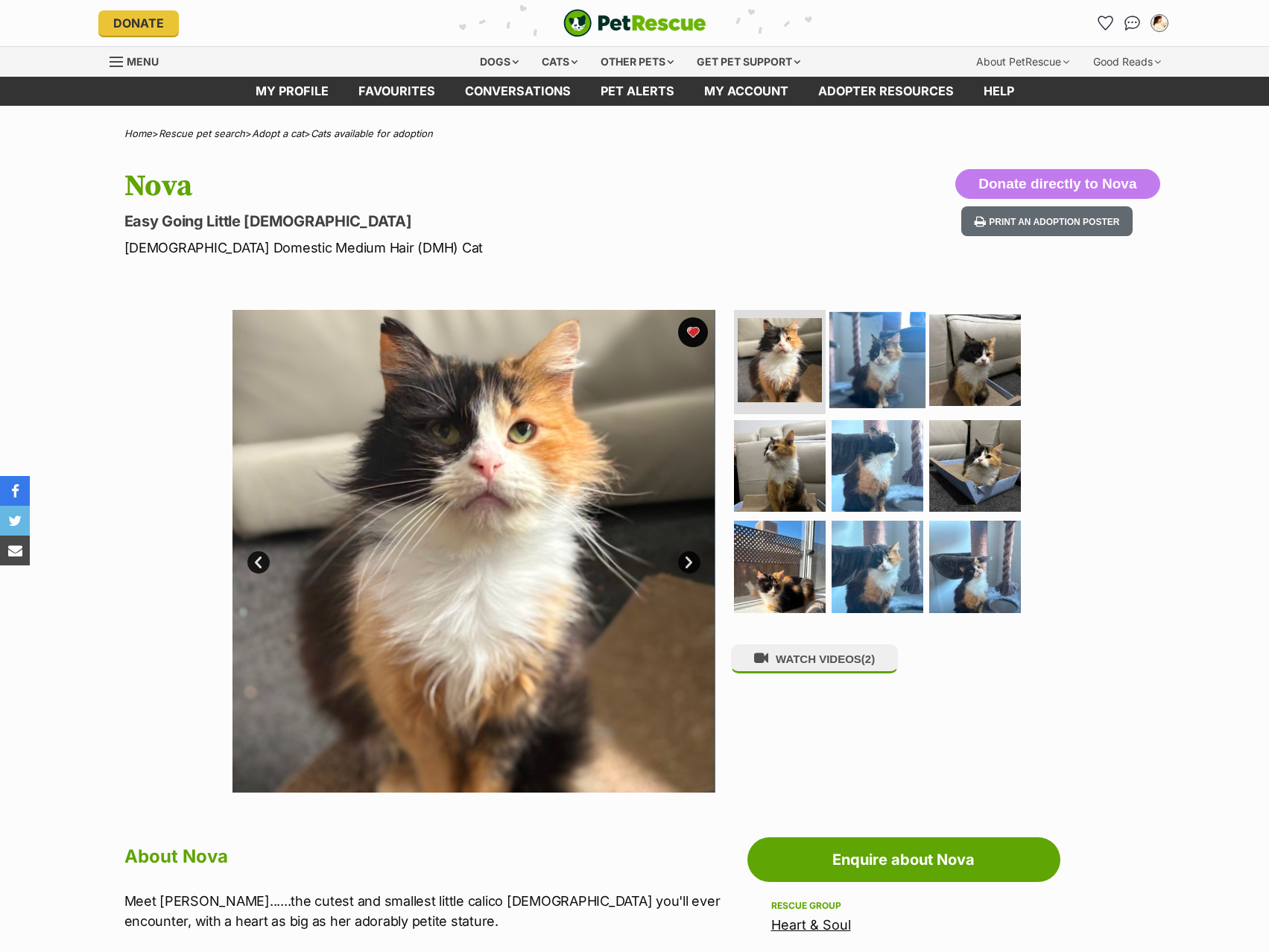
click at [860, 367] on img at bounding box center [877, 360] width 96 height 96
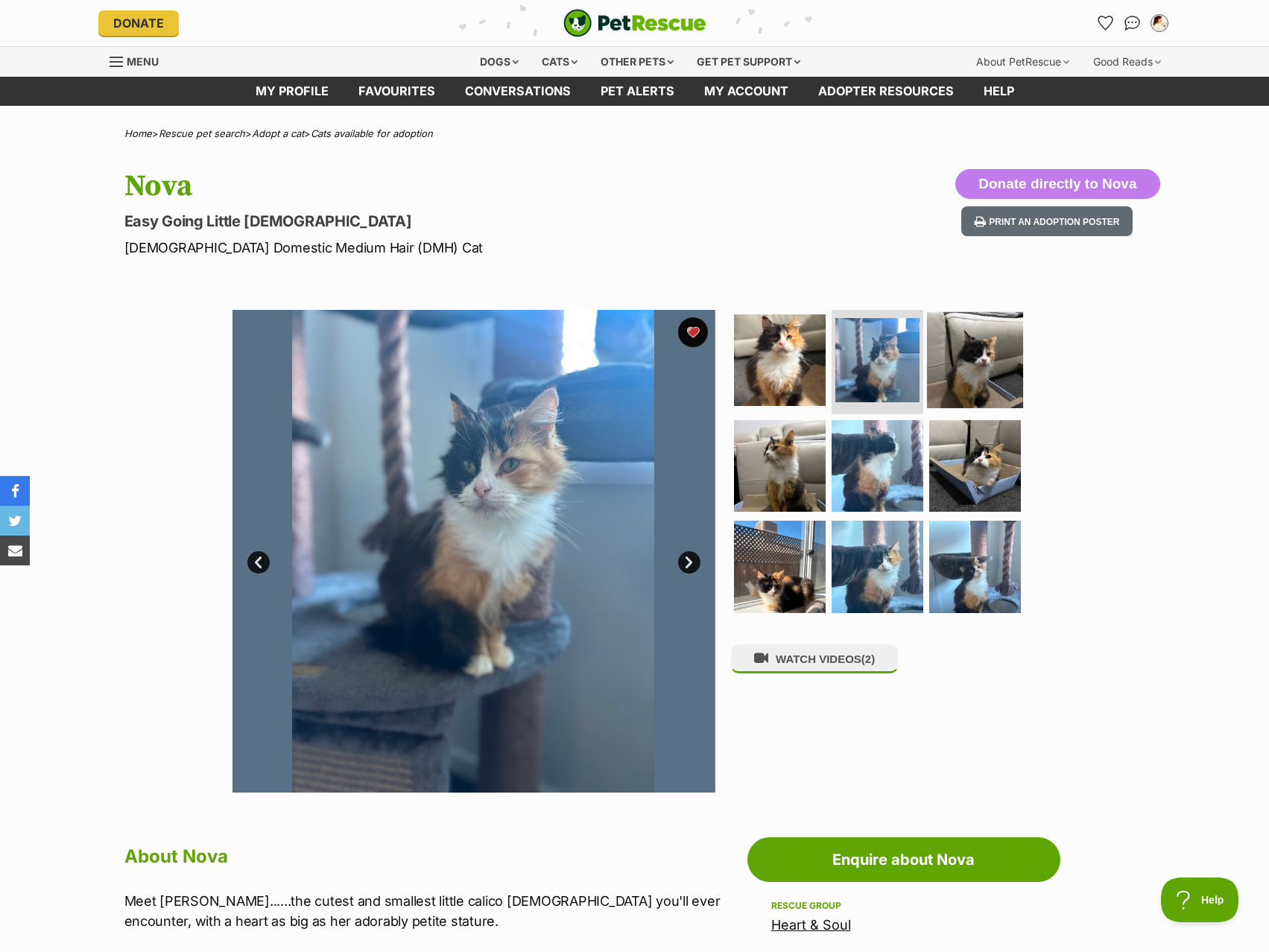
click at [972, 373] on img at bounding box center [974, 360] width 96 height 96
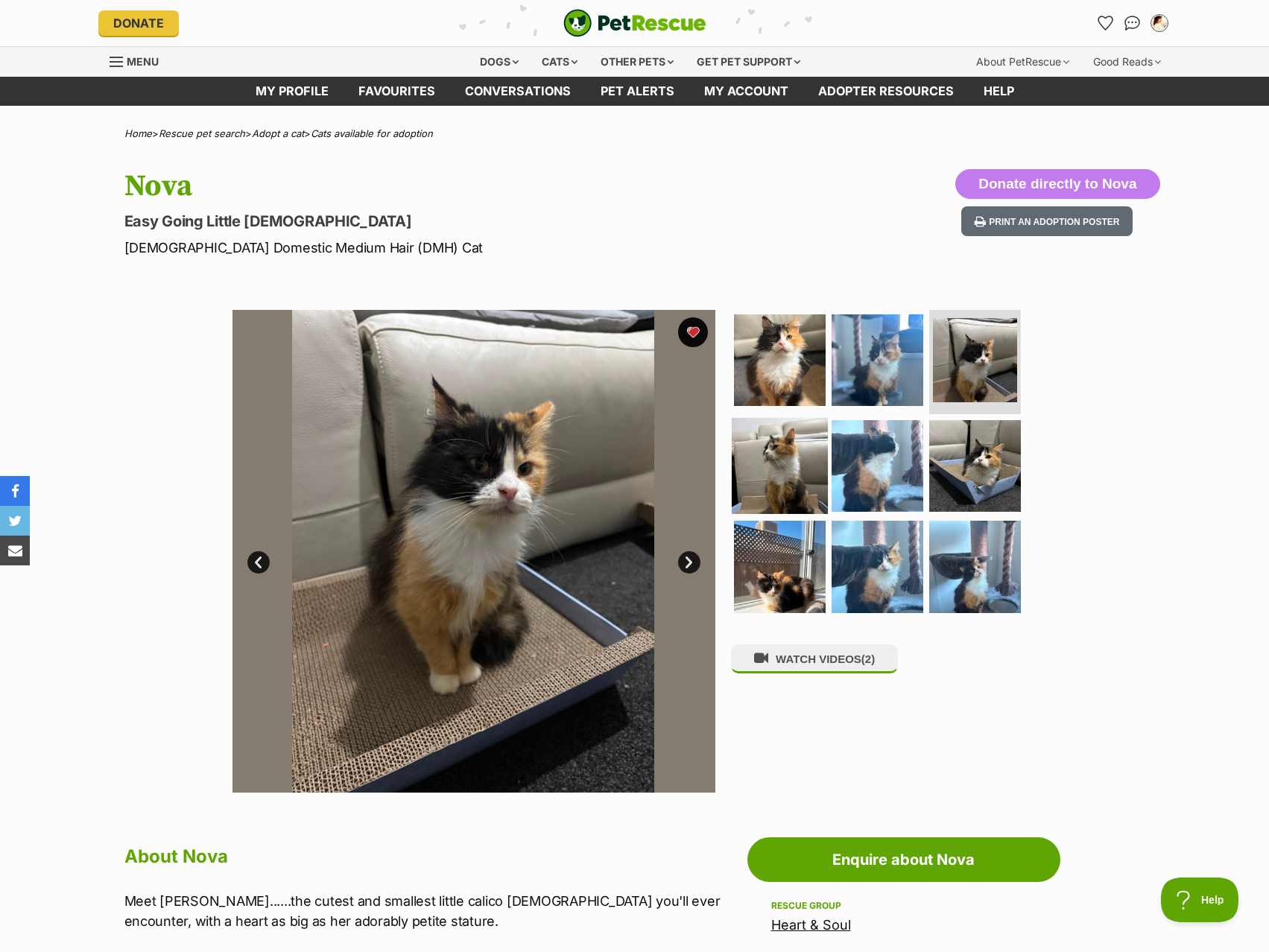
click at [778, 468] on img at bounding box center [780, 465] width 96 height 96
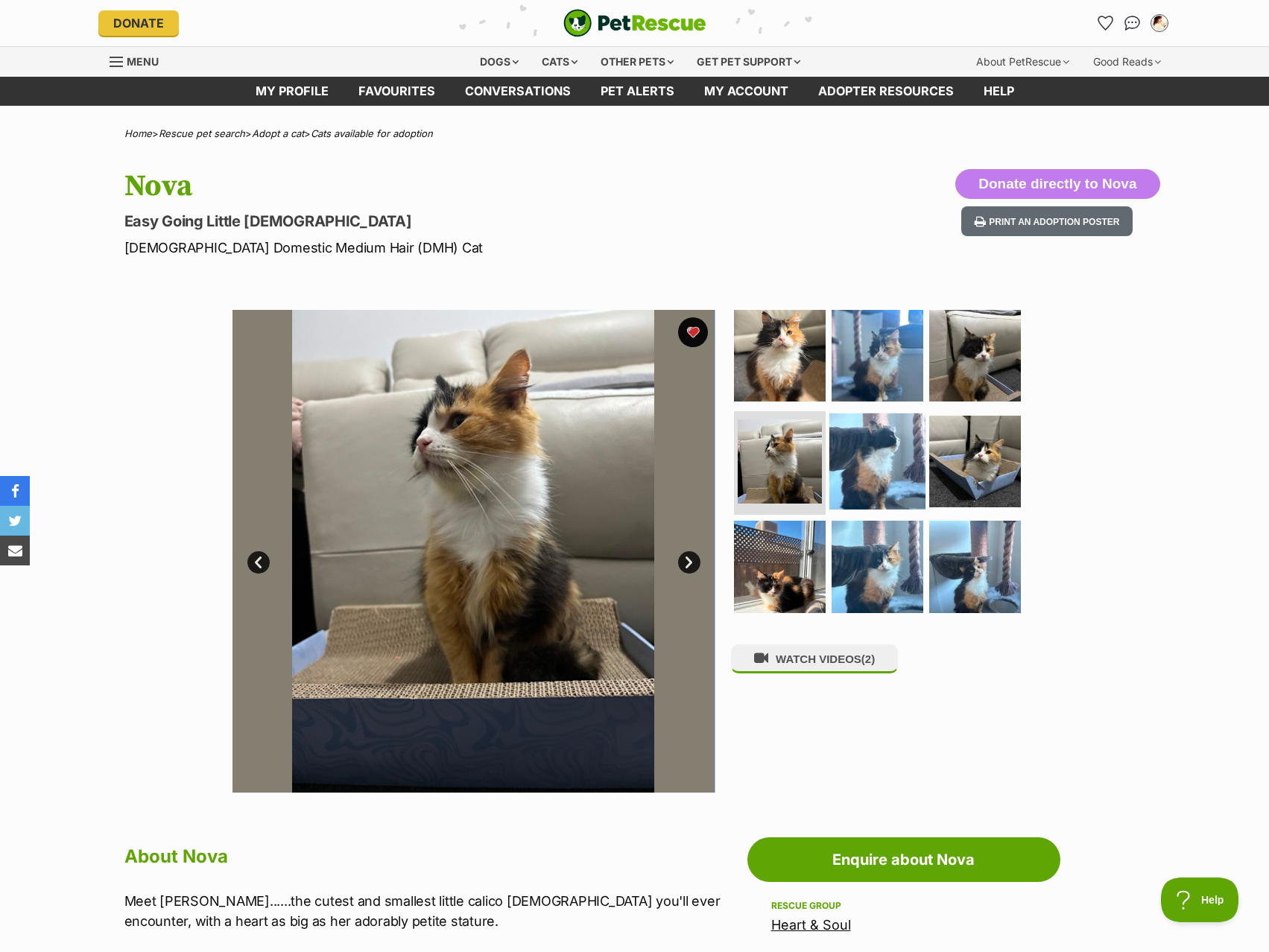
click at [847, 464] on img at bounding box center [877, 460] width 96 height 96
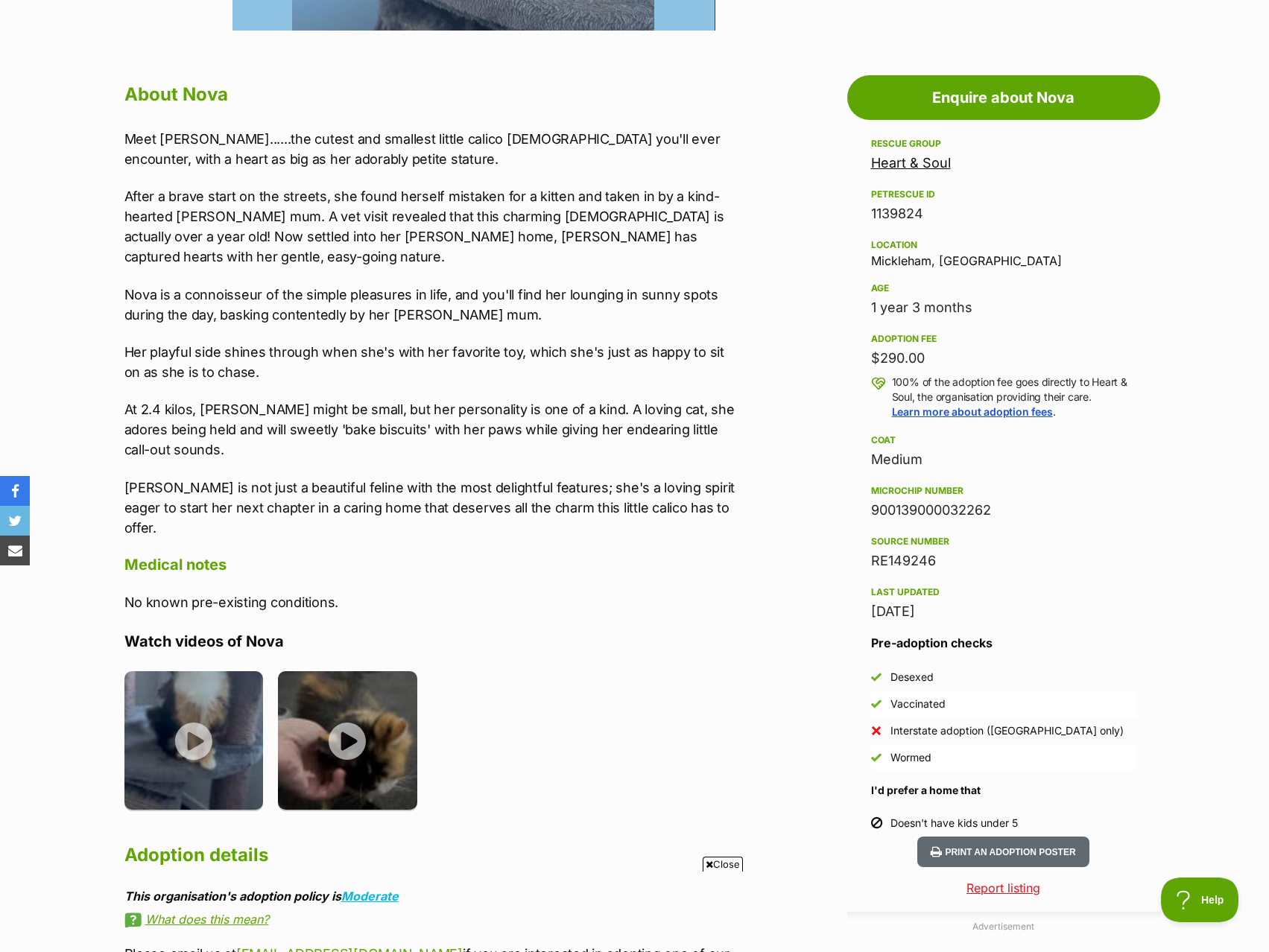
scroll to position [745, 0]
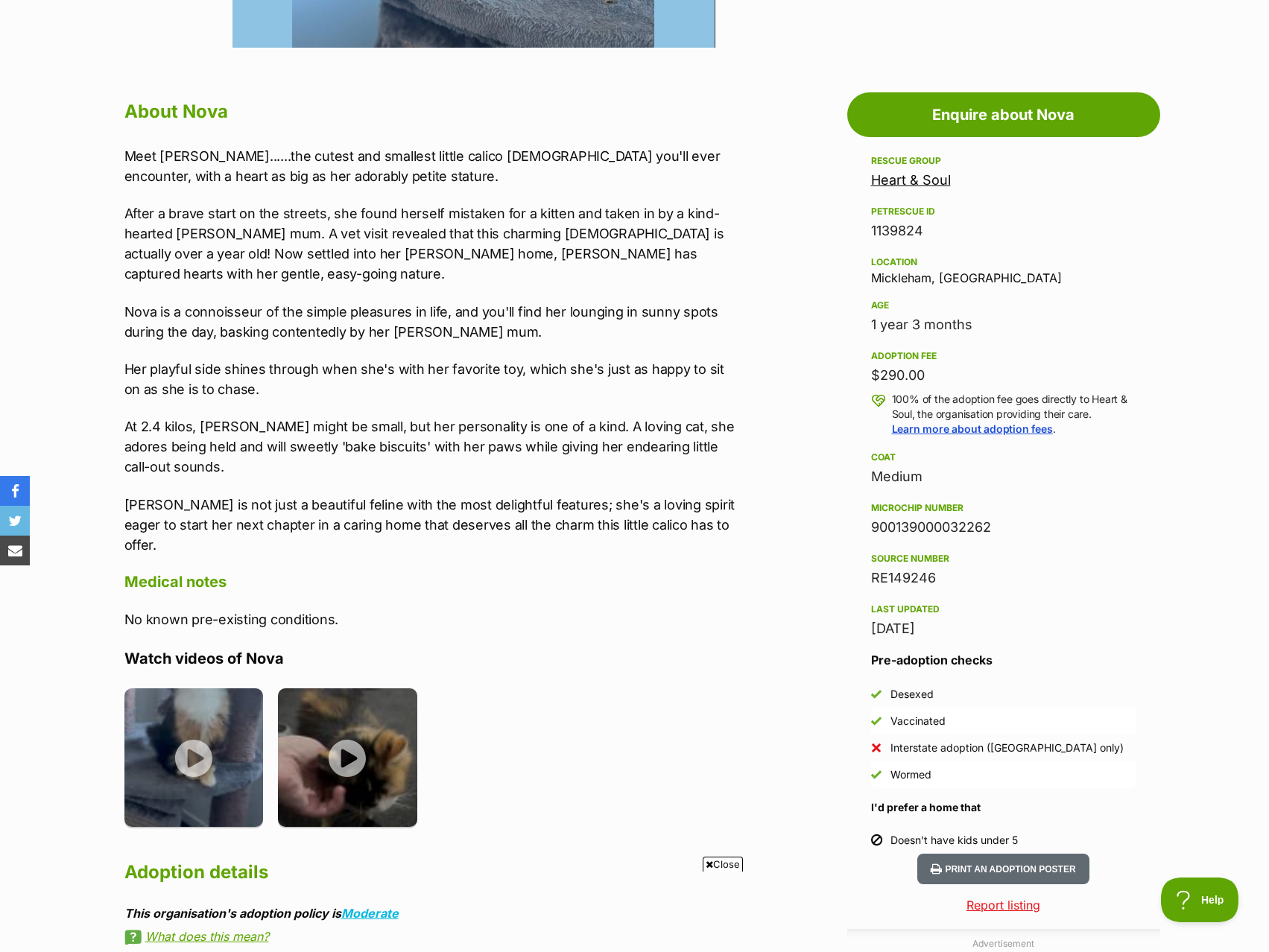
click at [915, 174] on link "Heart & Soul" at bounding box center [911, 180] width 79 height 16
